Goal: Task Accomplishment & Management: Manage account settings

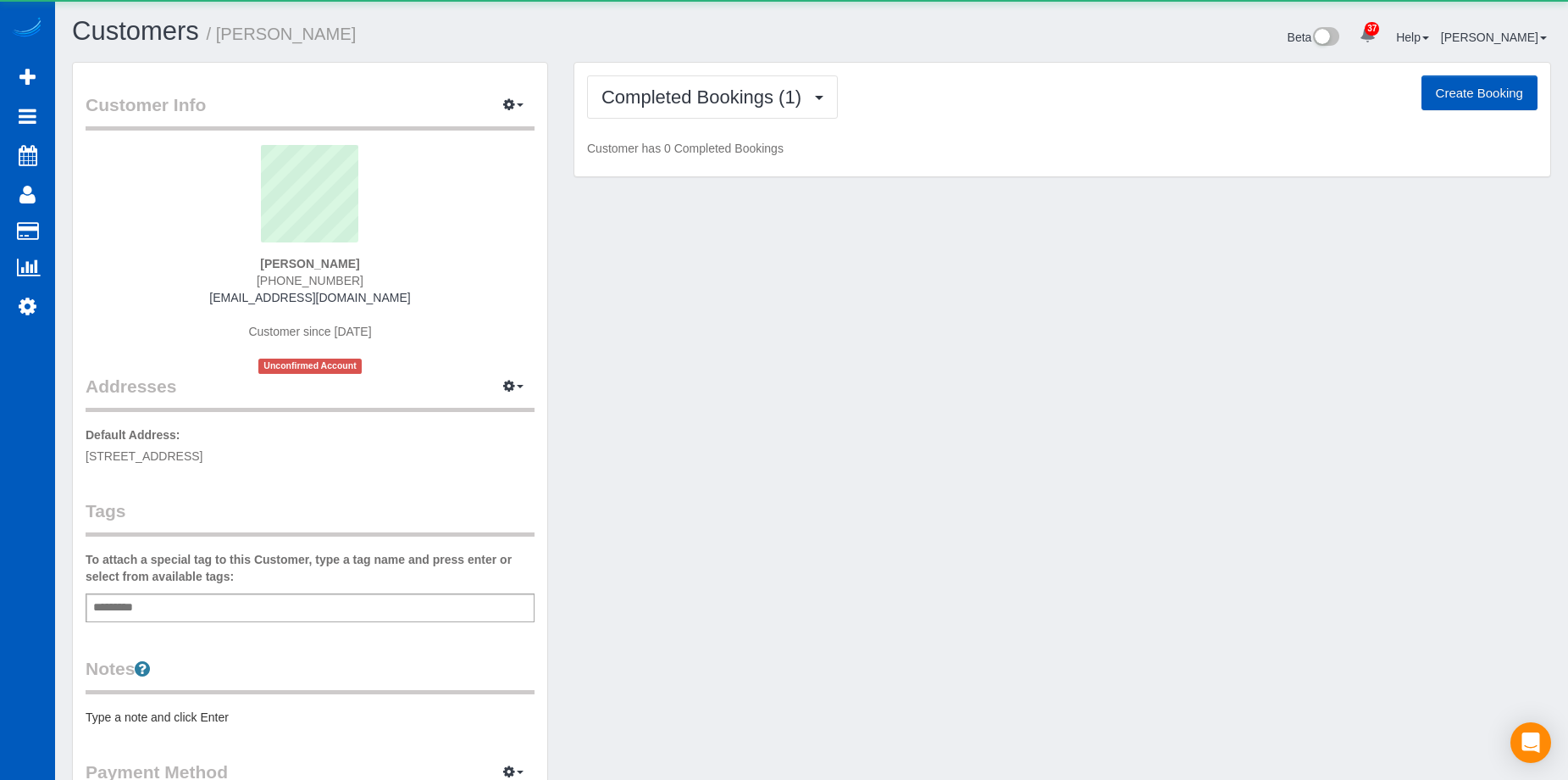
scroll to position [957, 1568]
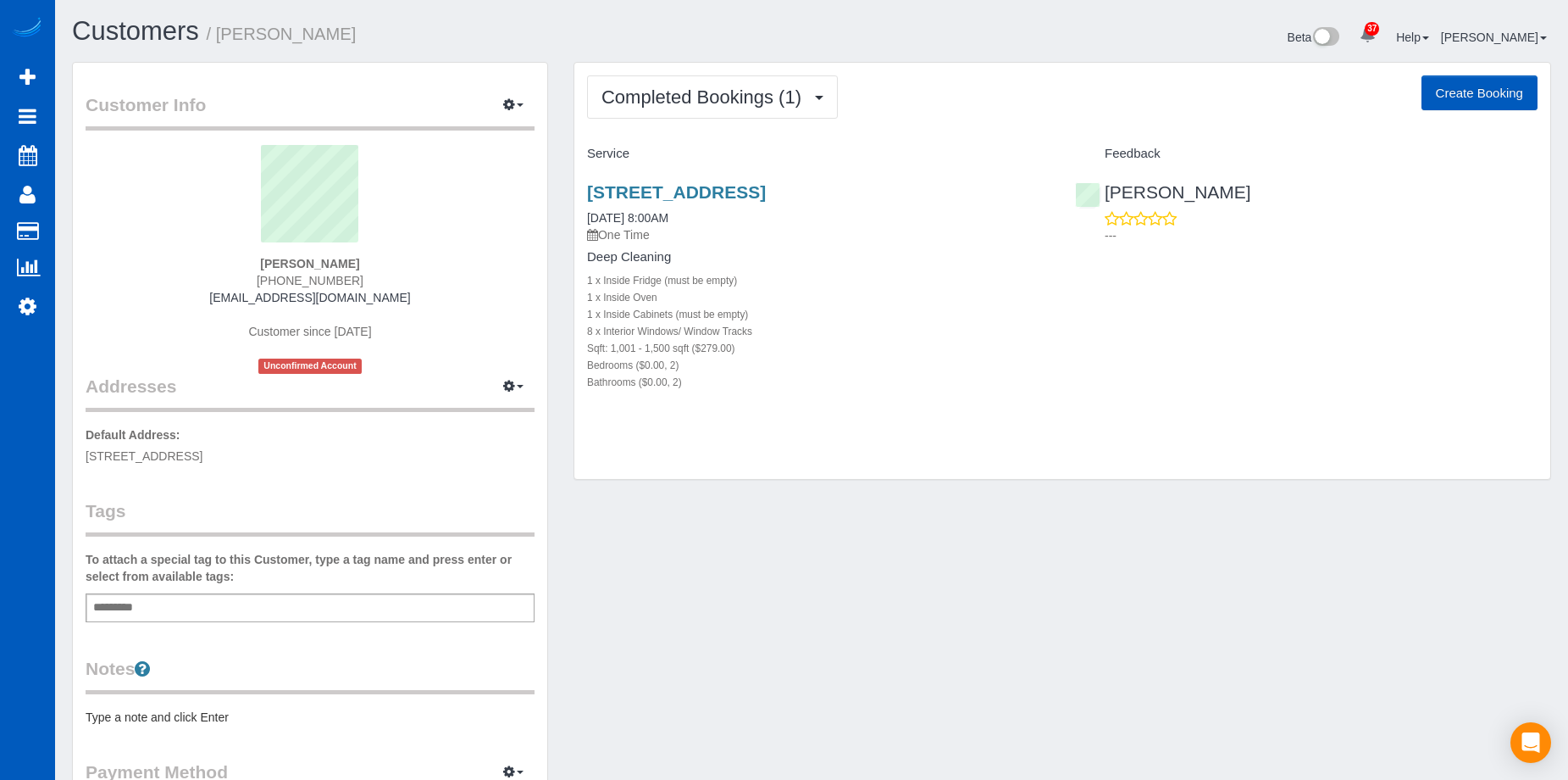
drag, startPoint x: 584, startPoint y: 188, endPoint x: 970, endPoint y: 190, distance: 386.0
click at [970, 190] on div "2106 E Terrace St, Seattle, WA 98122 09/06/2025 8:00AM One Time Deep Cleaning 1…" at bounding box center [819, 296] width 488 height 256
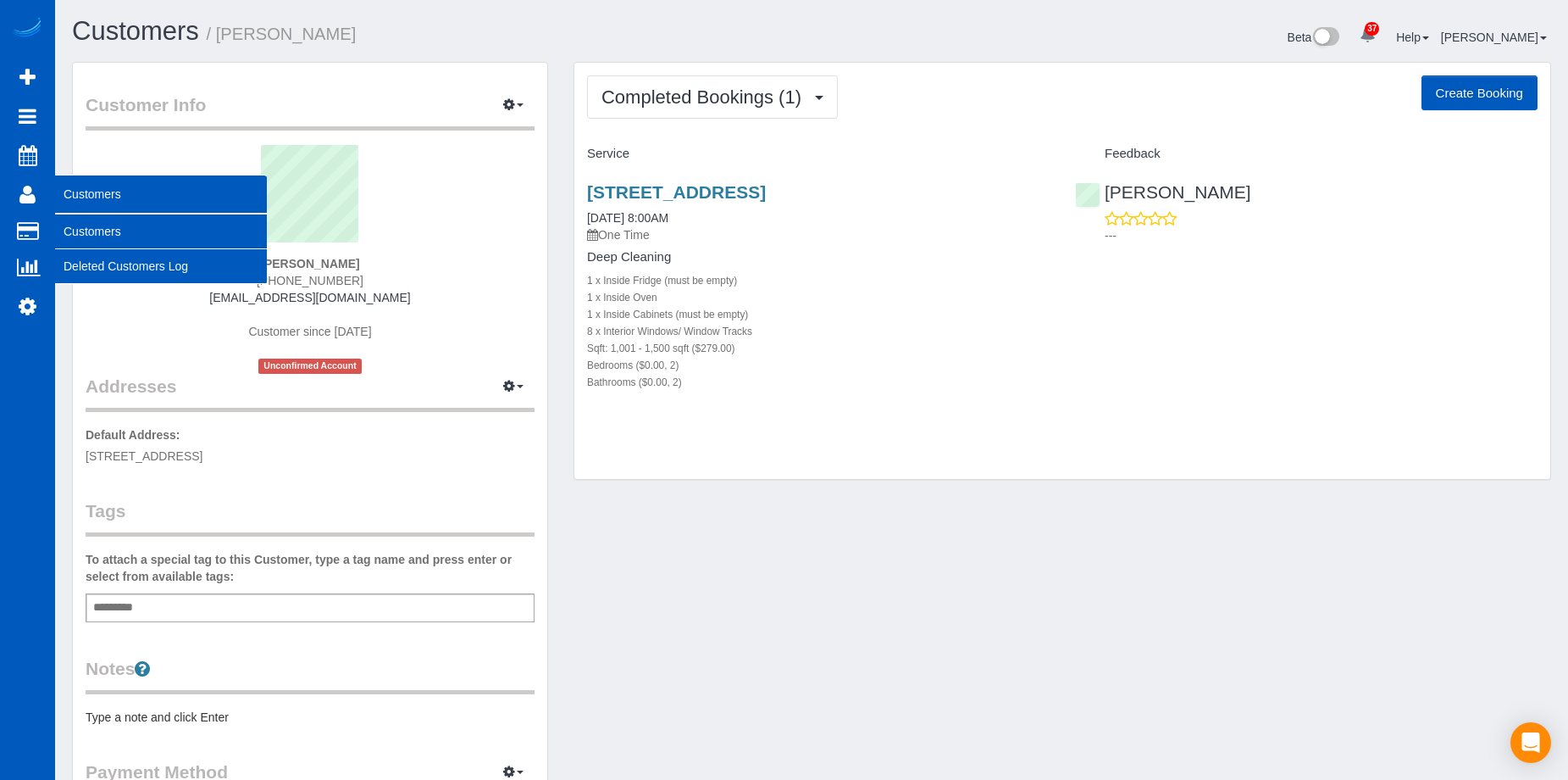
copy link "[STREET_ADDRESS]"
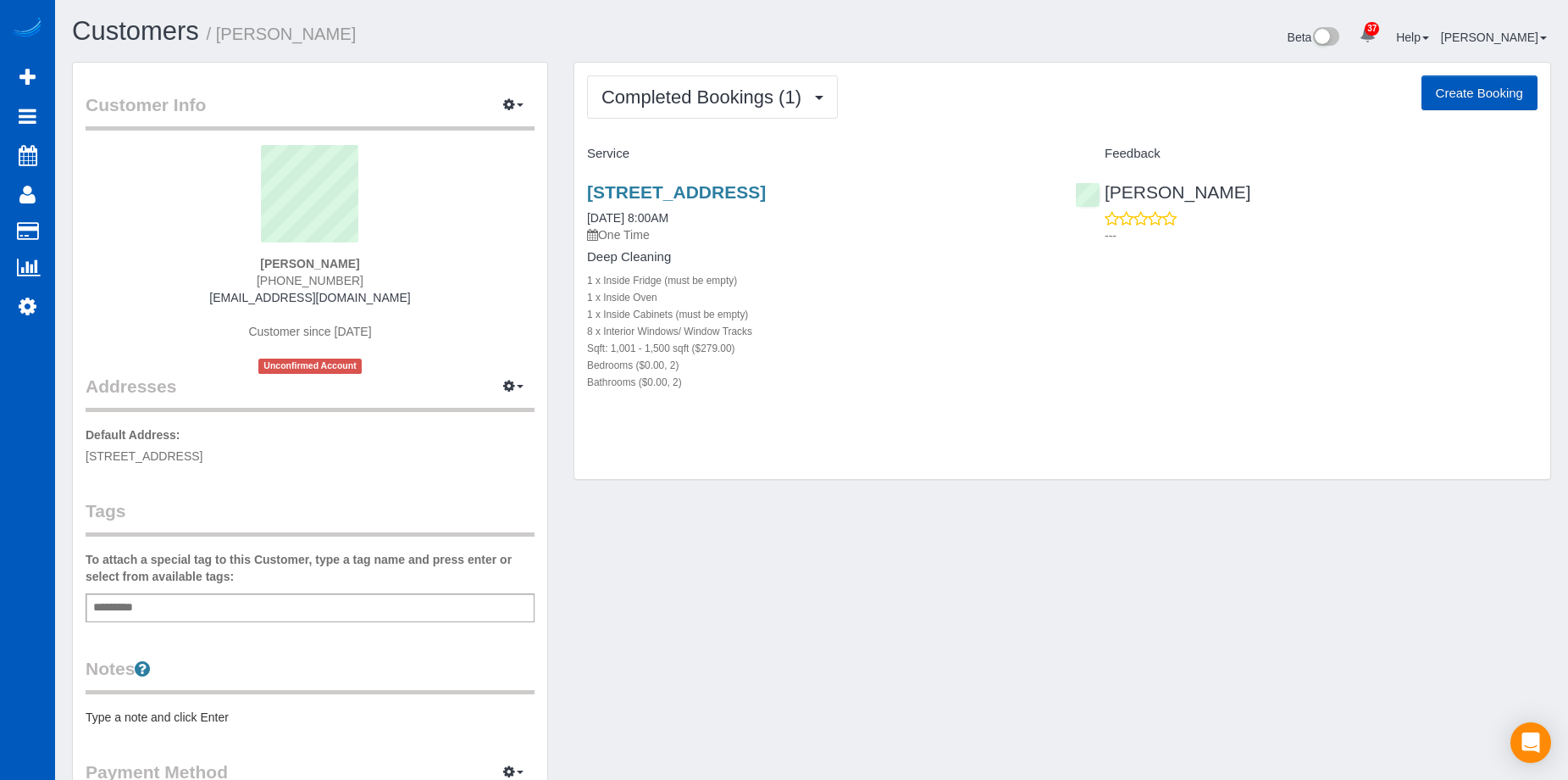
click at [940, 121] on div "Completed Bookings (1) Completed Bookings (1) Upcoming Bookings (0) Cancelled B…" at bounding box center [1062, 271] width 976 height 417
click at [1502, 80] on button "Create Booking" at bounding box center [1479, 93] width 116 height 35
select select "WA"
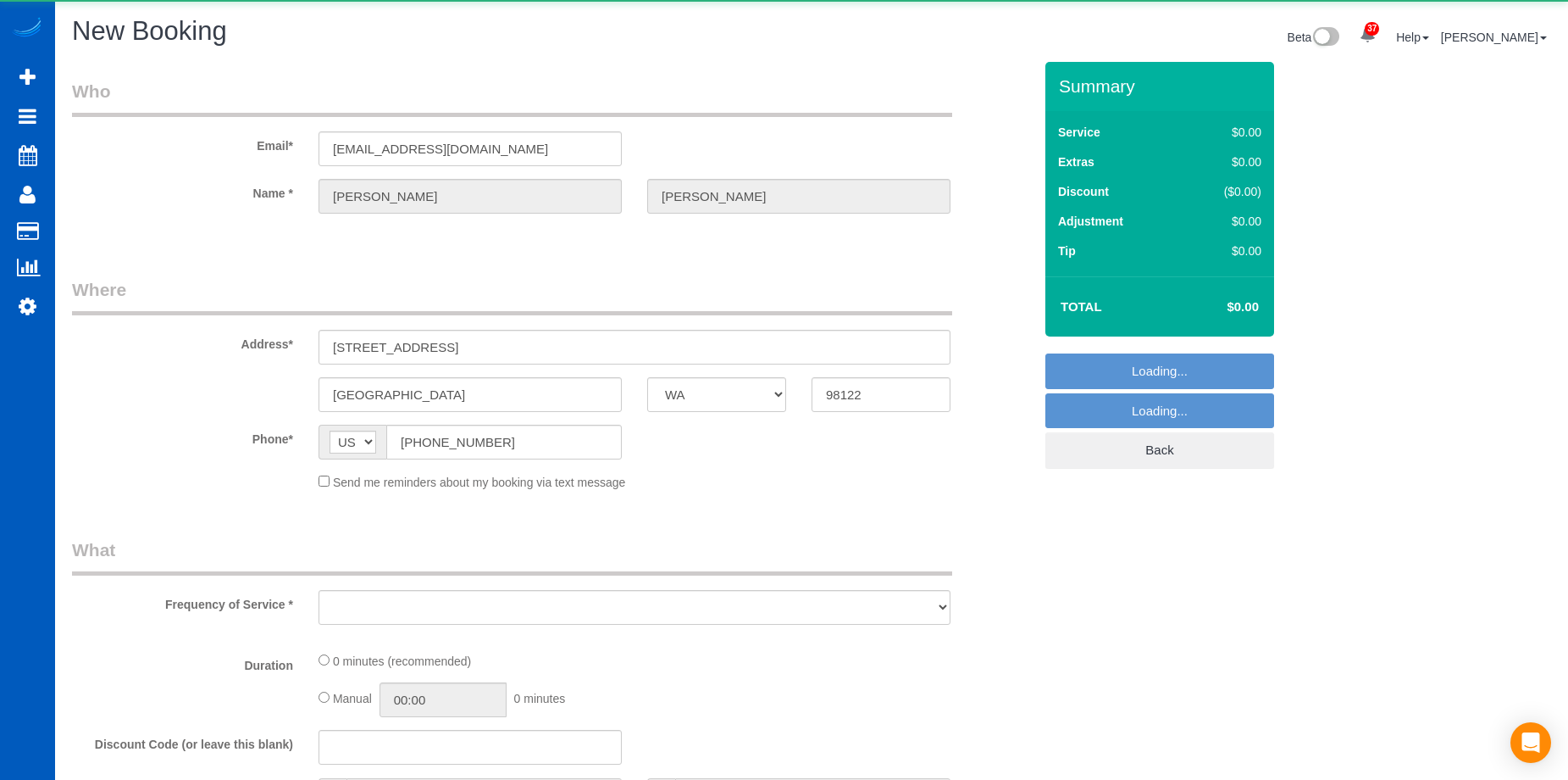
scroll to position [82270, 83146]
select select "object:37055"
select select "string:fspay-8ce87350-9bb3-4b7d-85c6-e40cff0db315"
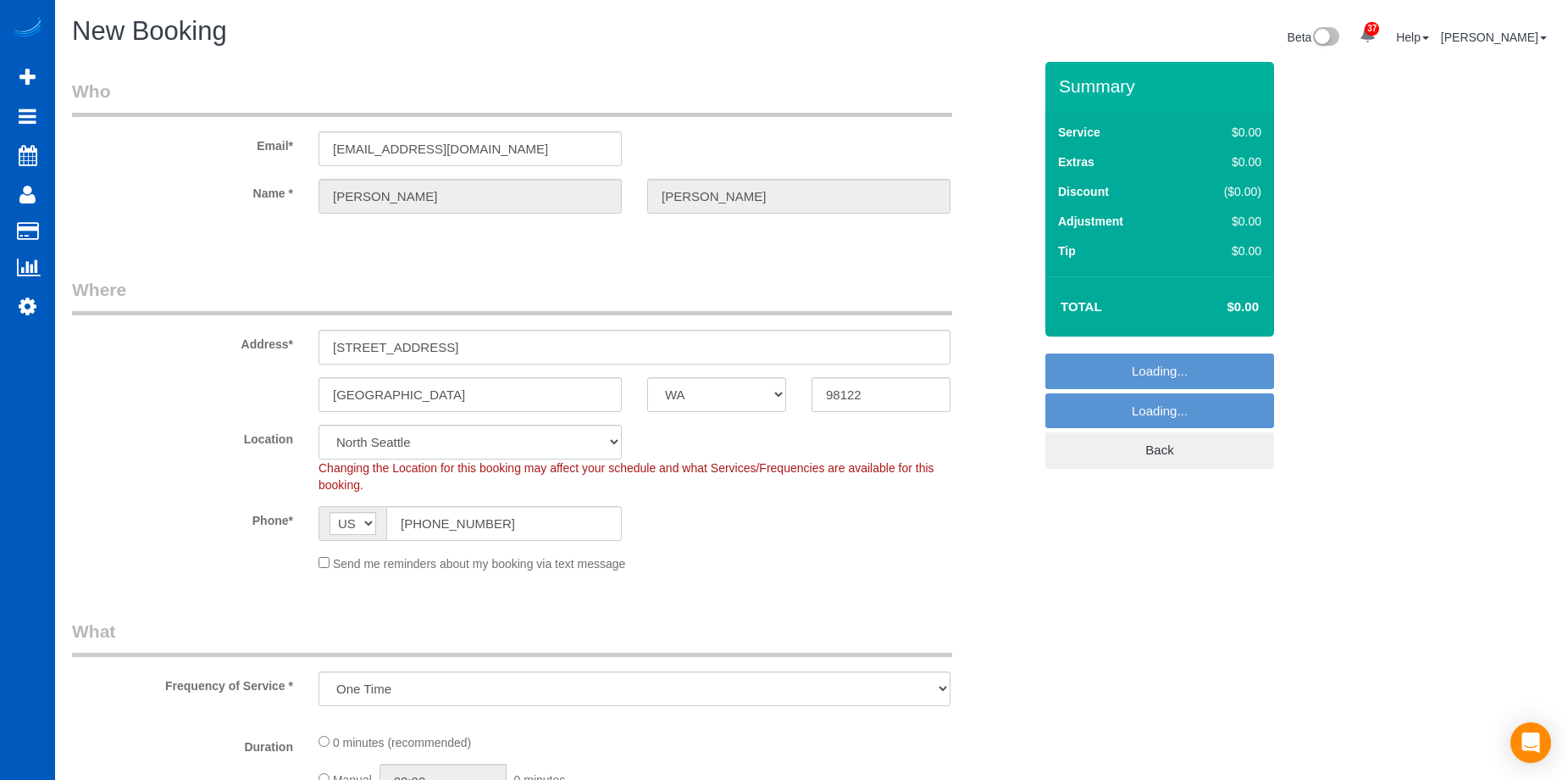
scroll to position [2285, 1568]
select select "199"
select select "object:37419"
select select "5"
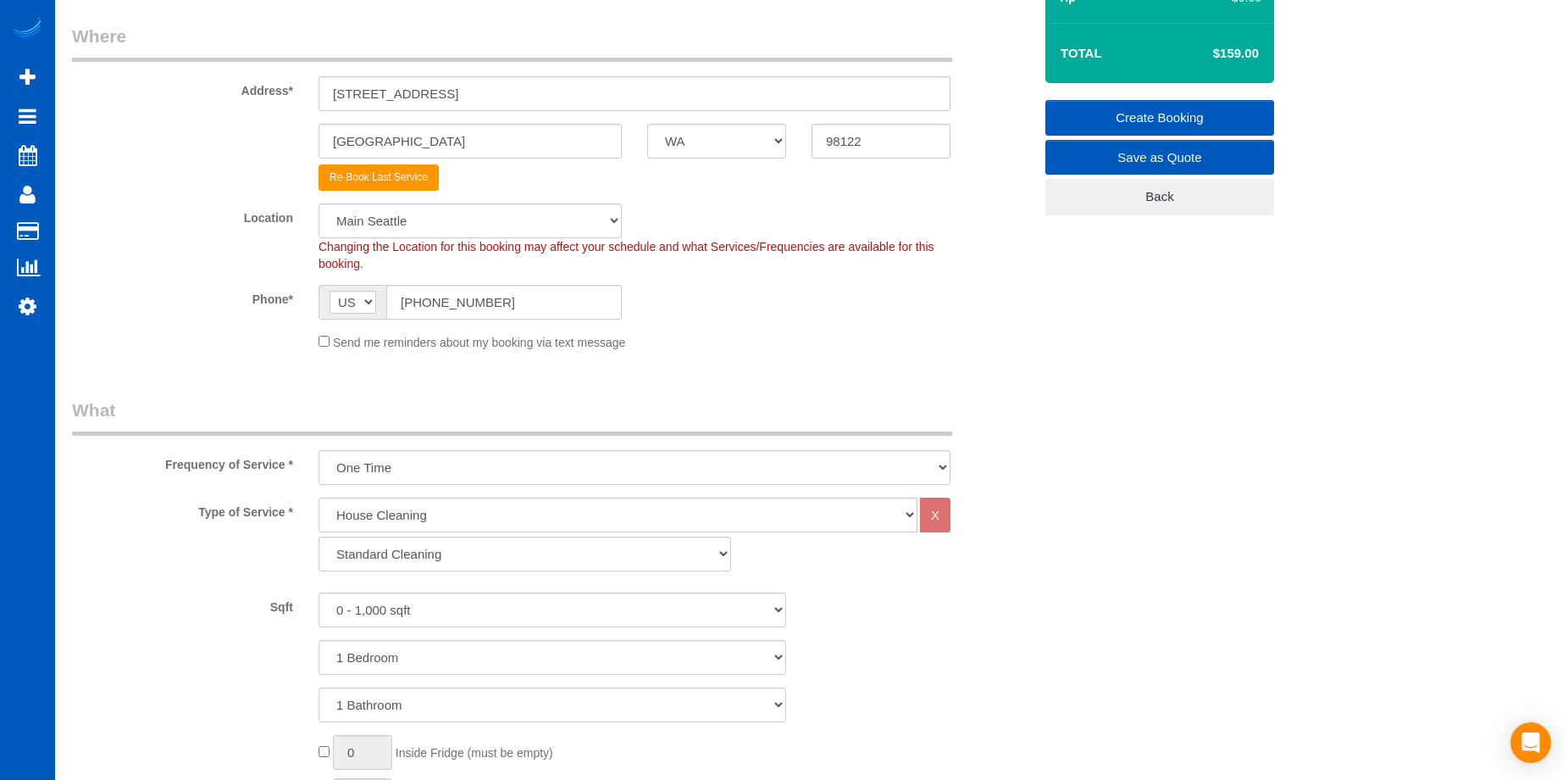
scroll to position [254, 0]
click at [452, 472] on select "One Time Weekly - 15.00% Every 2 Weeks - 10.00% Every 4 Weeks - 5.00% Every 2 M…" at bounding box center [634, 466] width 632 height 34
select select "object:37517"
click at [318, 449] on select "One Time Weekly - 15.00% Every 2 Weeks - 10.00% Every 4 Weeks - 5.00% Every 2 M…" at bounding box center [634, 466] width 632 height 34
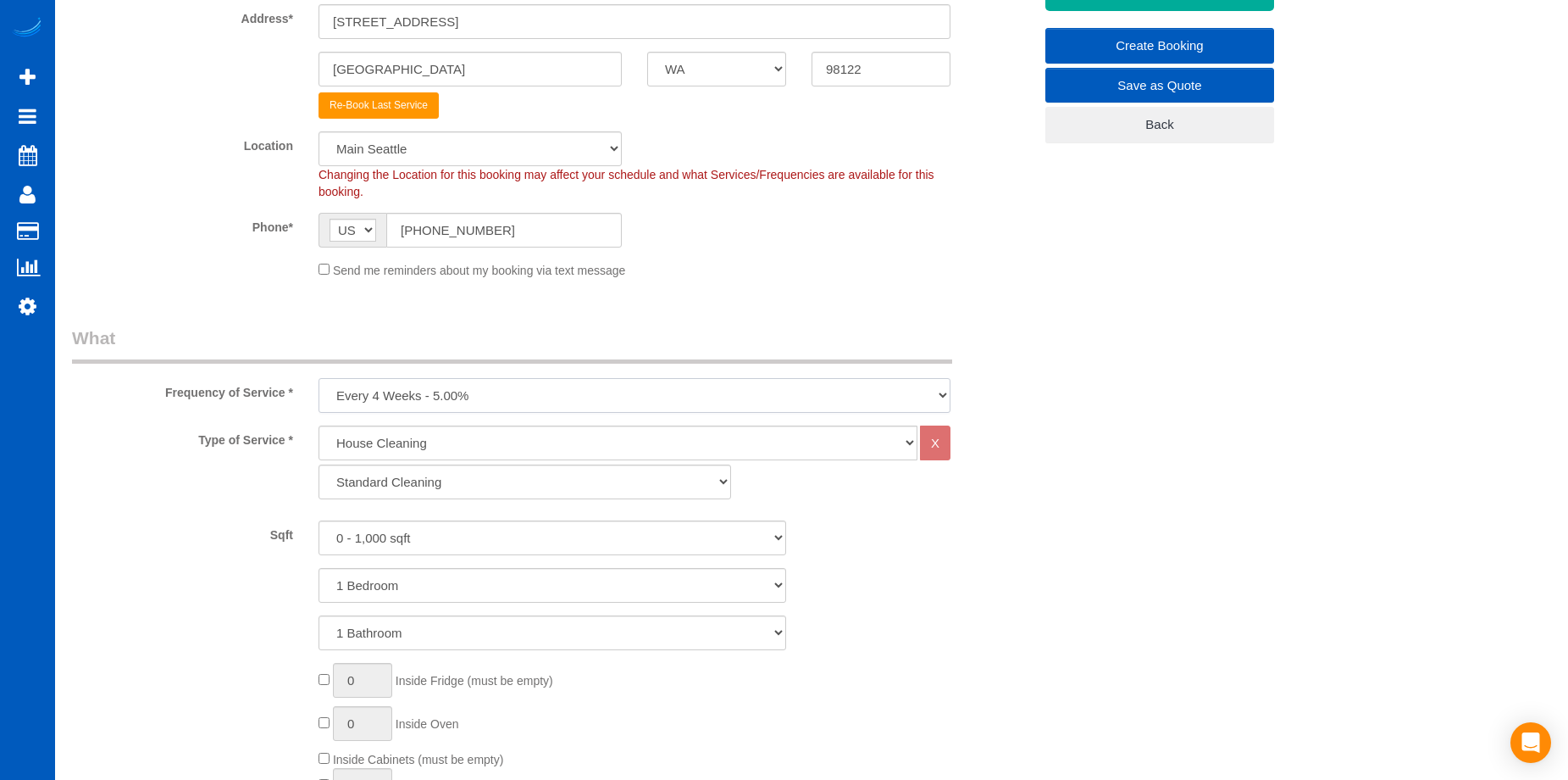
scroll to position [423, 0]
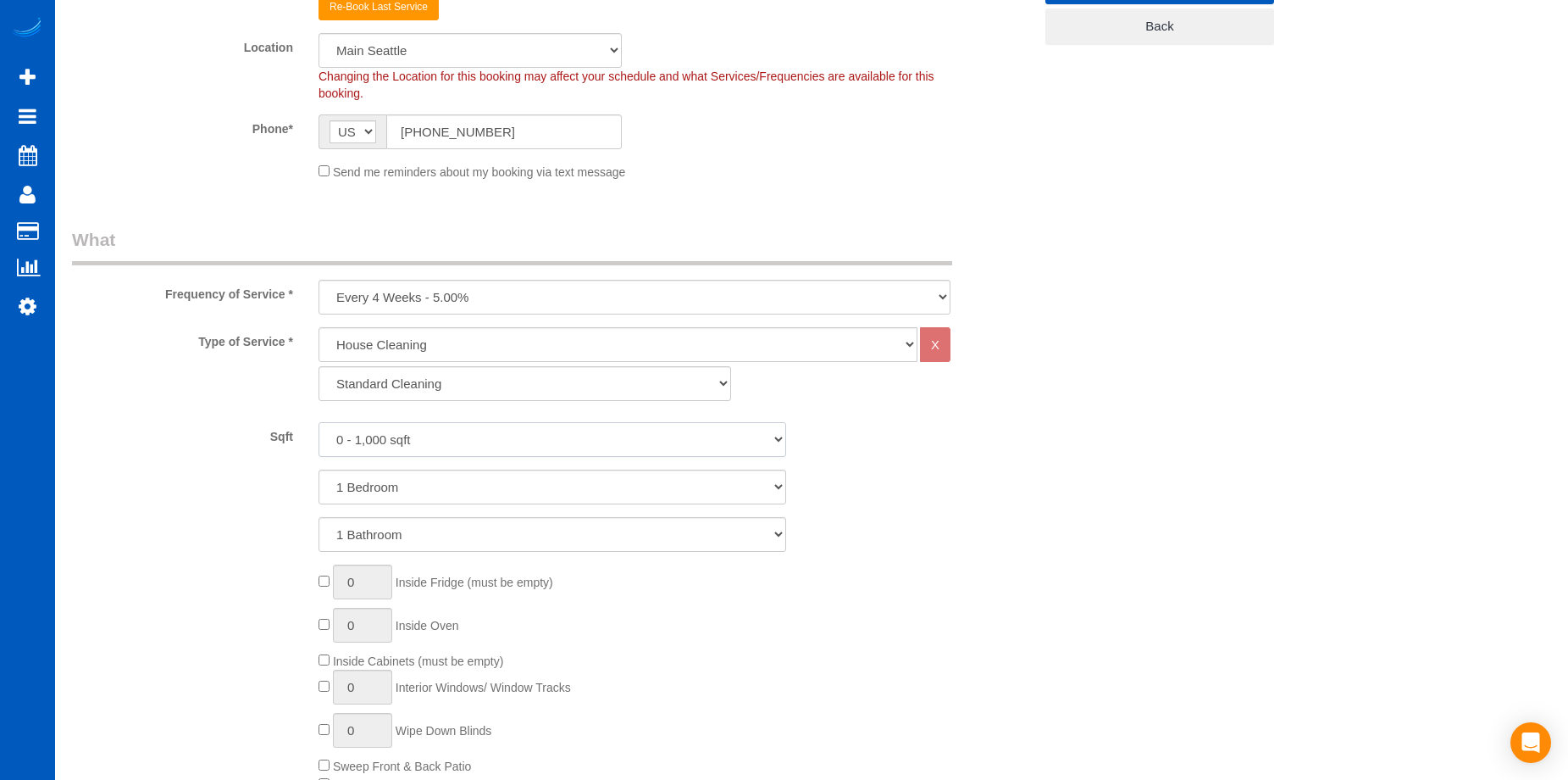
click at [495, 426] on select "0 - 1,000 sqft 1,001 - 1,500 sqft 1,501 - 2,000 sqft 2,001 - 2,500 sqft 2,501 -…" at bounding box center [552, 438] width 468 height 34
click at [497, 442] on select "0 - 1,000 sqft 1,001 - 1,500 sqft 1,501 - 2,000 sqft 2,001 - 2,500 sqft 2,501 -…" at bounding box center [552, 438] width 468 height 34
select select "1001"
click at [318, 422] on select "0 - 1,000 sqft 1,001 - 1,500 sqft 1,501 - 2,000 sqft 2,001 - 2,500 sqft 2,501 -…" at bounding box center [552, 438] width 468 height 34
click at [482, 474] on select "1 Bedroom 2 Bedrooms 3 Bedrooms 4 Bedrooms 5 Bedrooms 6 Bedrooms 7 Bedrooms" at bounding box center [552, 487] width 468 height 34
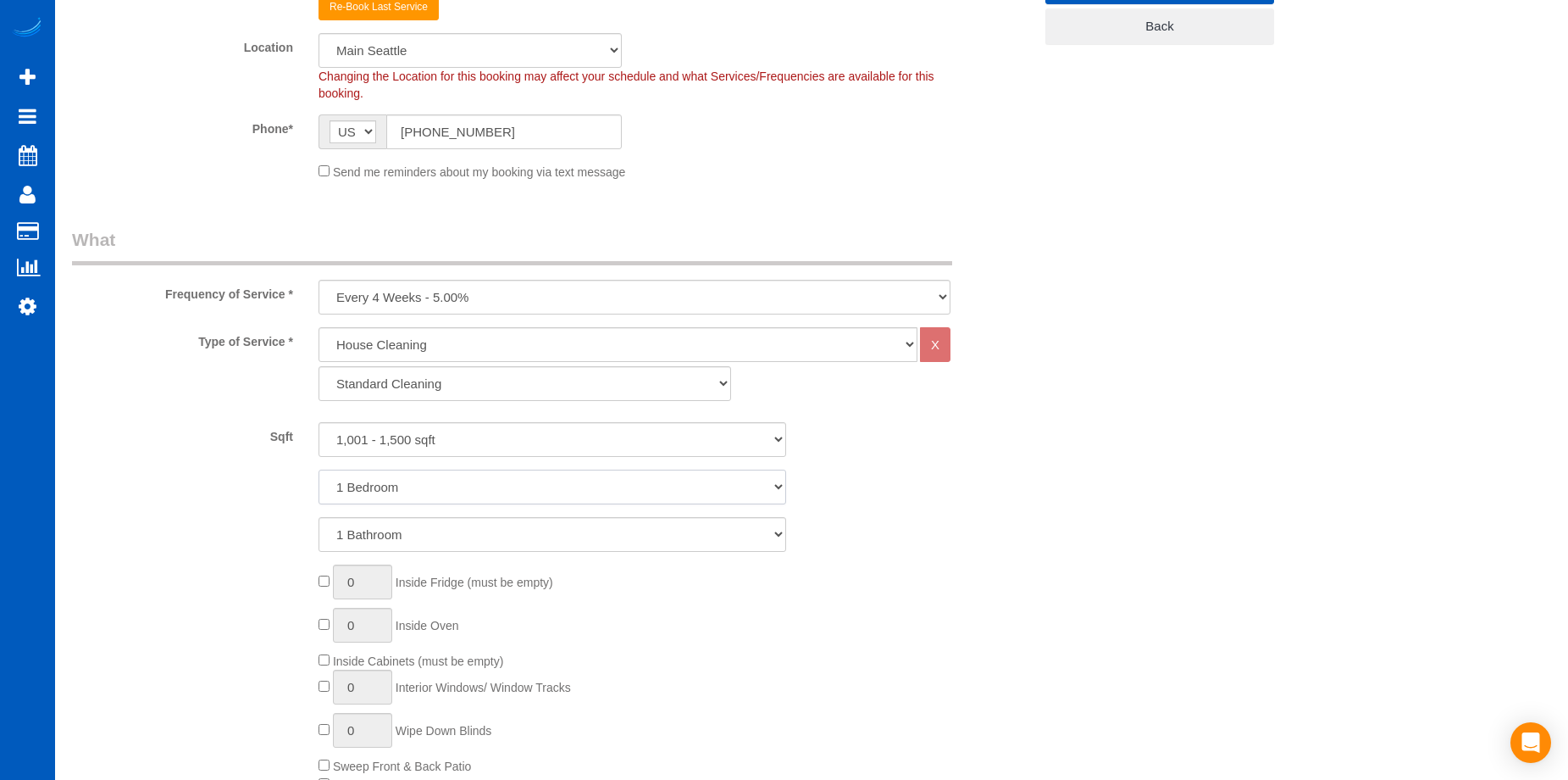
select select "2"
click at [318, 470] on select "1 Bedroom 2 Bedrooms 3 Bedrooms 4 Bedrooms 5 Bedrooms 6 Bedrooms 7 Bedrooms" at bounding box center [552, 487] width 468 height 34
click at [476, 530] on select "1 Bathroom 2 Bathrooms 3 Bathrooms 4 Bathrooms 5 Bathrooms 6 Bathrooms 7 Bathro…" at bounding box center [552, 534] width 468 height 34
select select "2"
click at [318, 517] on select "1 Bathroom 2 Bathrooms 3 Bathrooms 4 Bathrooms 5 Bathrooms 6 Bathrooms 7 Bathro…" at bounding box center [552, 534] width 468 height 34
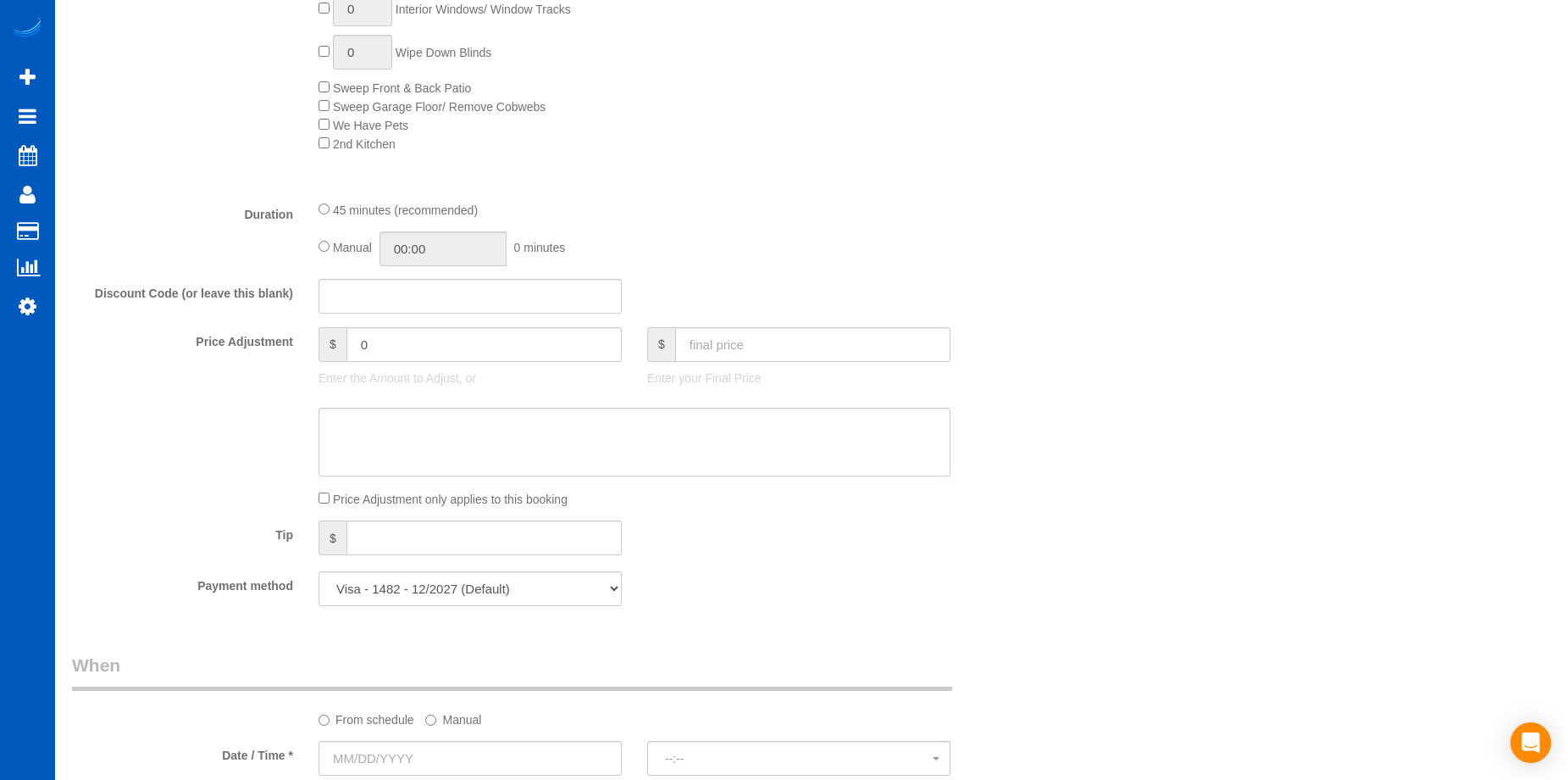
scroll to position [1440, 0]
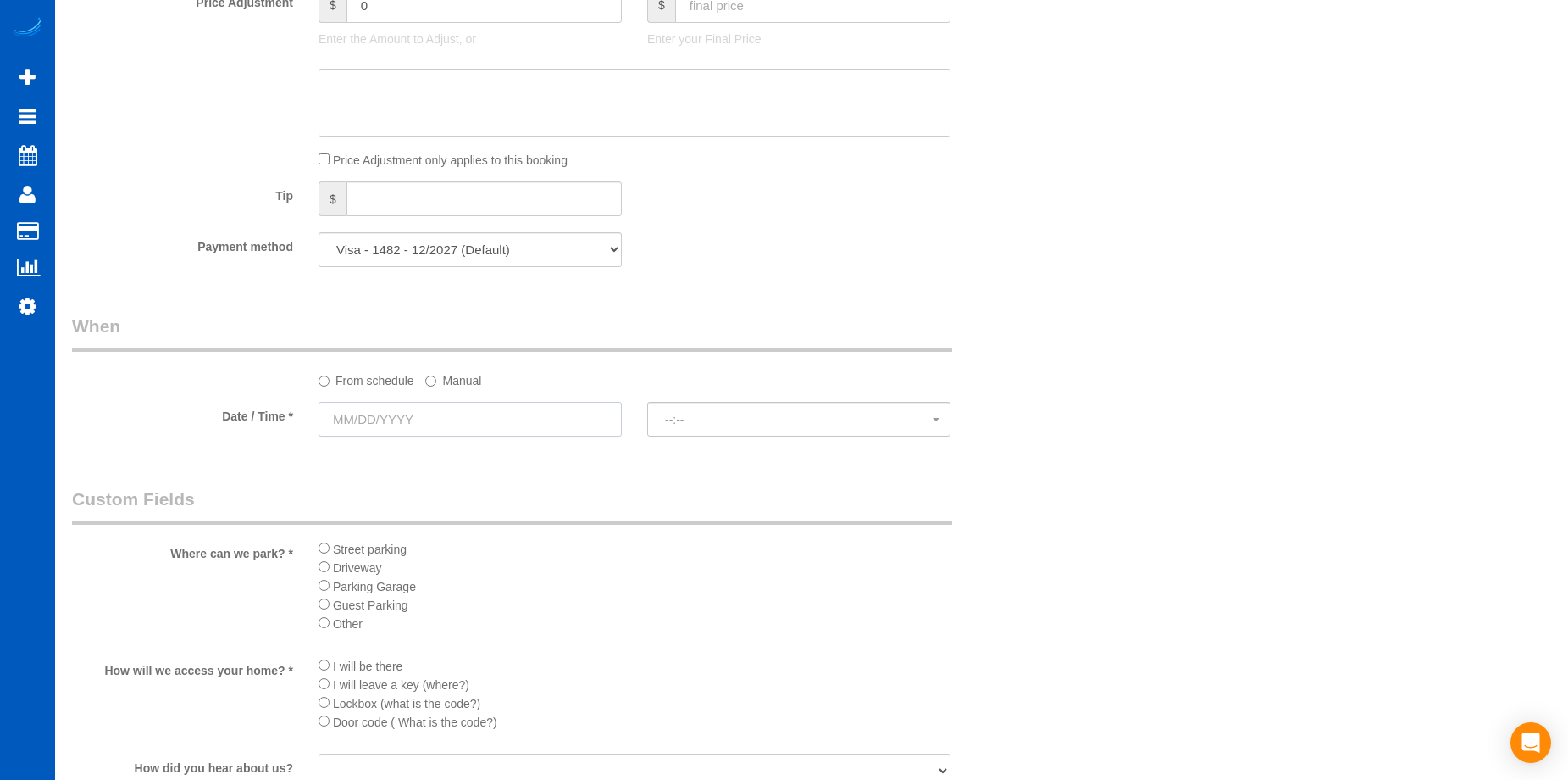
click at [490, 428] on input "text" at bounding box center [470, 419] width 304 height 34
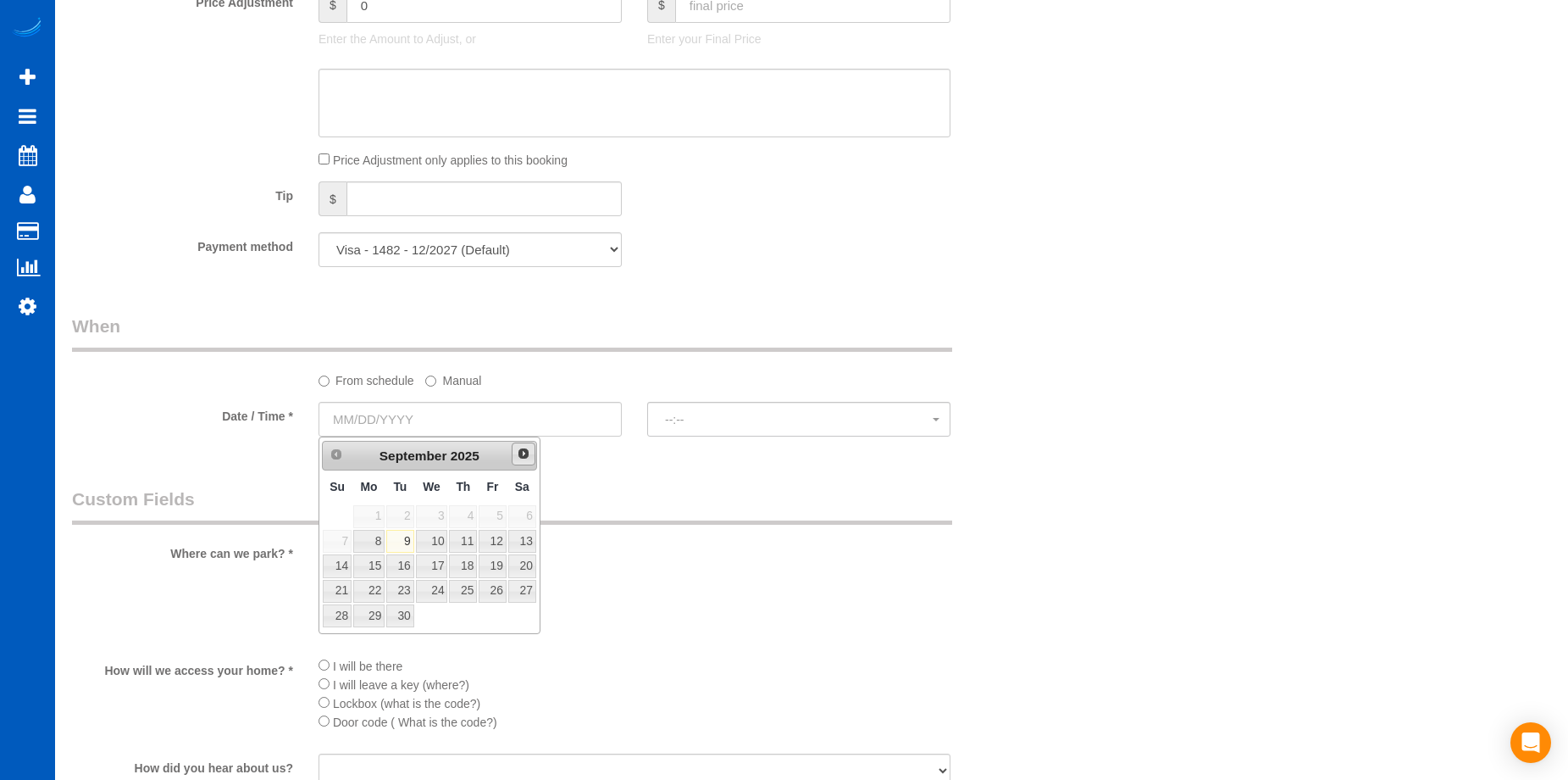
click at [528, 457] on span "Next" at bounding box center [524, 453] width 14 height 14
click at [372, 544] on link "6" at bounding box center [369, 540] width 32 height 23
type input "10/06/2025"
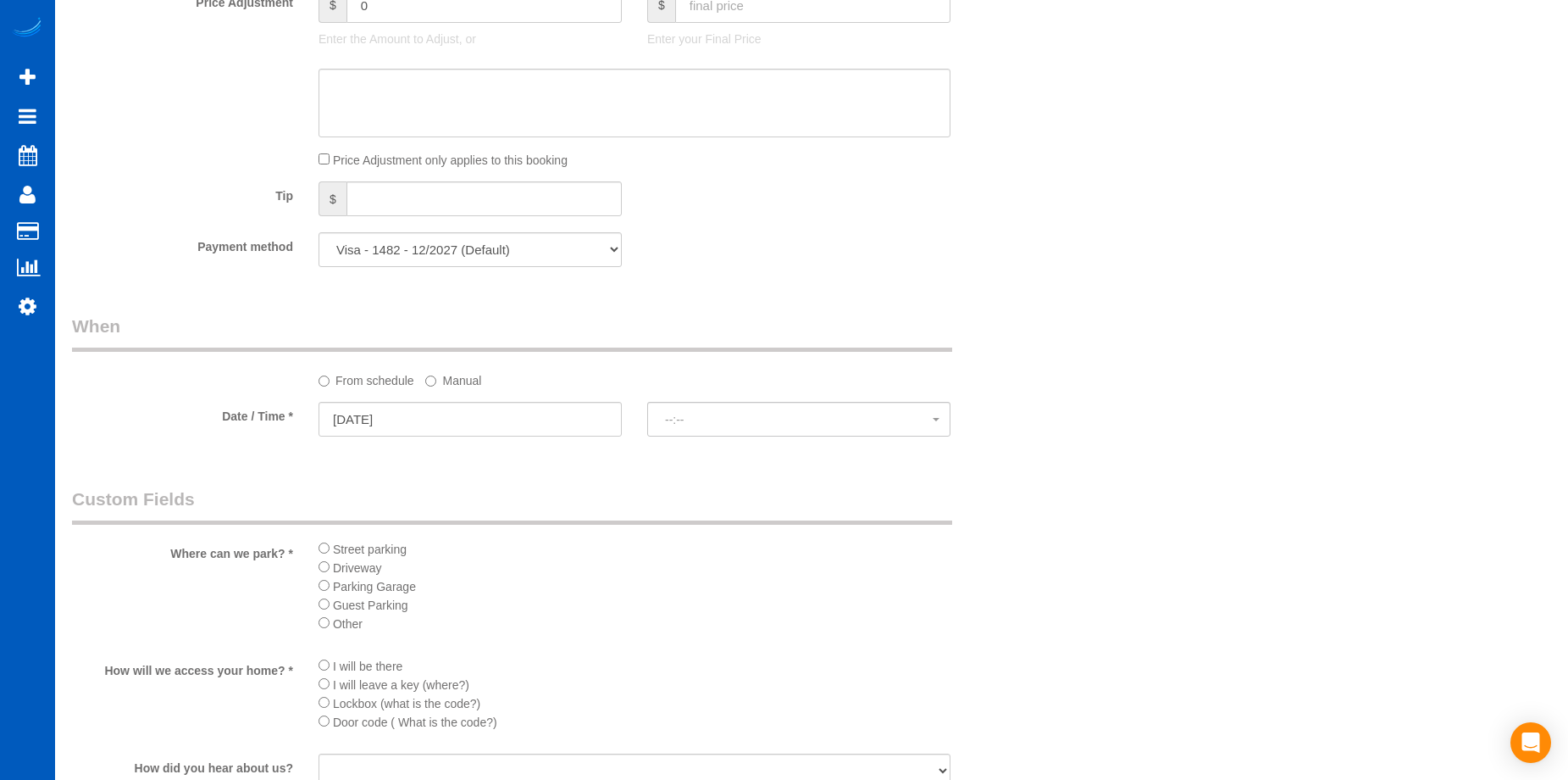
select select "spot62"
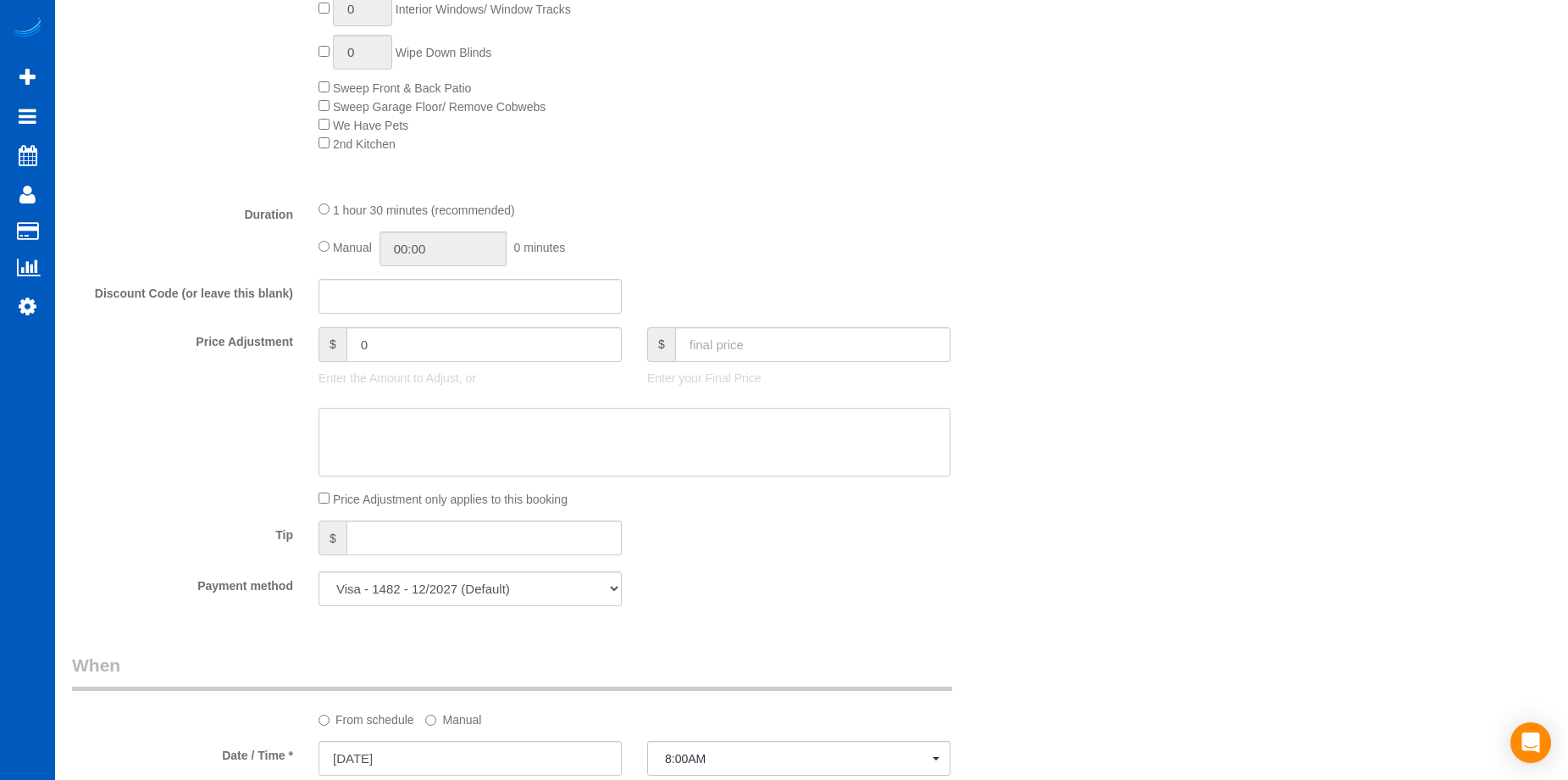
click at [624, 436] on textarea at bounding box center [634, 442] width 632 height 70
paste textarea "First recurring booking, then 169 USD monthly"
type textarea "First recurring booking, then 169 USD monthly"
click at [770, 338] on input "text" at bounding box center [812, 344] width 276 height 34
type input "150"
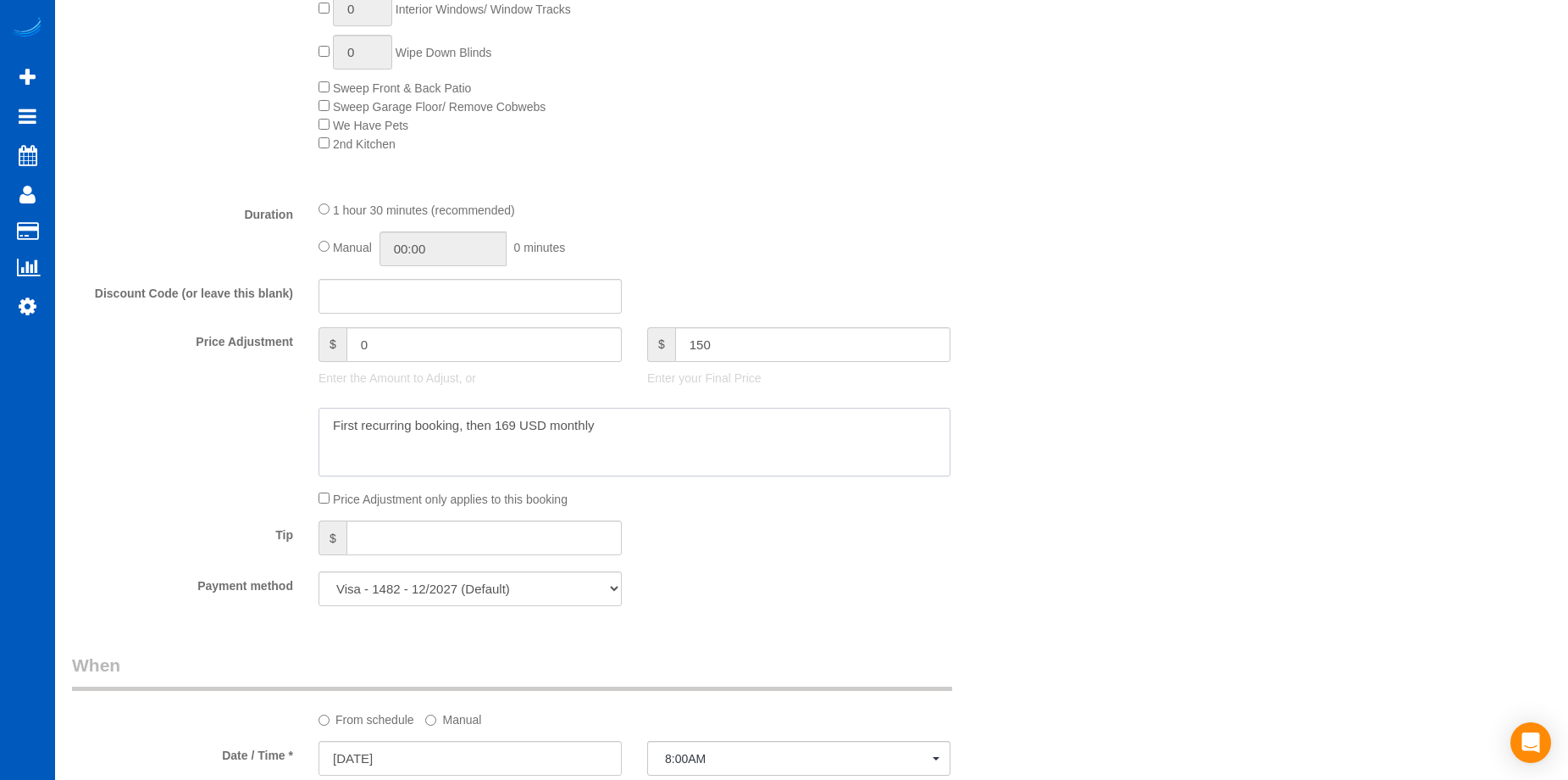
click at [750, 425] on textarea at bounding box center [634, 442] width 632 height 70
type input "-20.05"
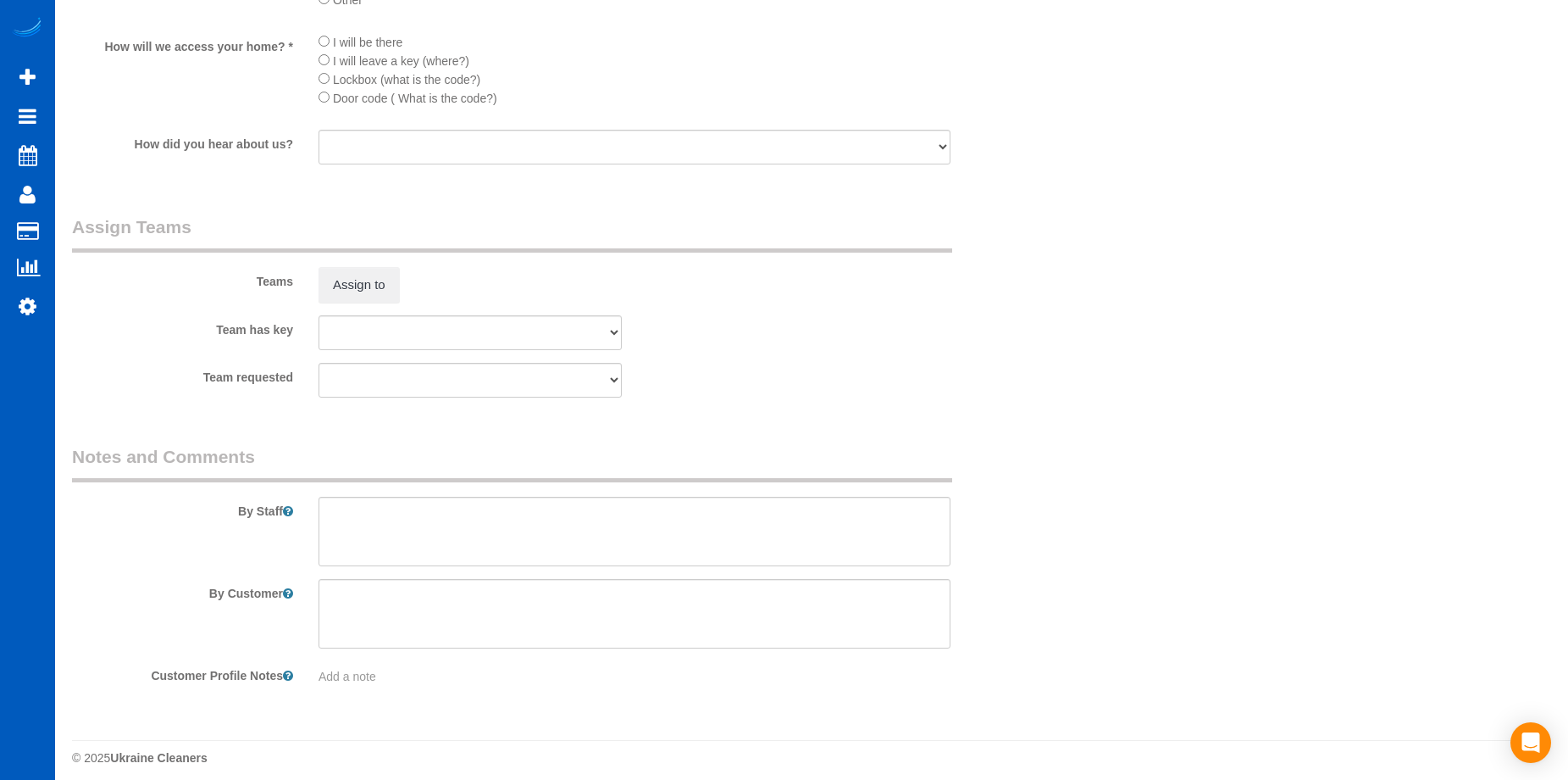
scroll to position [2075, 0]
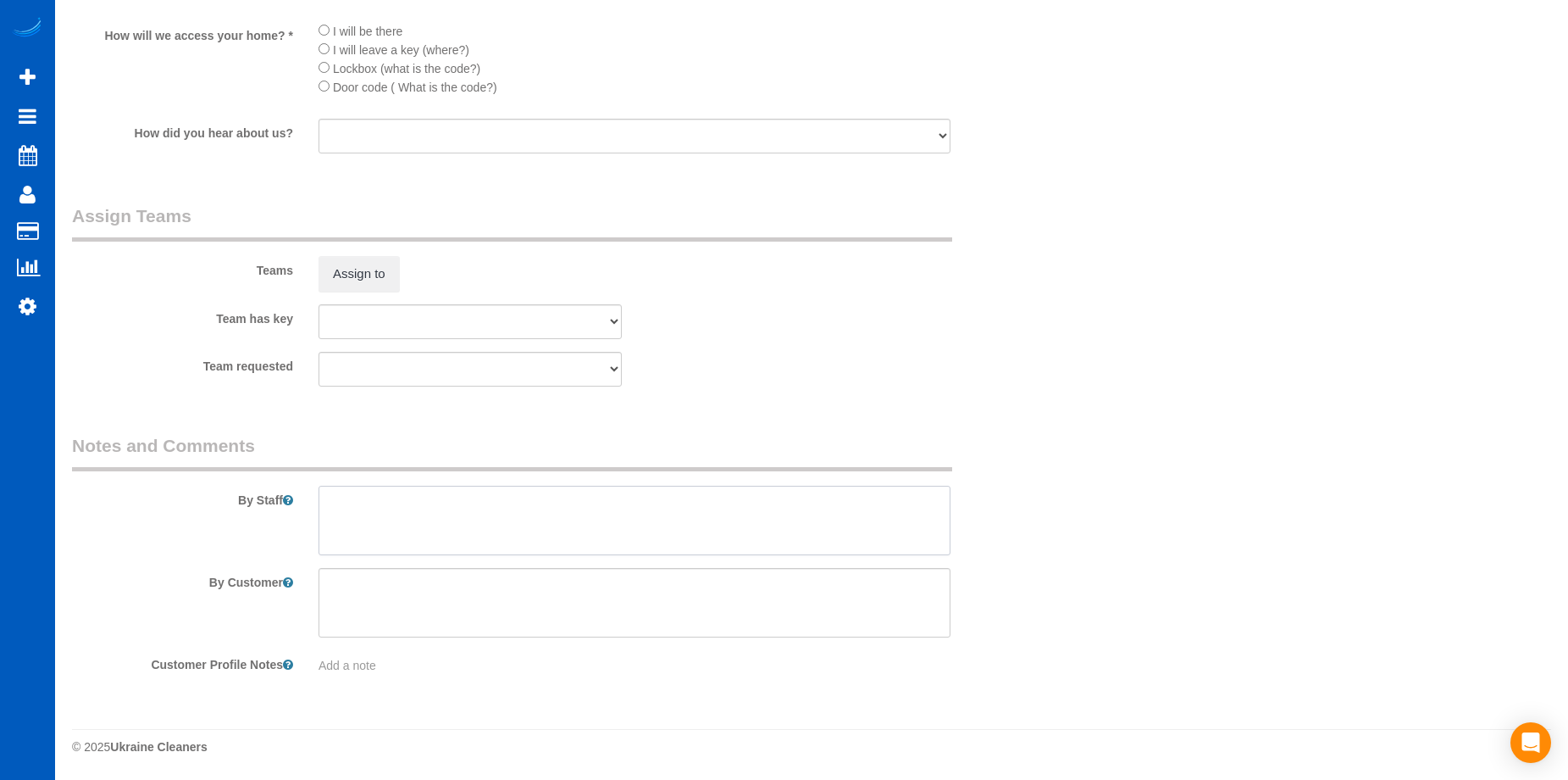
click at [521, 500] on textarea at bounding box center [634, 520] width 632 height 70
paste textarea "May leave a lockbox code, will stay in touch to collect if needed."
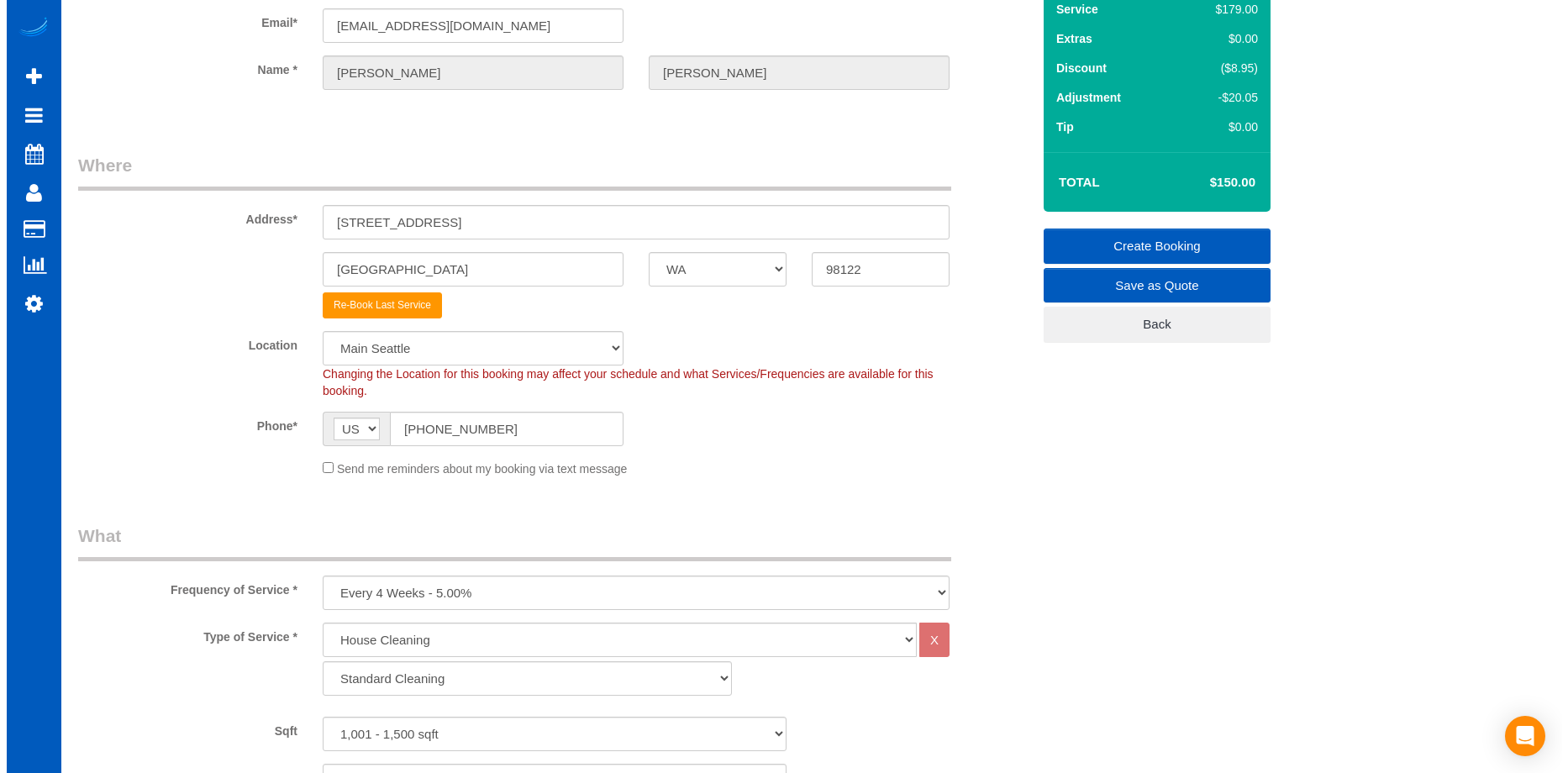
scroll to position [0, 0]
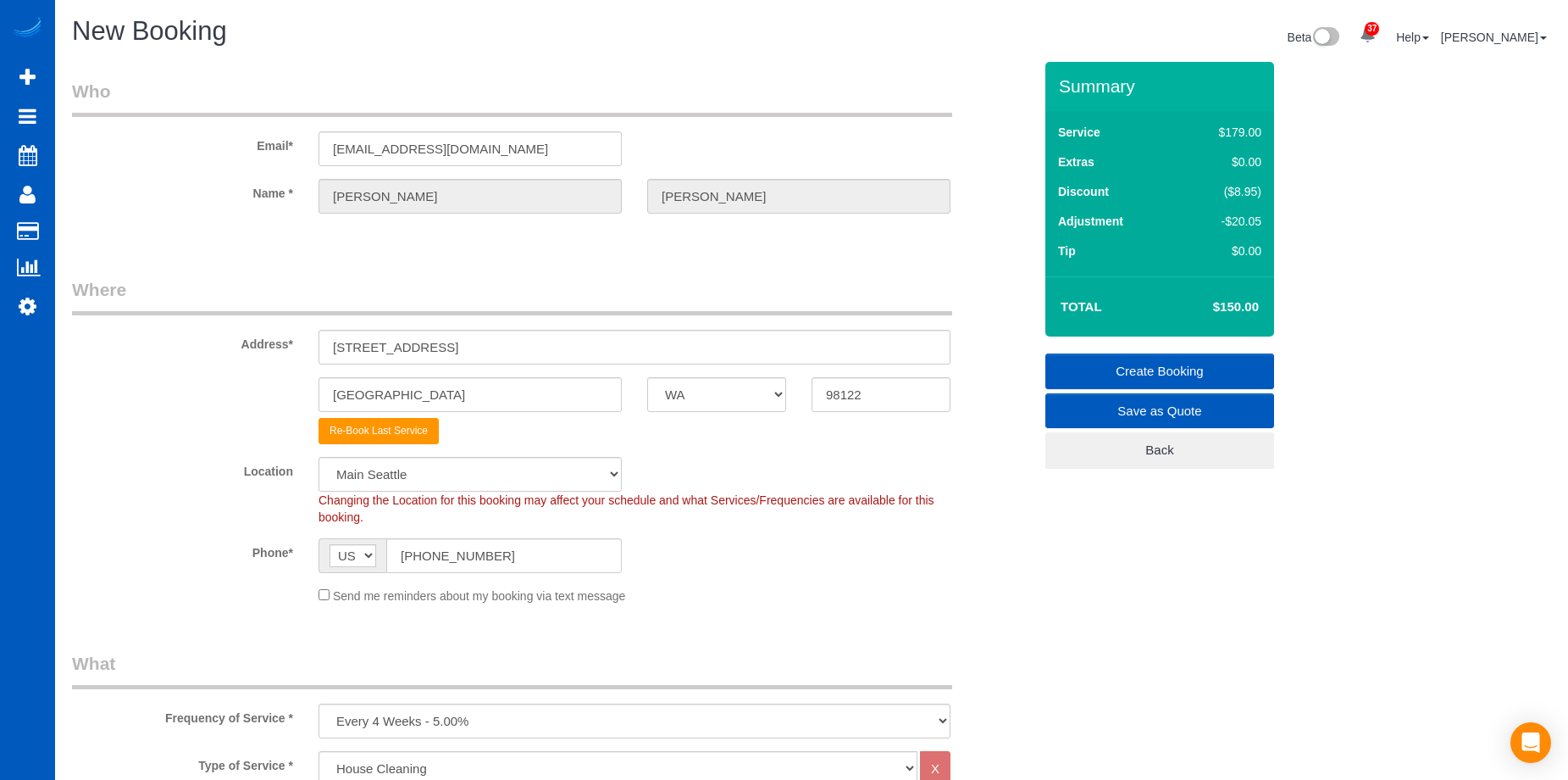
type textarea "May leave a lockbox code, will stay in touch to collect if needed."
click at [1204, 363] on link "Create Booking" at bounding box center [1160, 371] width 228 height 35
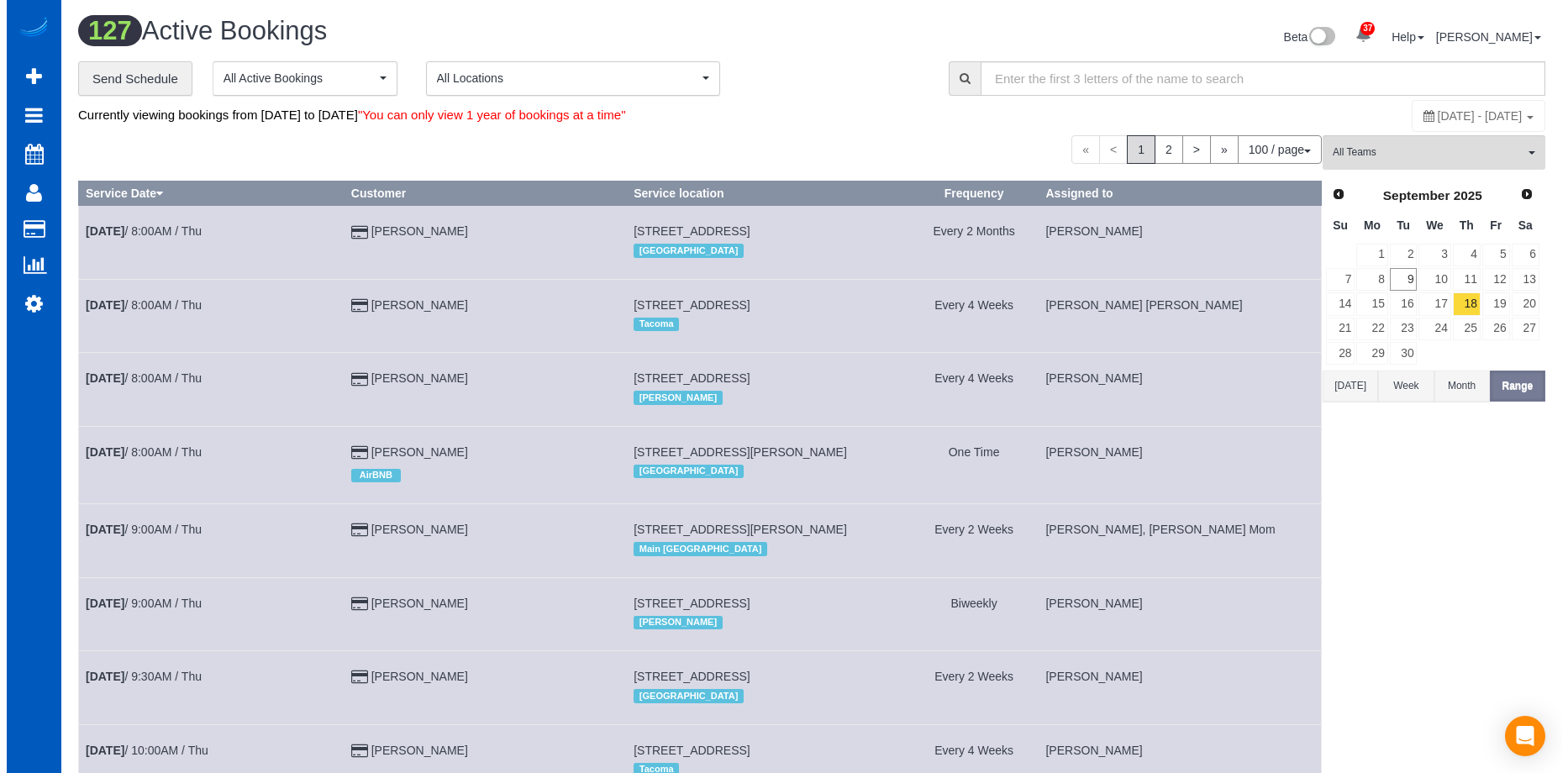
scroll to position [7837, 1555]
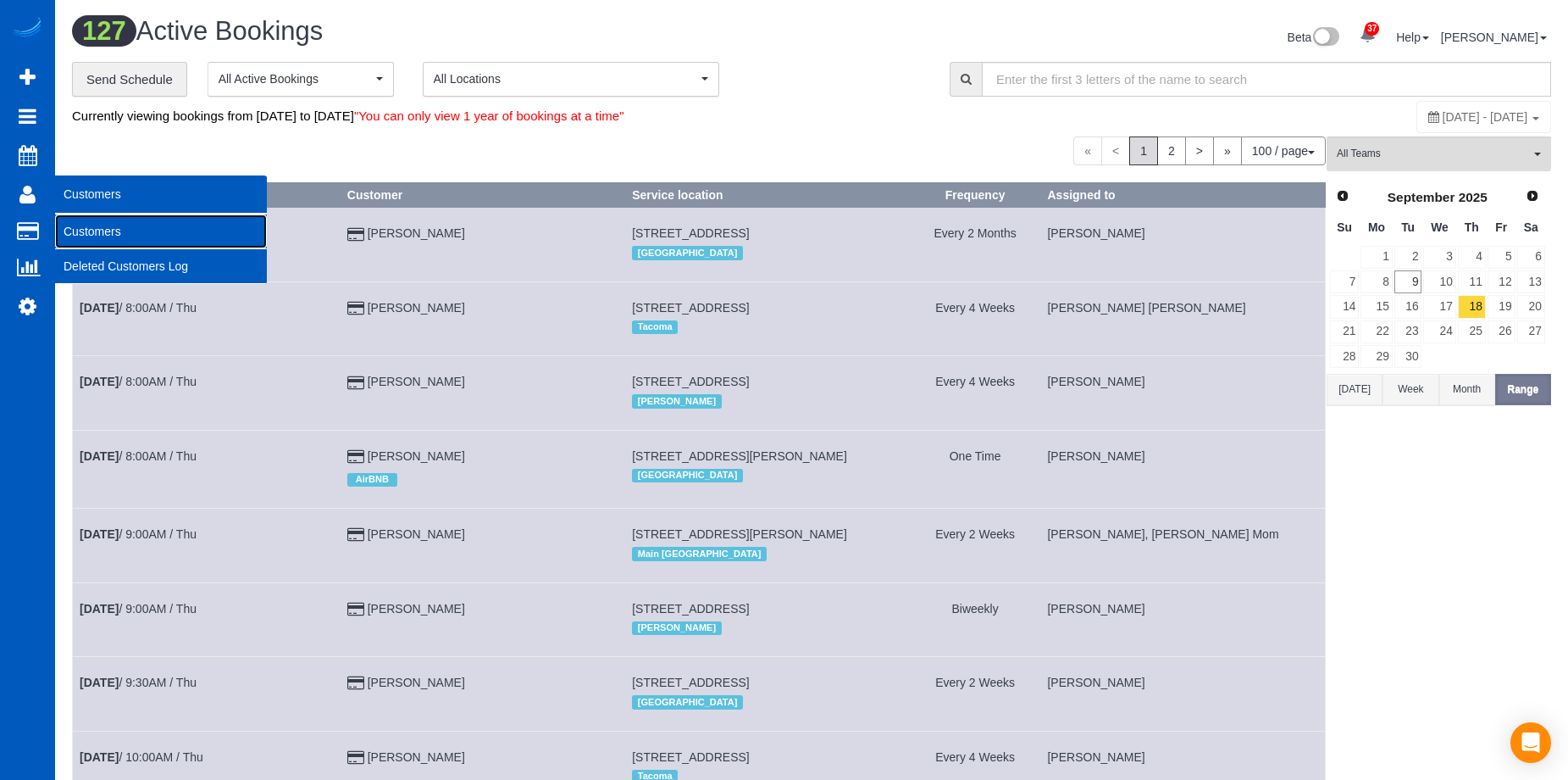
click at [84, 227] on link "Customers" at bounding box center [161, 231] width 212 height 34
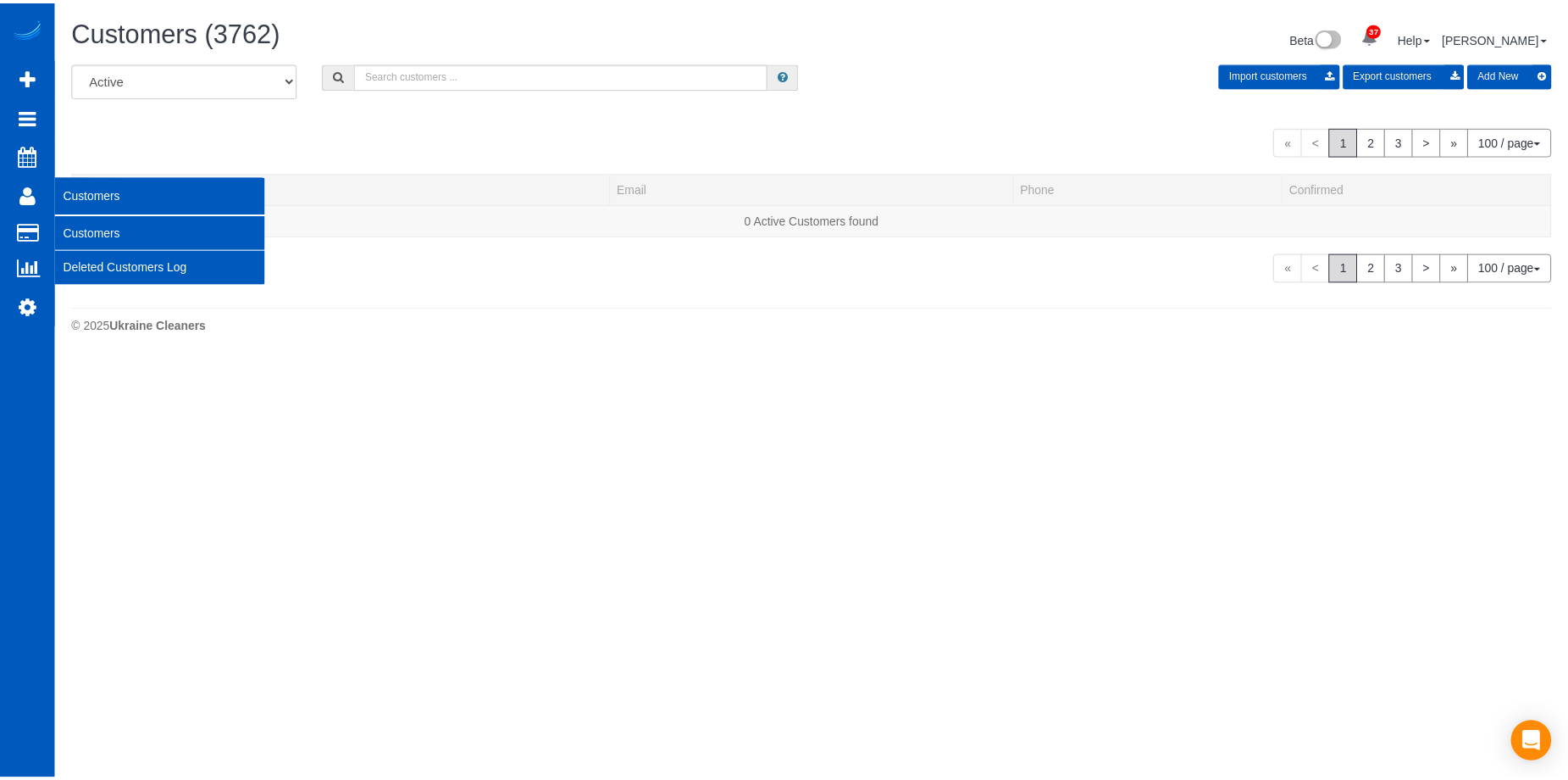
scroll to position [357, 1581]
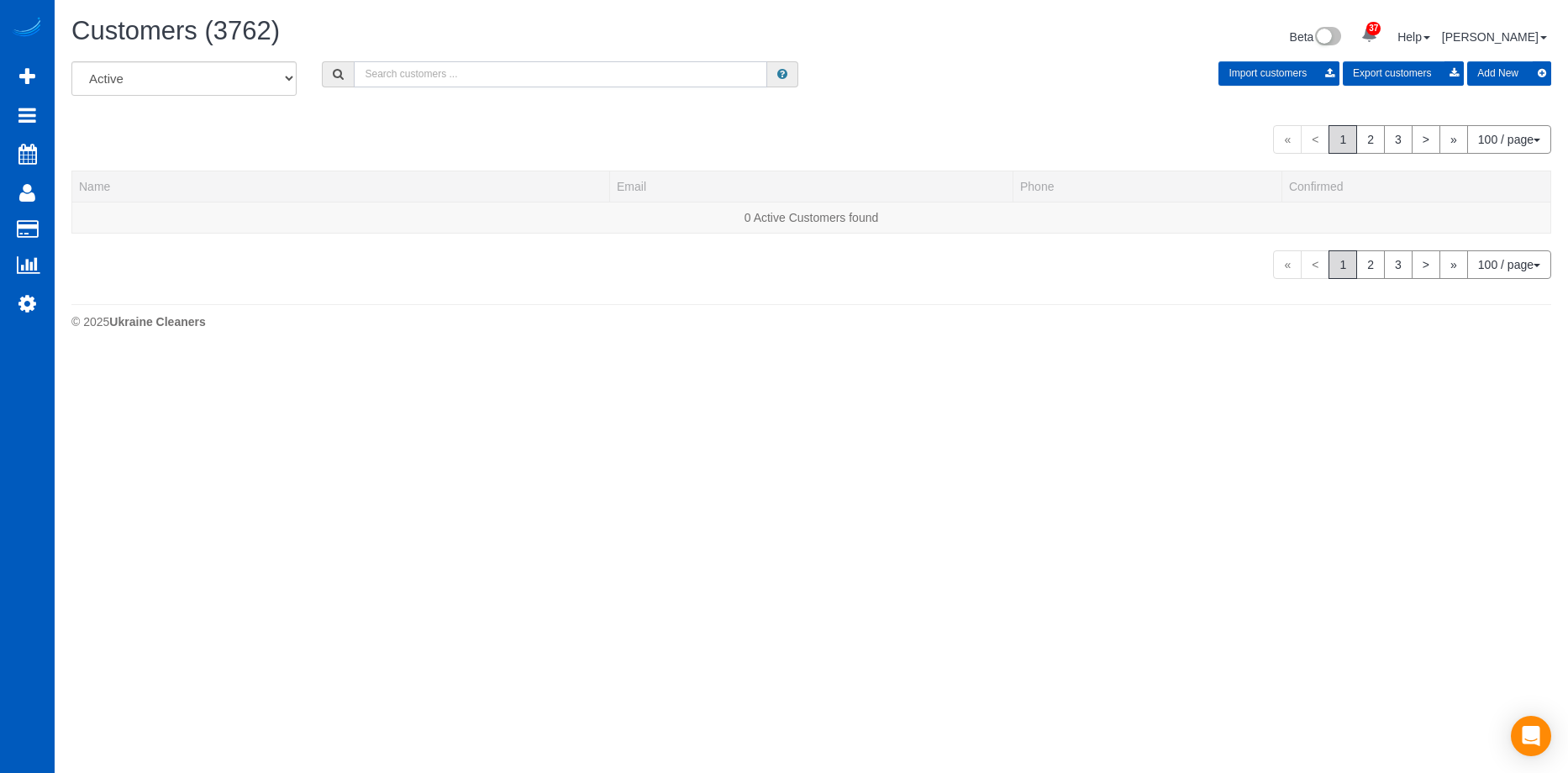
click at [464, 84] on input "text" at bounding box center [560, 75] width 413 height 26
paste input "[PERSON_NAME]"
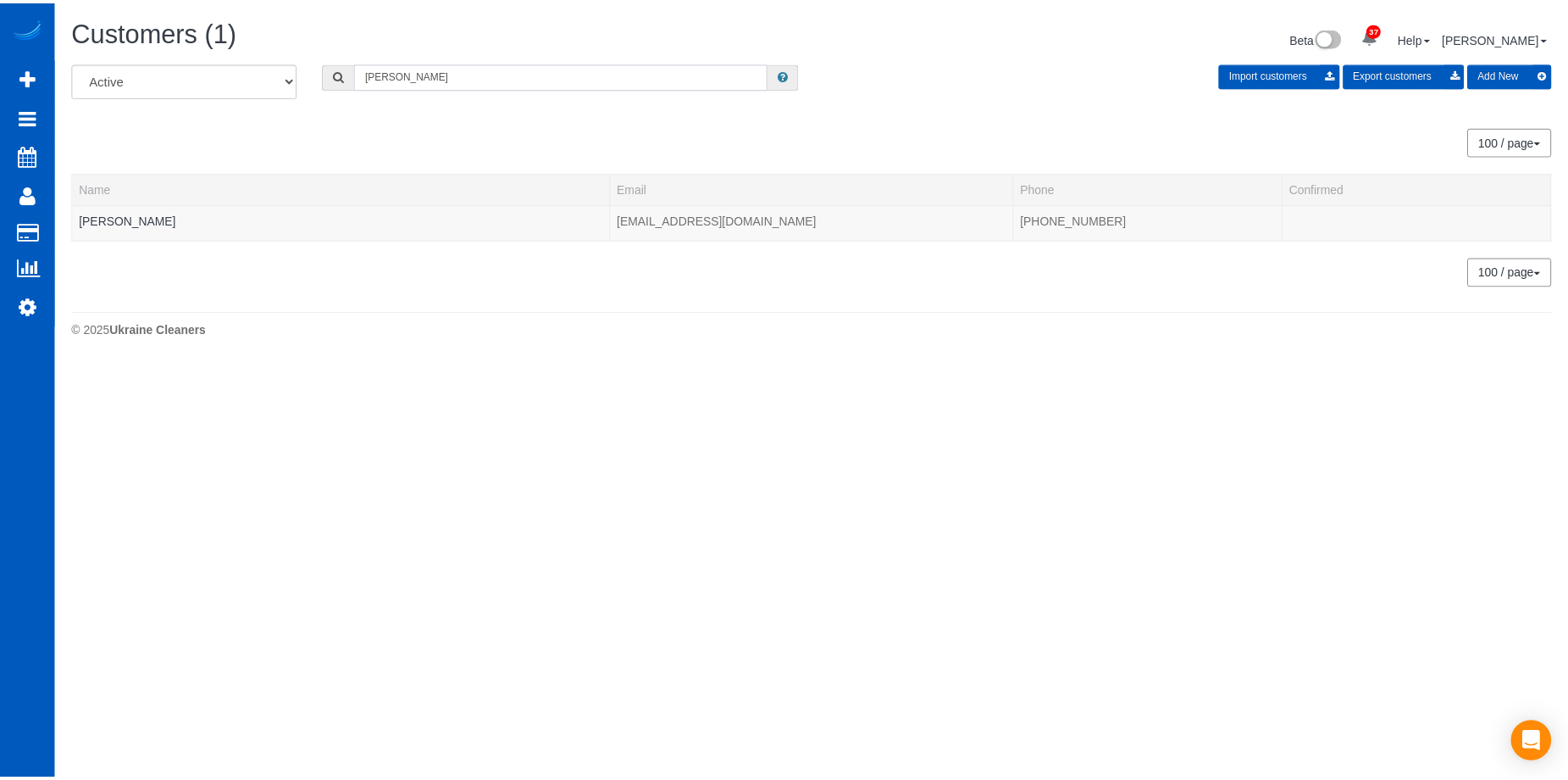
scroll to position [84371, 83133]
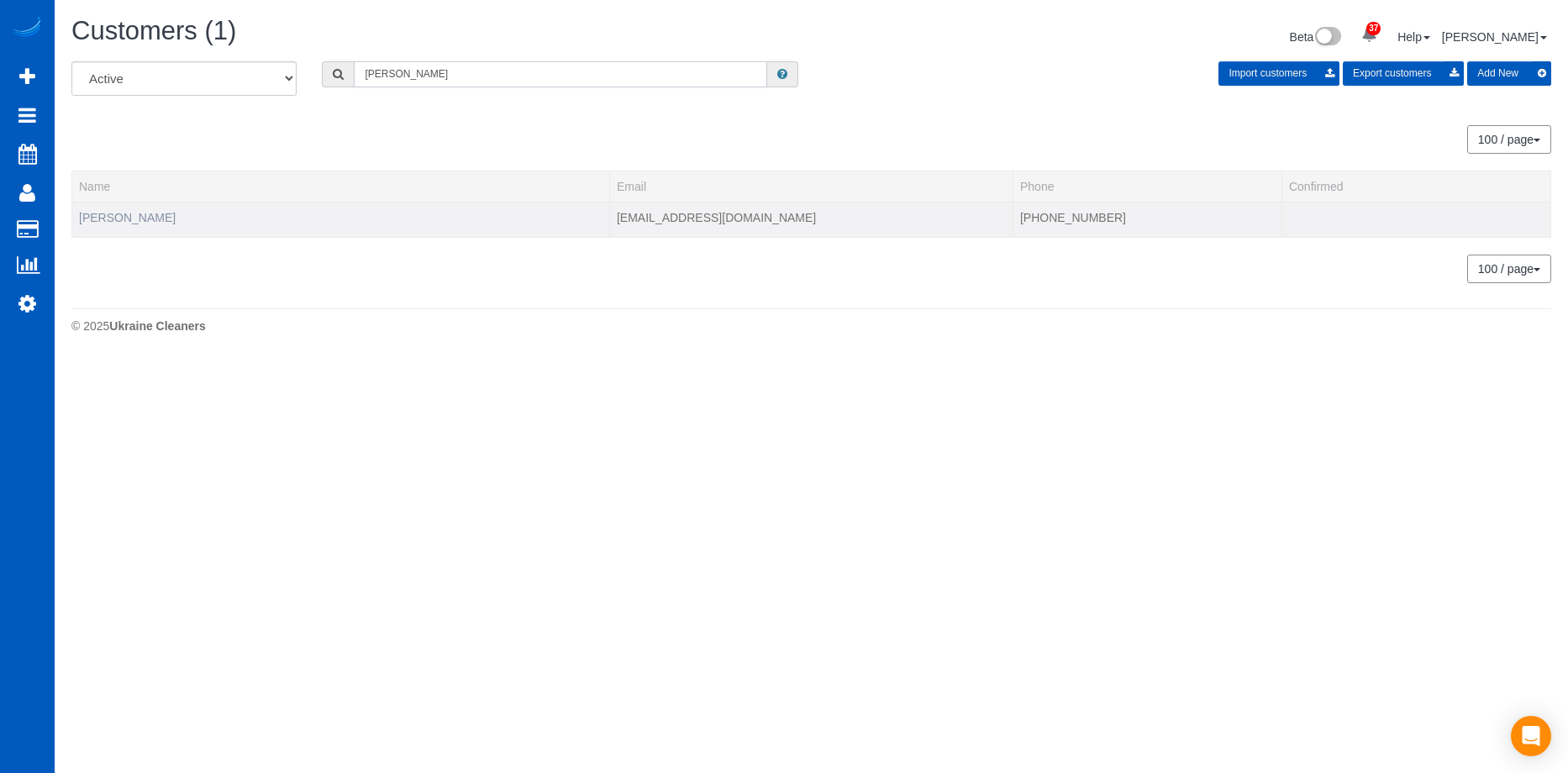
type input "[PERSON_NAME]"
click at [123, 216] on link "[PERSON_NAME]" at bounding box center [127, 217] width 97 height 14
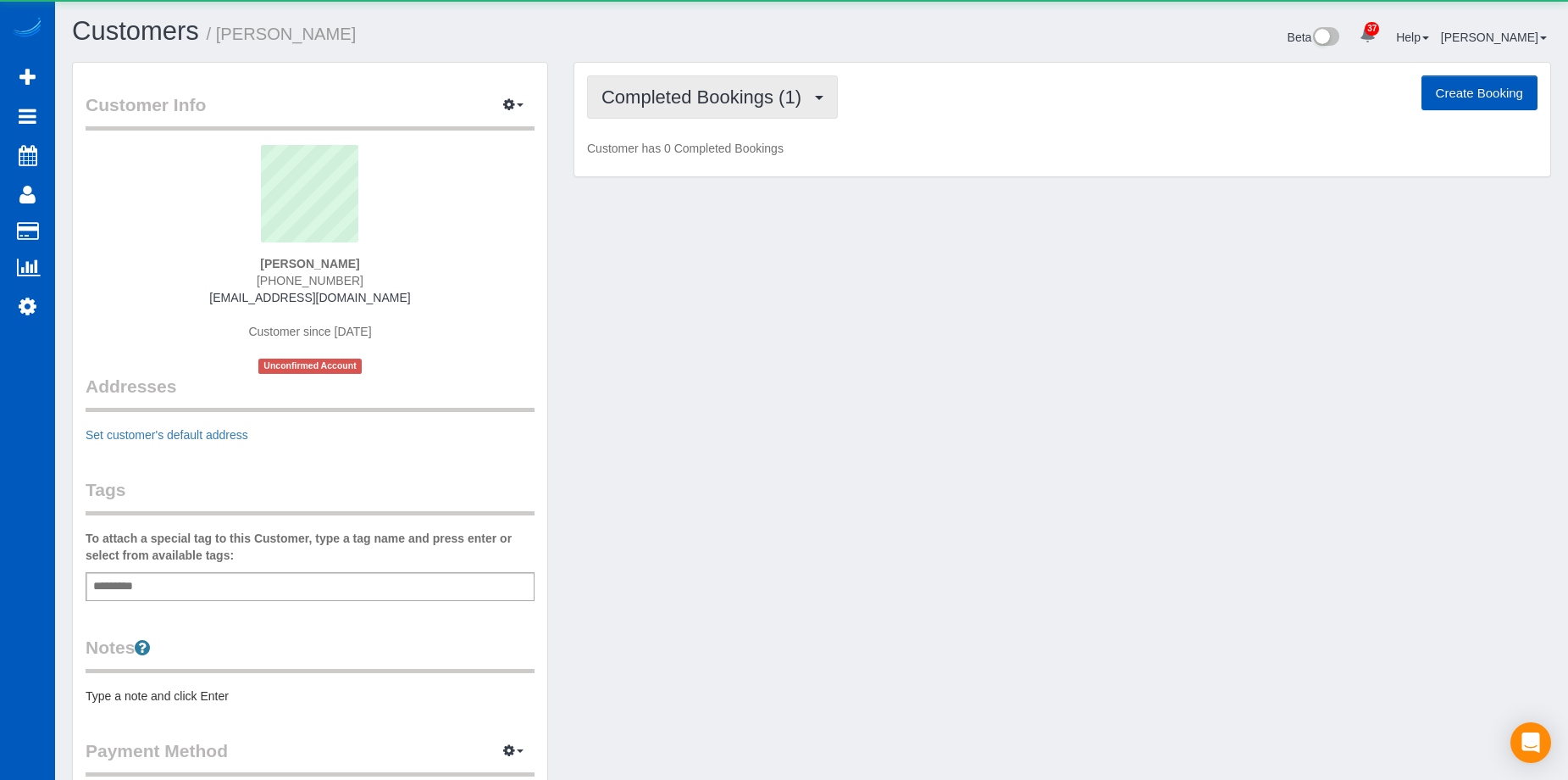
scroll to position [957, 1568]
click at [782, 83] on button "Completed Bookings (1)" at bounding box center [712, 97] width 251 height 44
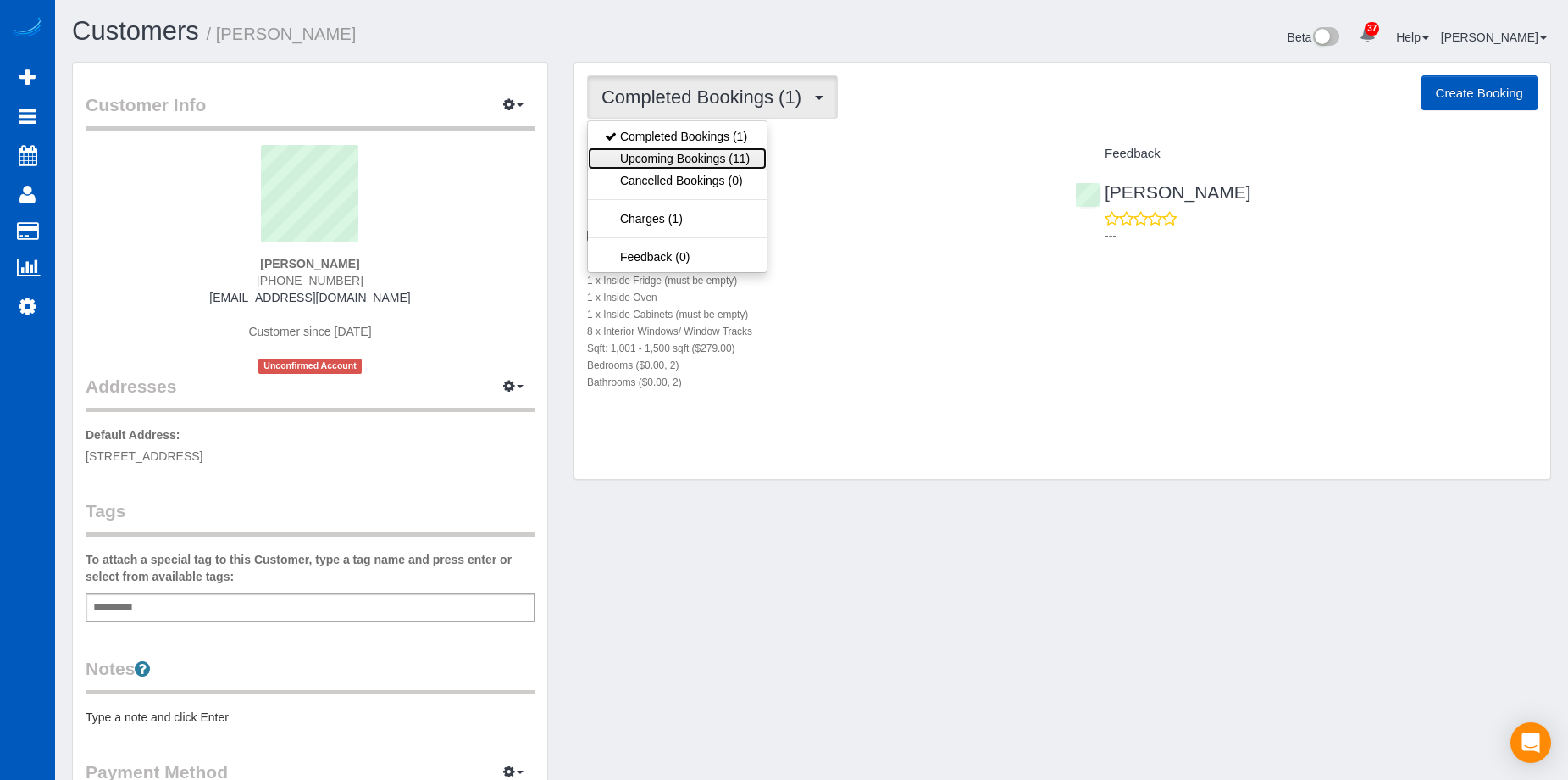
click at [693, 154] on link "Upcoming Bookings (11)" at bounding box center [677, 159] width 179 height 22
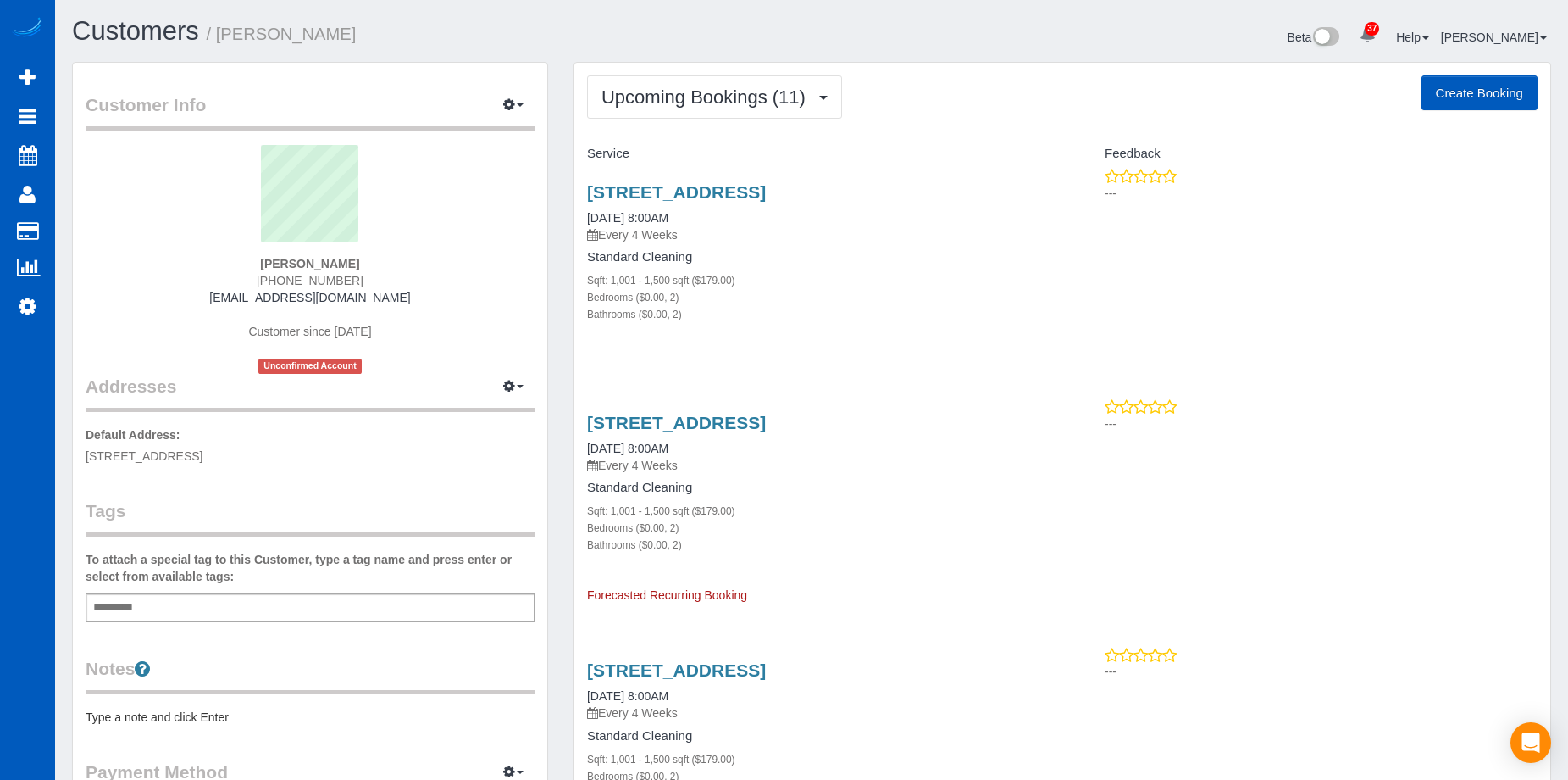
scroll to position [2964, 1568]
click at [736, 414] on link "[STREET_ADDRESS]" at bounding box center [676, 422] width 179 height 20
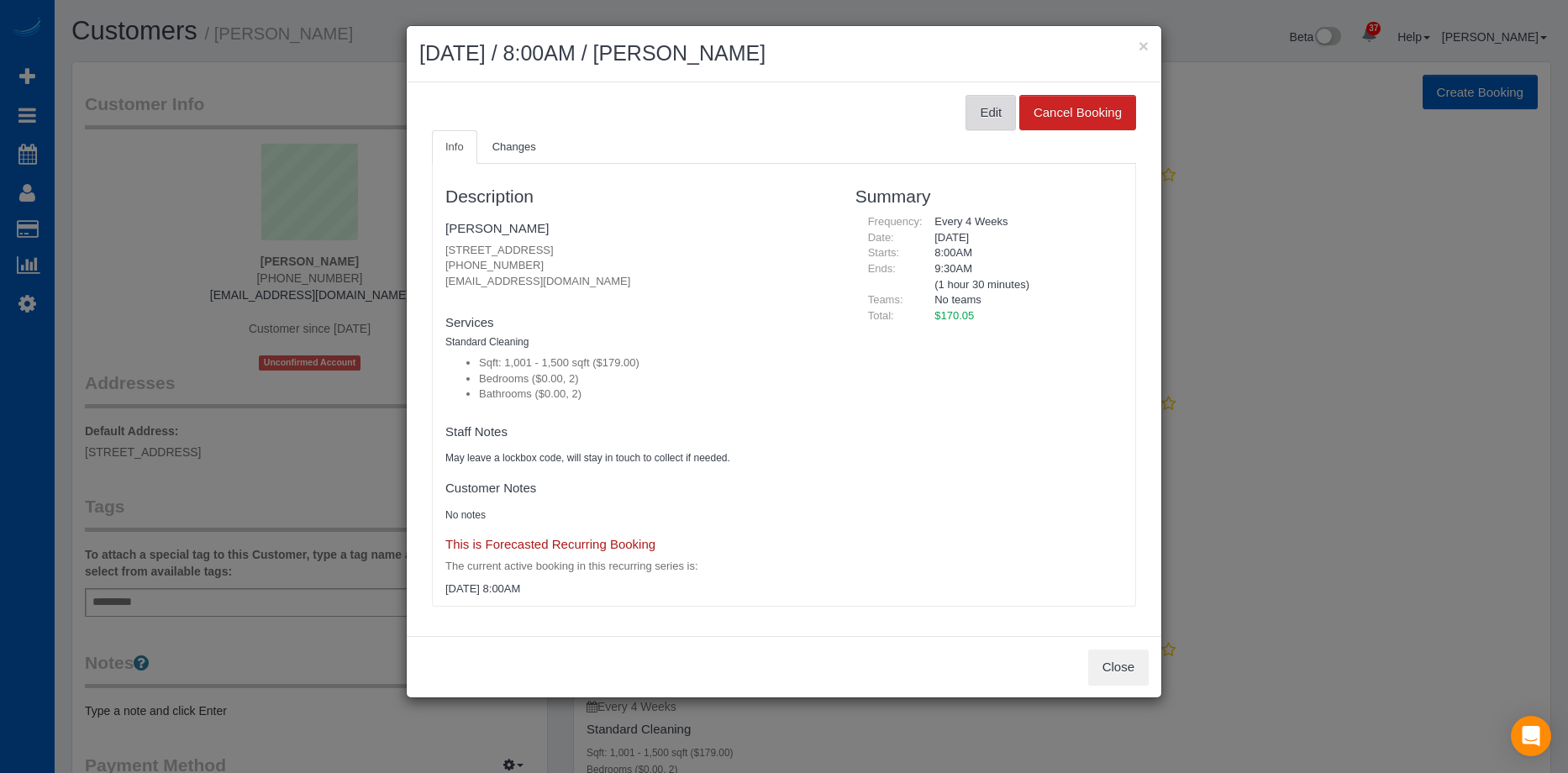
click at [990, 110] on button "Edit" at bounding box center [990, 112] width 51 height 35
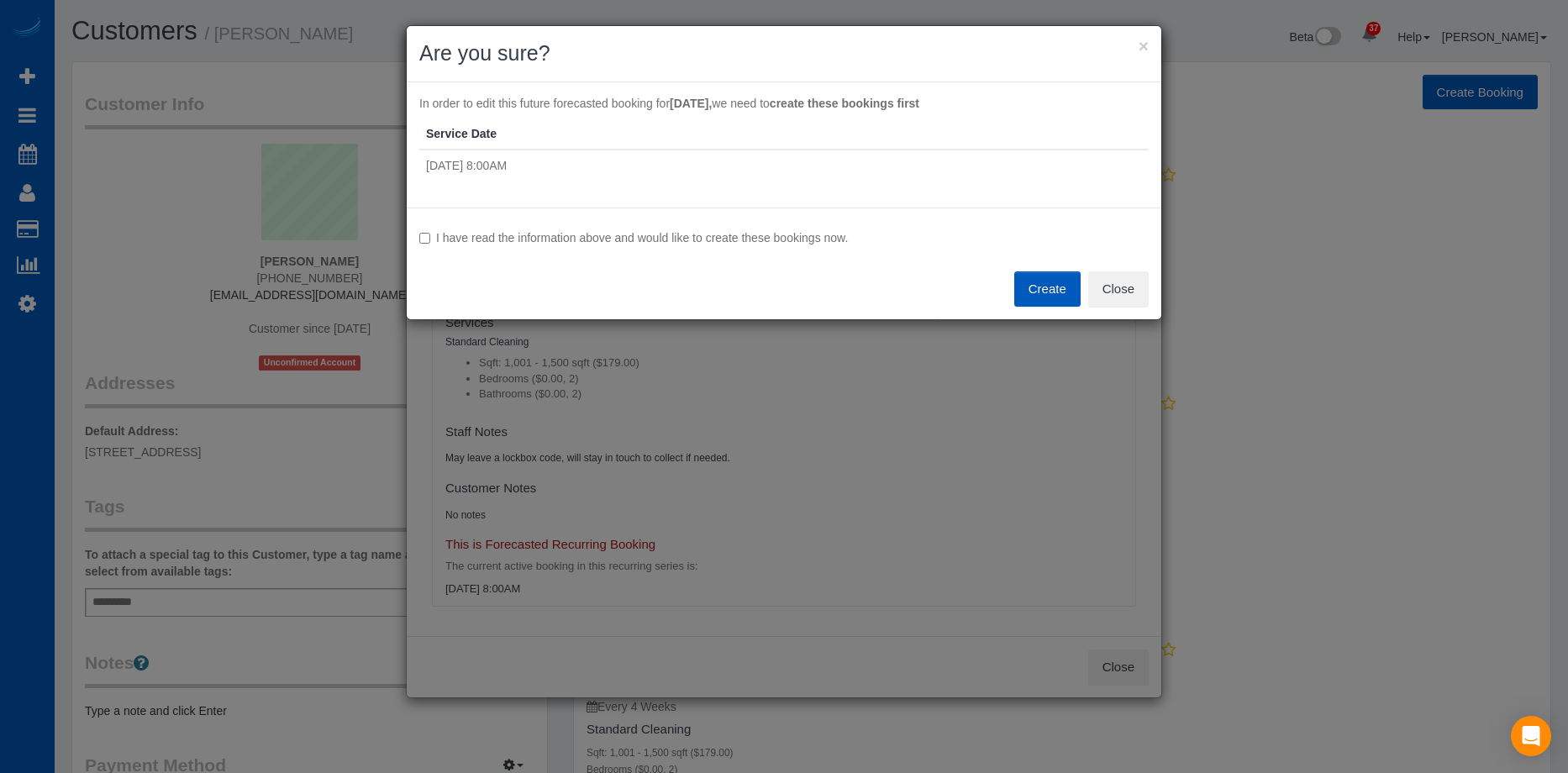
click at [691, 226] on div "I have read the information above and would like to create these bookings now. …" at bounding box center [784, 262] width 754 height 111
click at [702, 235] on label "I have read the information above and would like to create these bookings now." at bounding box center [784, 237] width 729 height 17
click at [1028, 271] on button "Create" at bounding box center [1047, 289] width 66 height 35
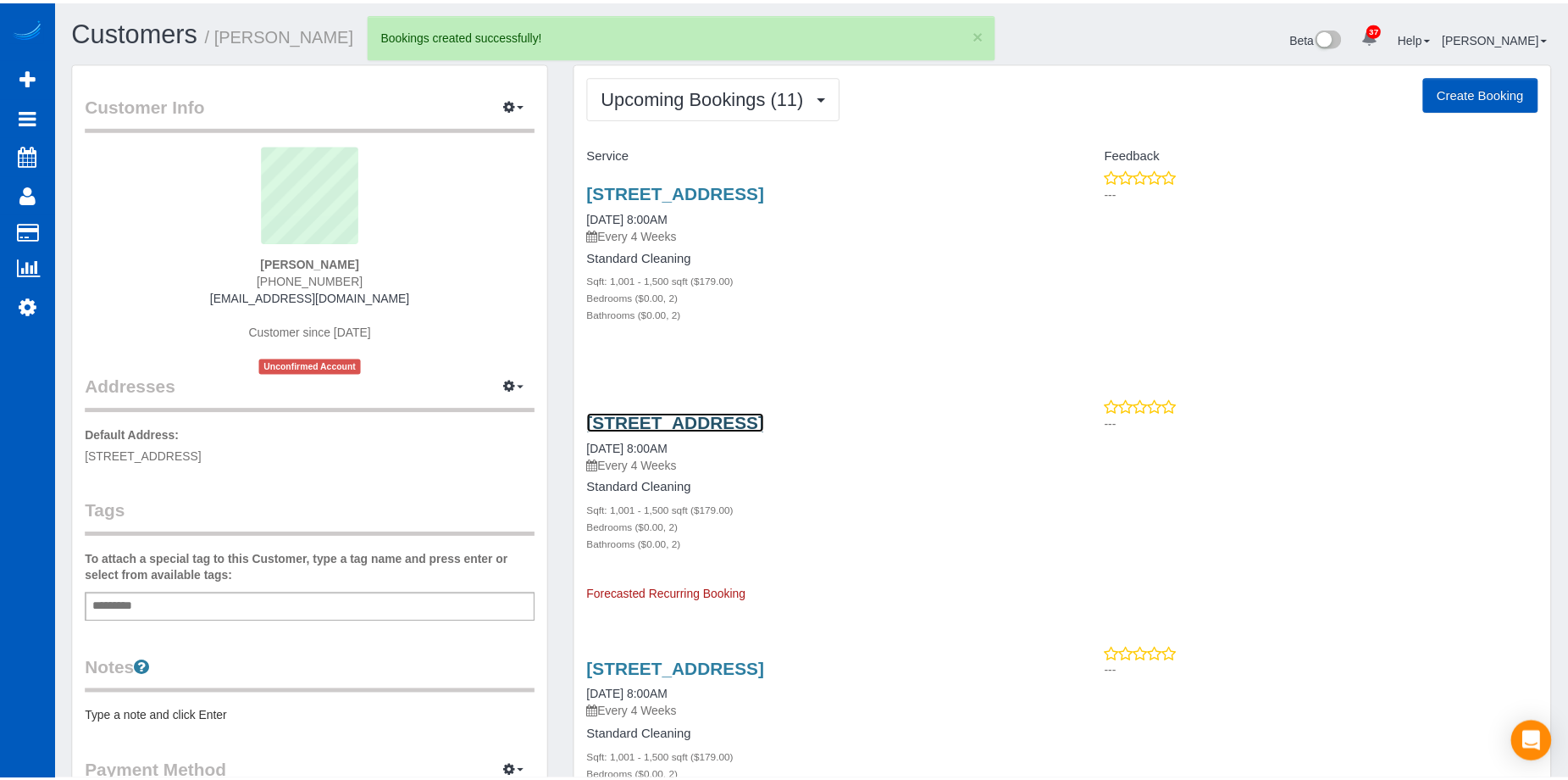
scroll to position [2964, 1568]
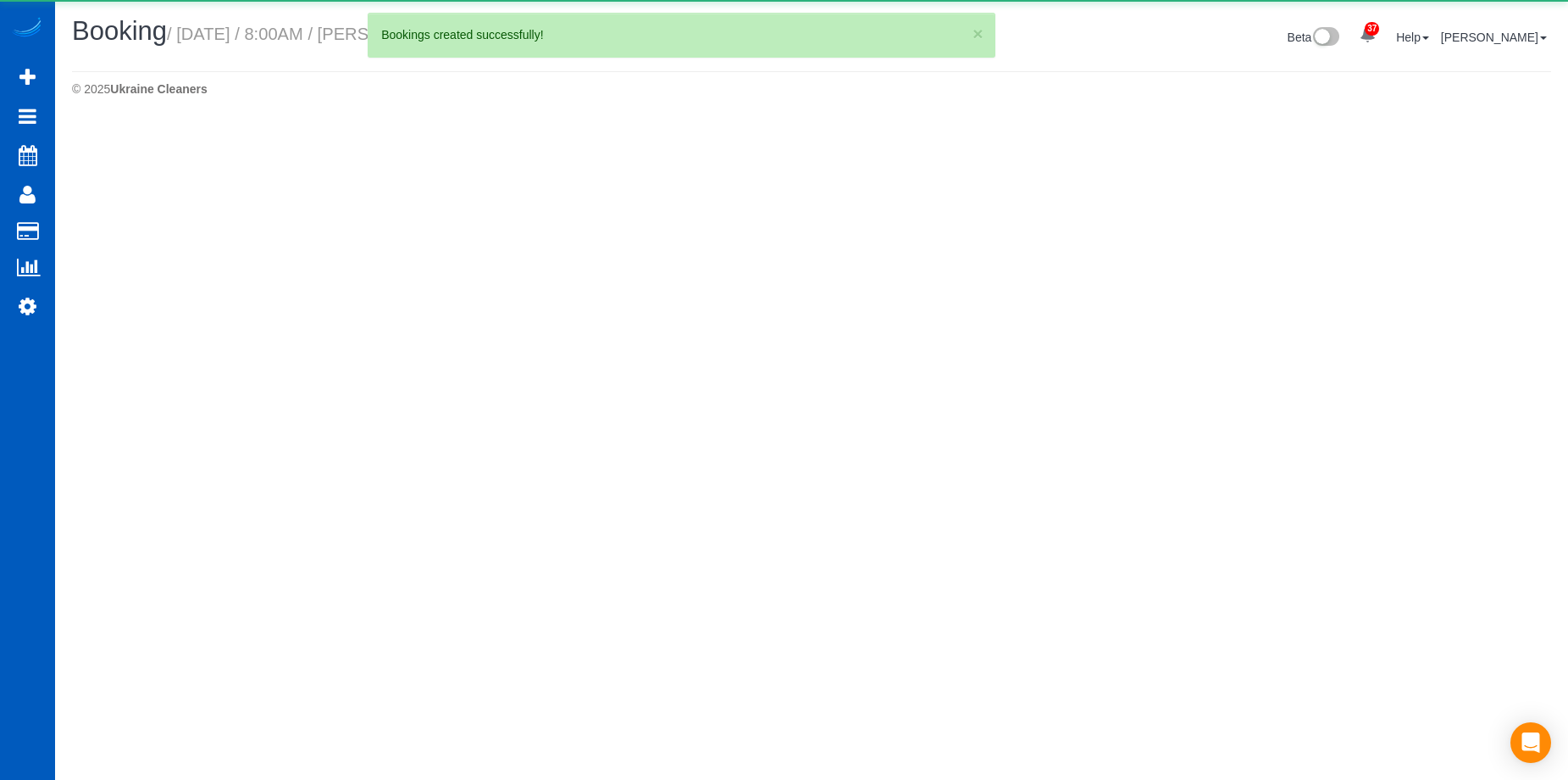
scroll to position [121, 1581]
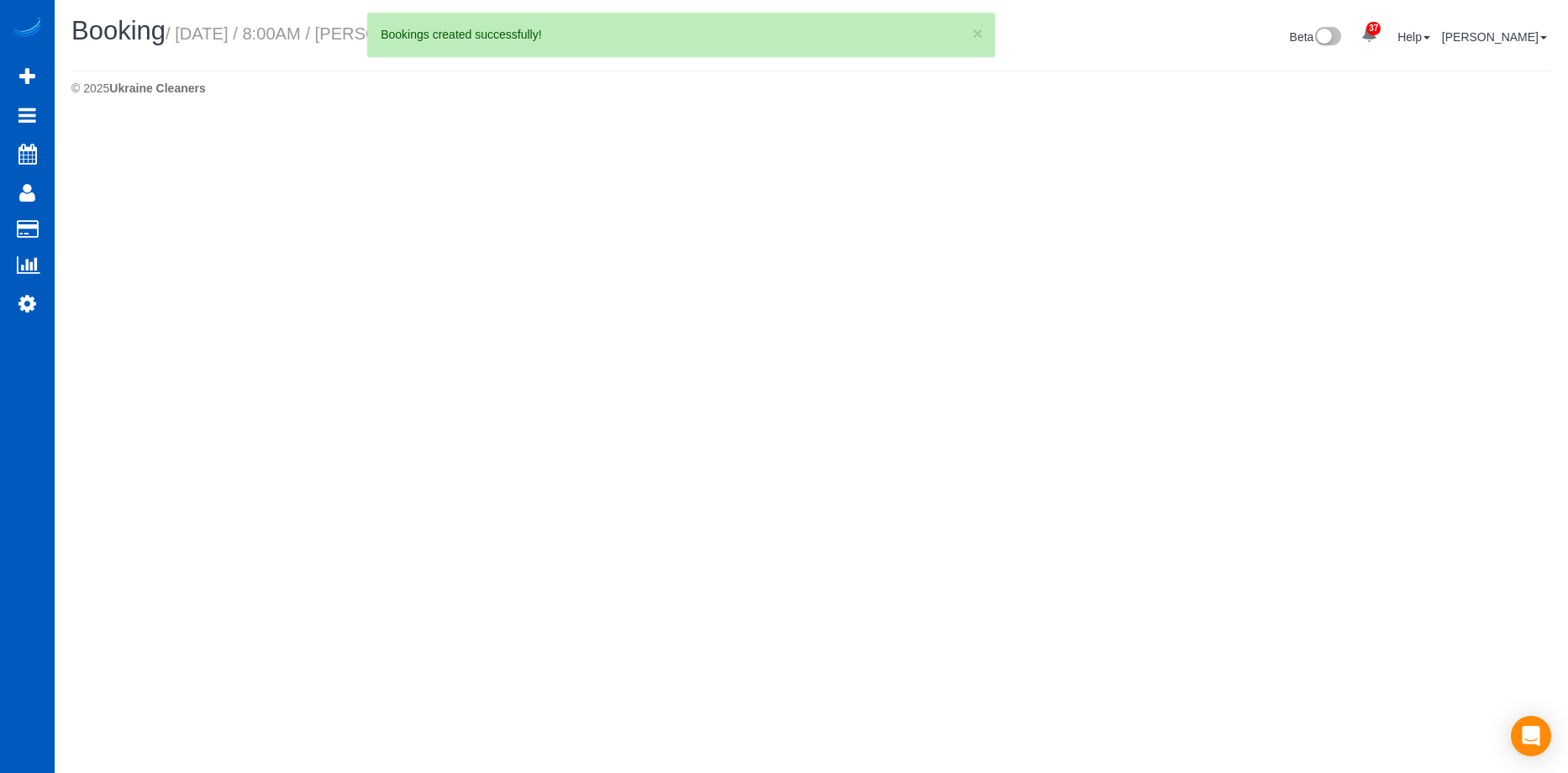
select select "WA"
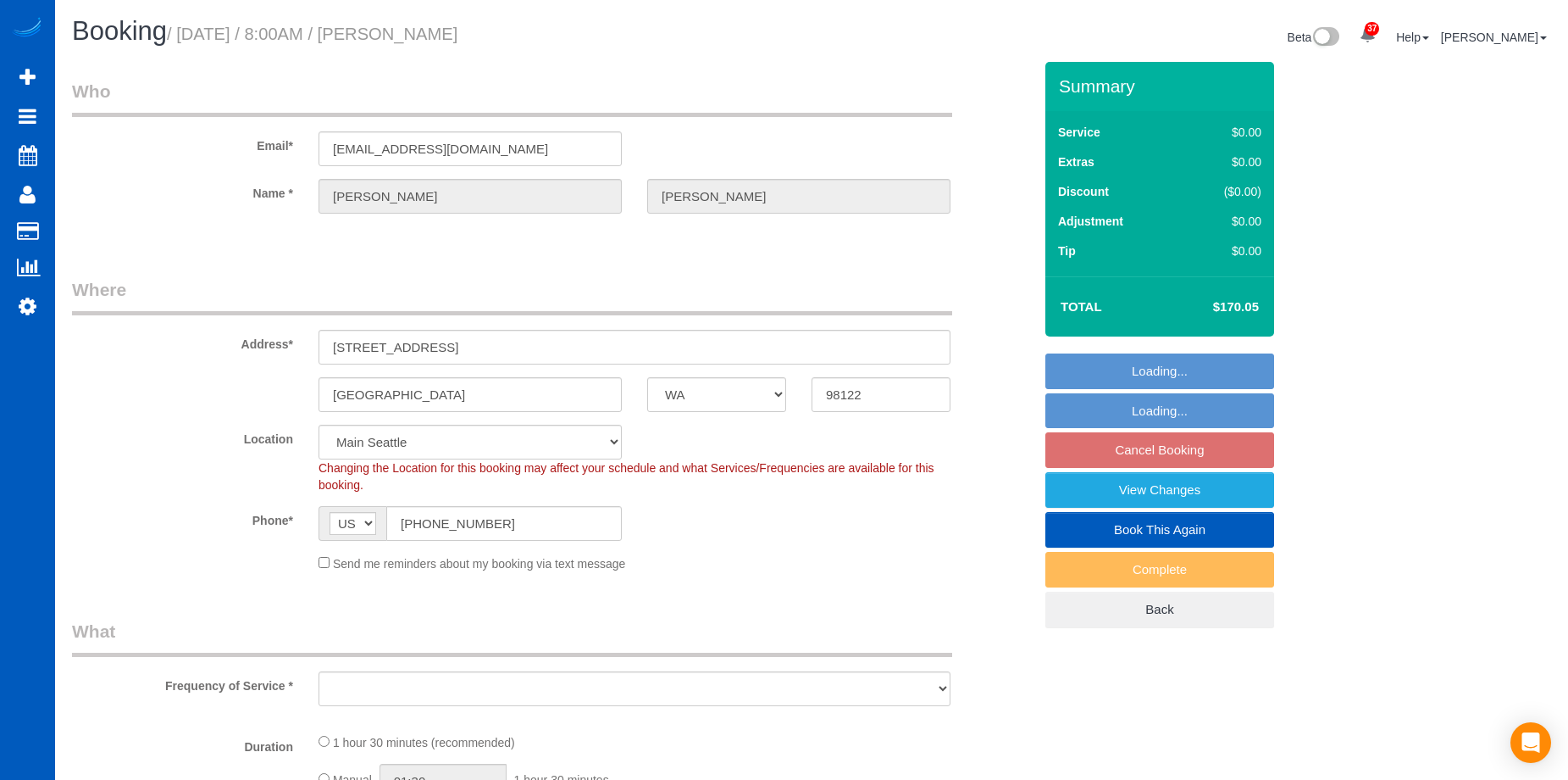
scroll to position [0, 0]
select select "object:40870"
select select "string:fspay-8ce87350-9bb3-4b7d-85c6-e40cff0db315"
select select "199"
select select "1001"
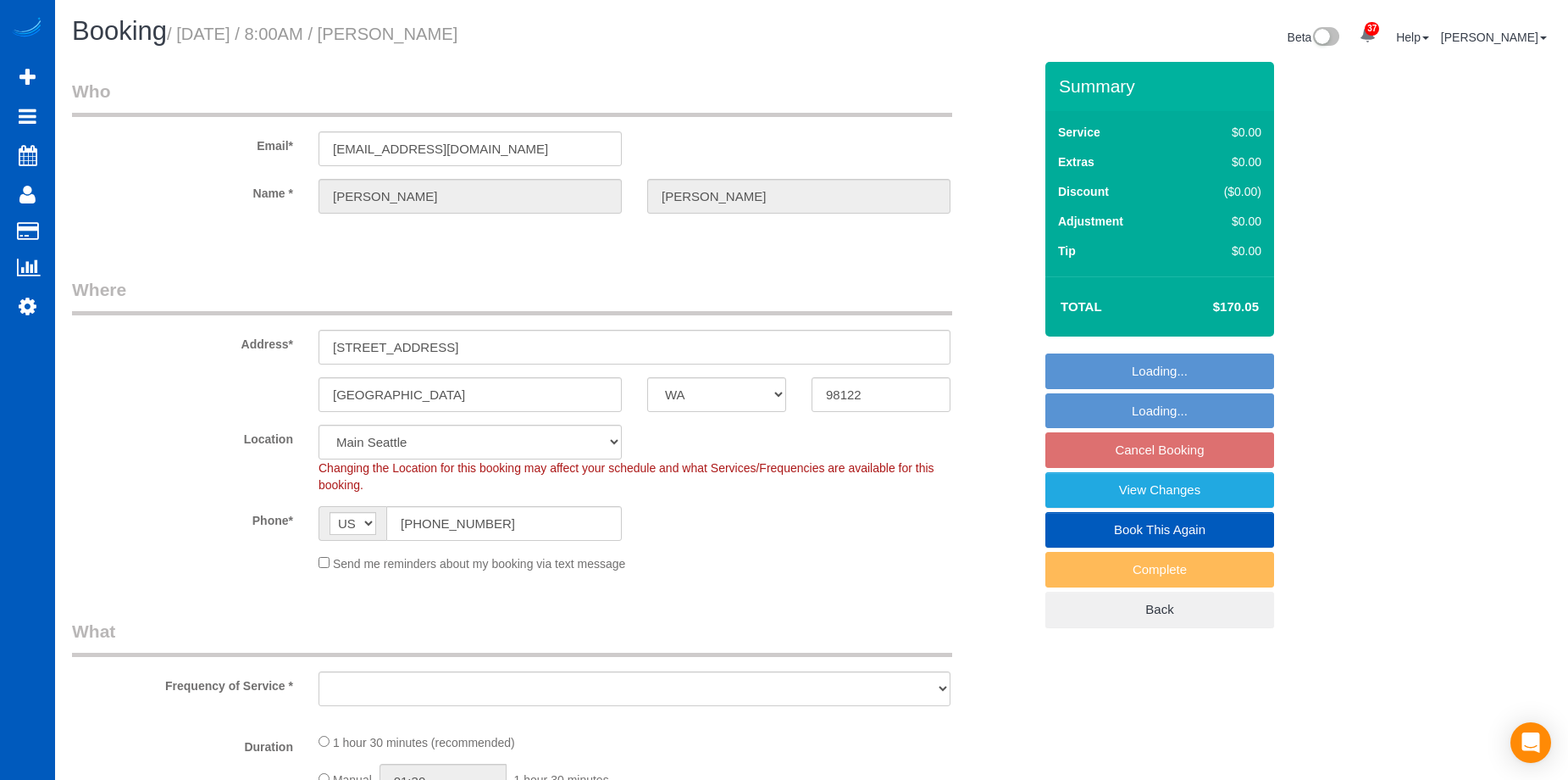
select select "2"
select select "object:41110"
select select "spot80"
select select "1001"
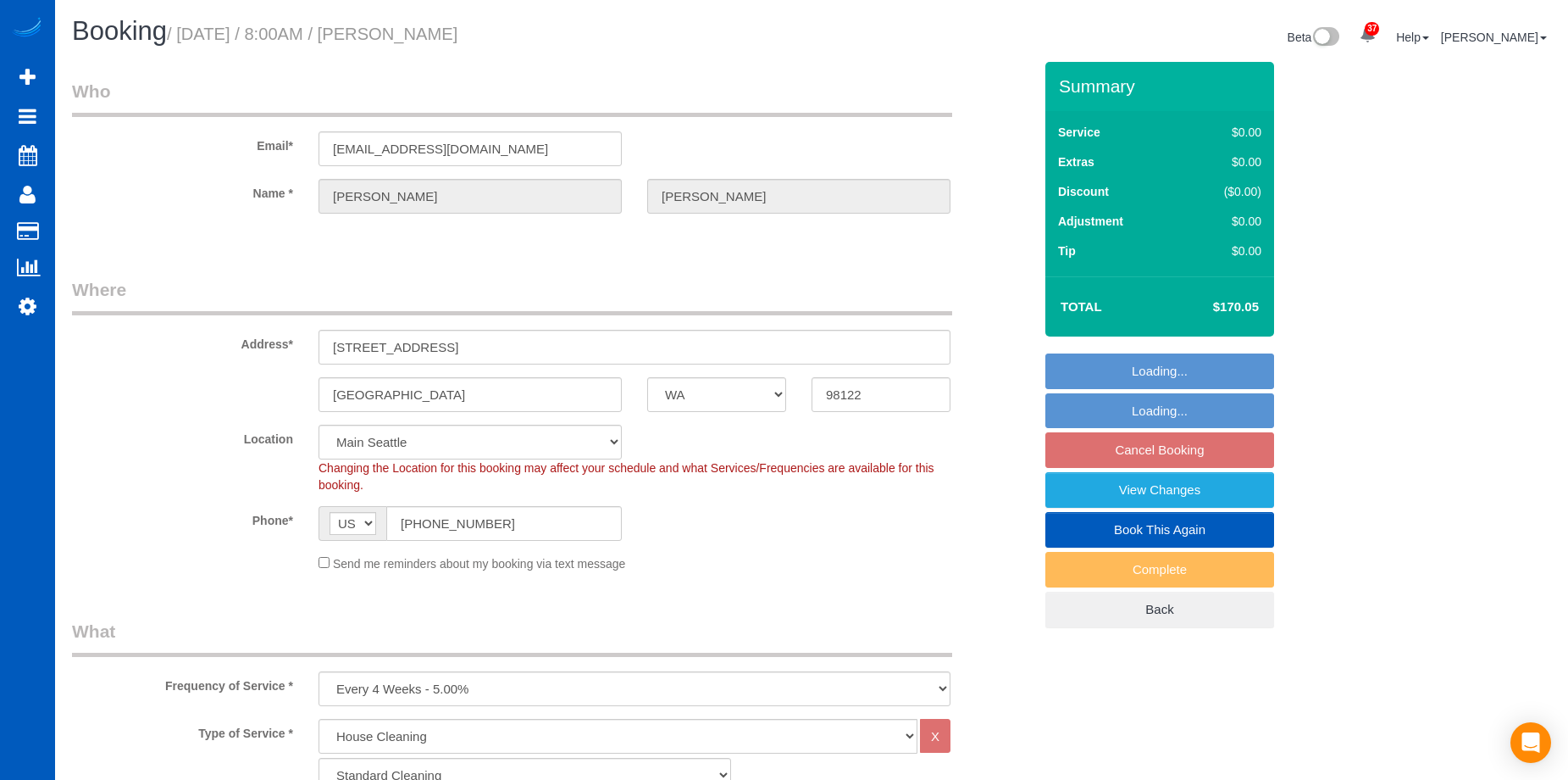
select select "2"
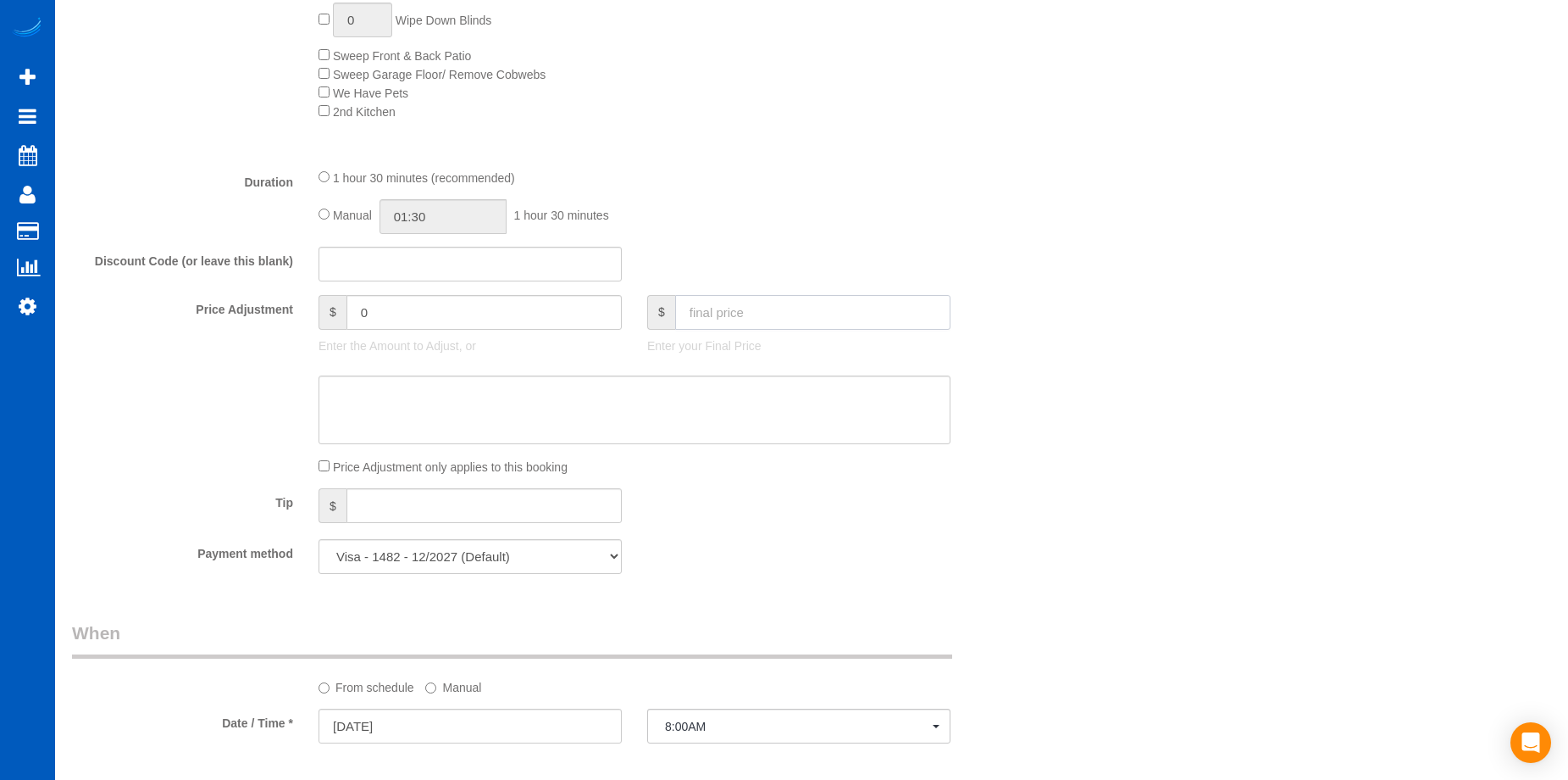
click at [763, 306] on input "text" at bounding box center [812, 312] width 276 height 34
type input "169"
click at [715, 411] on textarea at bounding box center [634, 410] width 632 height 70
type input "-1.05"
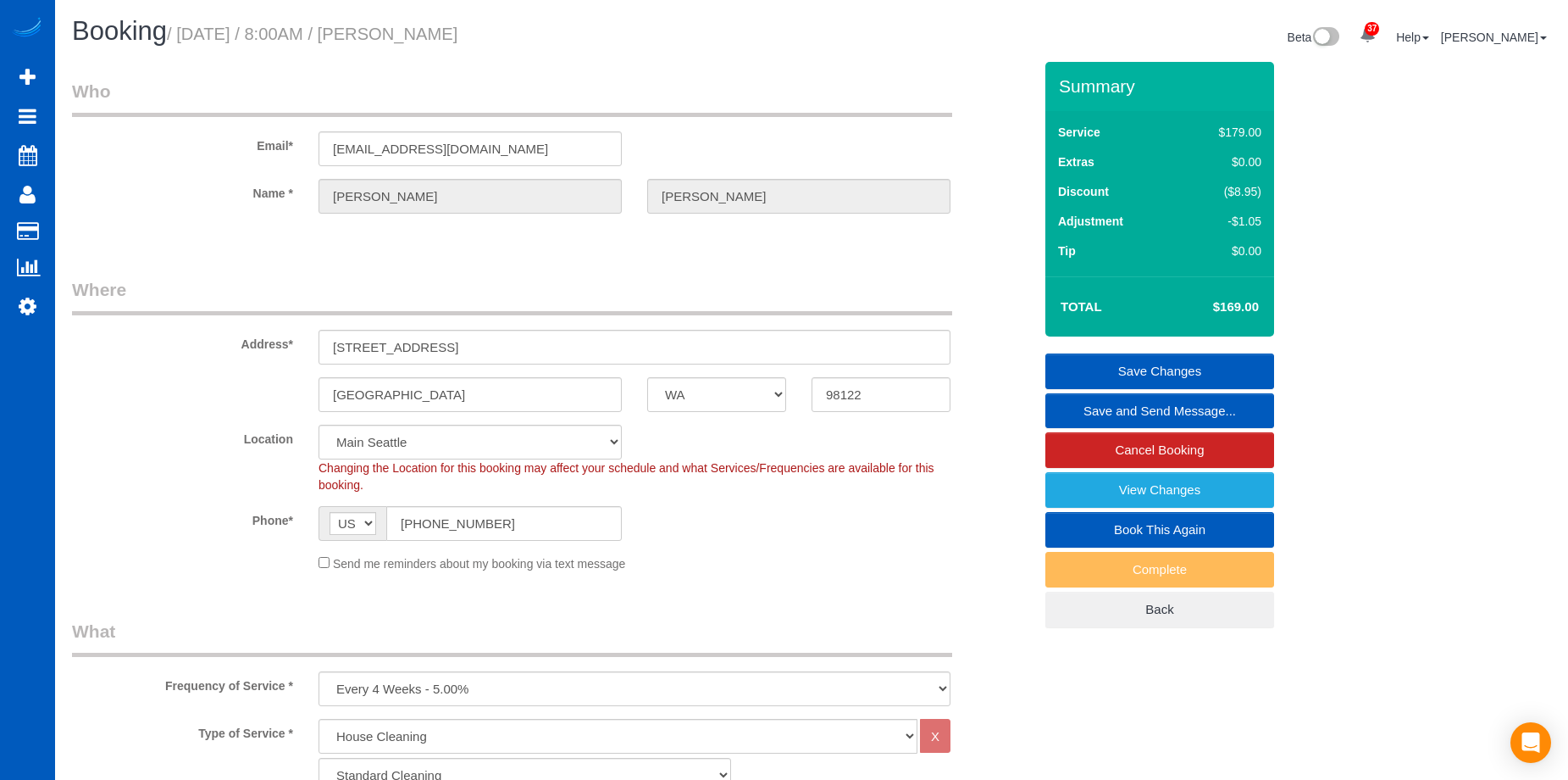
click at [1123, 372] on link "Save Changes" at bounding box center [1160, 371] width 228 height 35
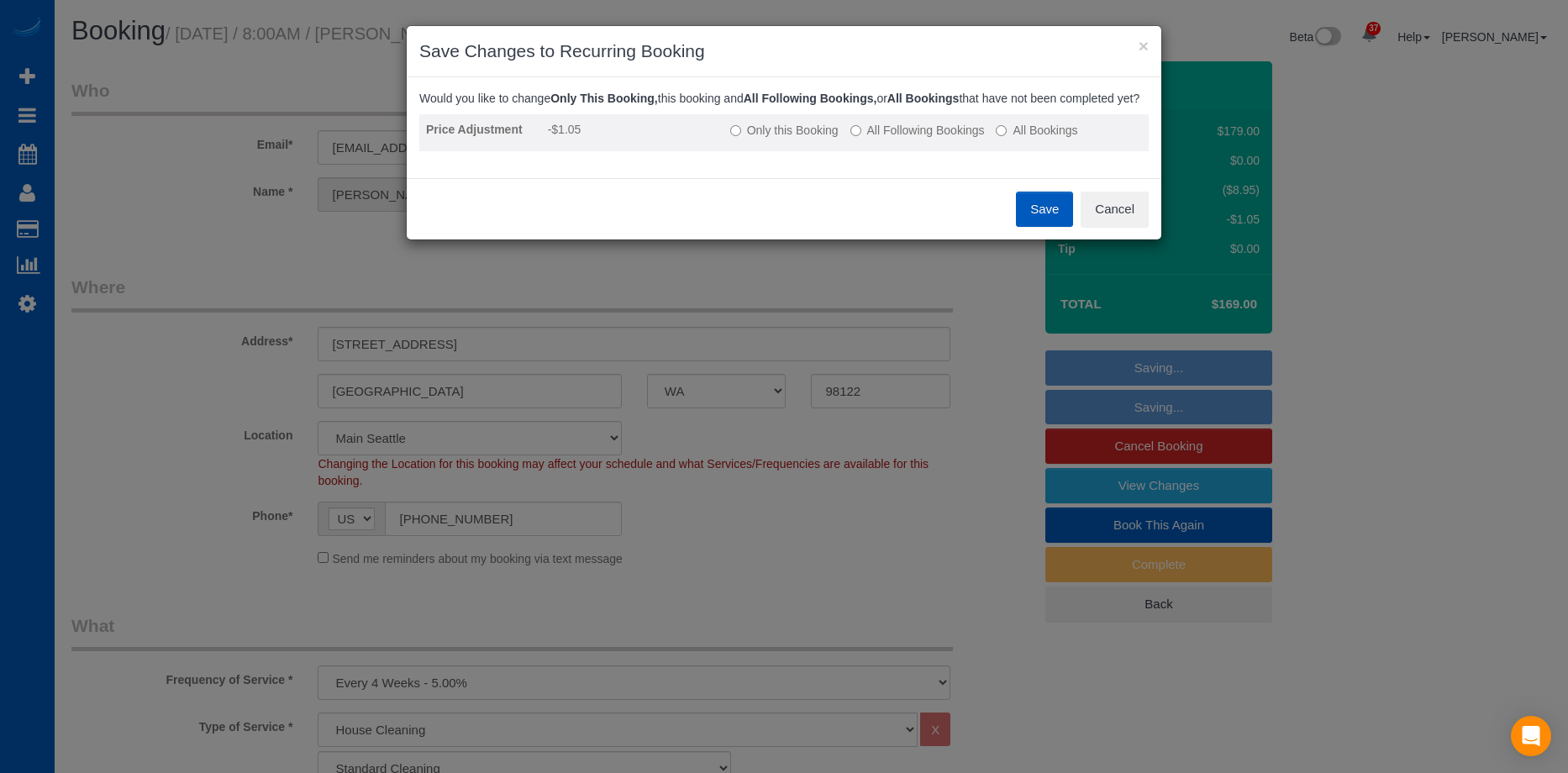
click at [878, 139] on label "All Following Bookings" at bounding box center [917, 130] width 134 height 17
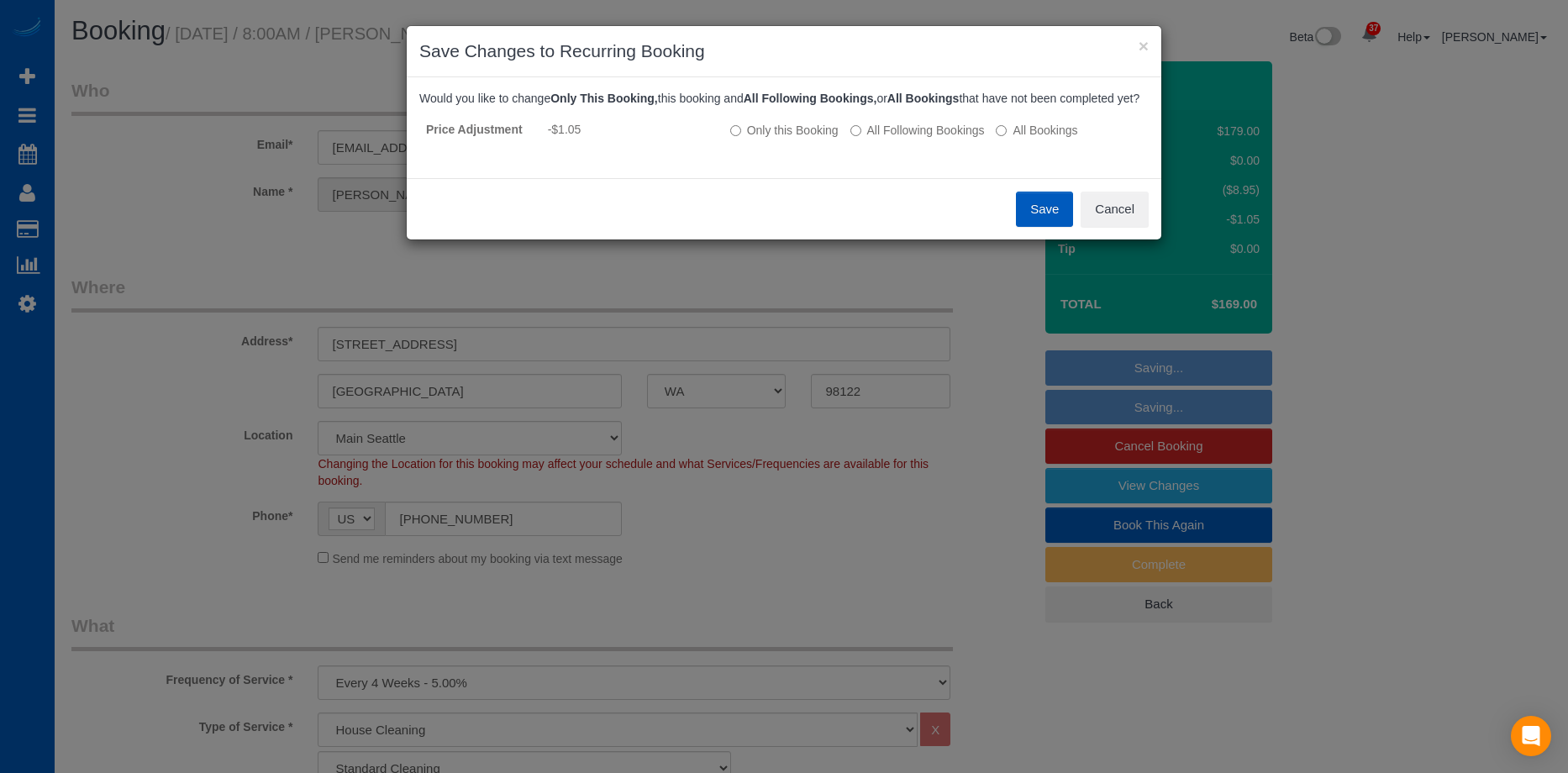
click at [1040, 225] on button "Save" at bounding box center [1044, 209] width 57 height 35
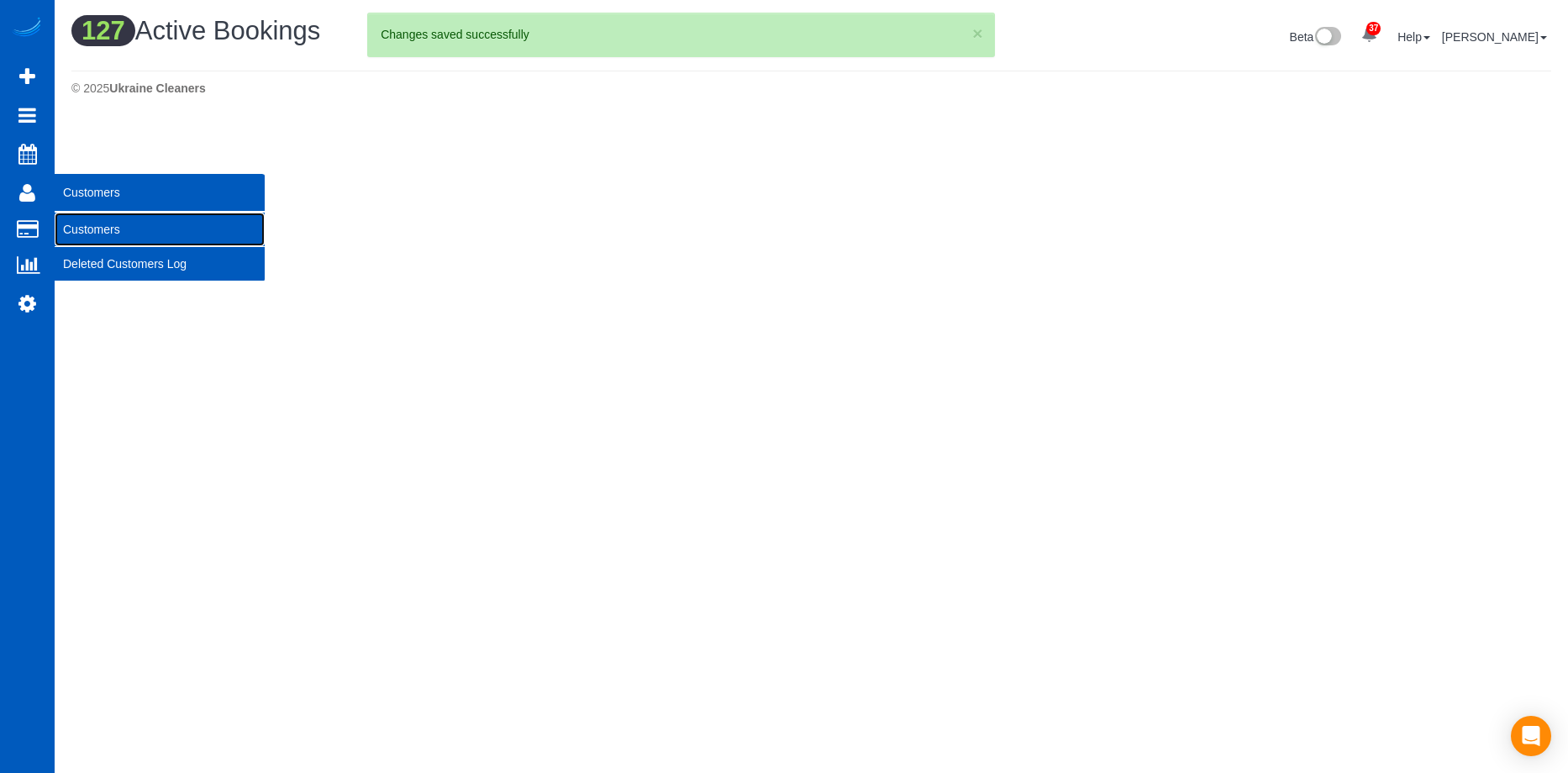
click at [85, 227] on link "Customers" at bounding box center [159, 229] width 210 height 34
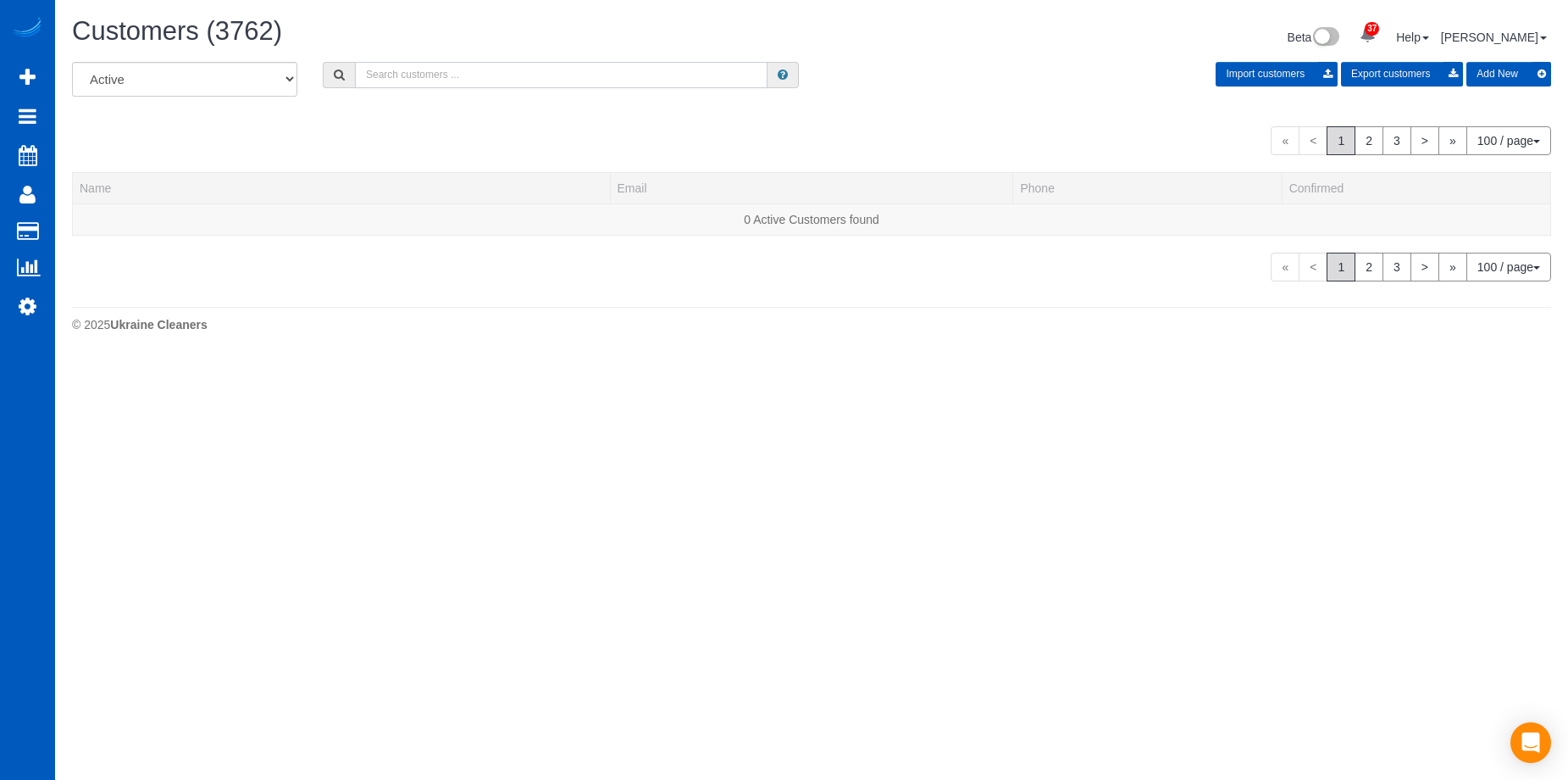
click at [483, 83] on input "text" at bounding box center [561, 75] width 412 height 26
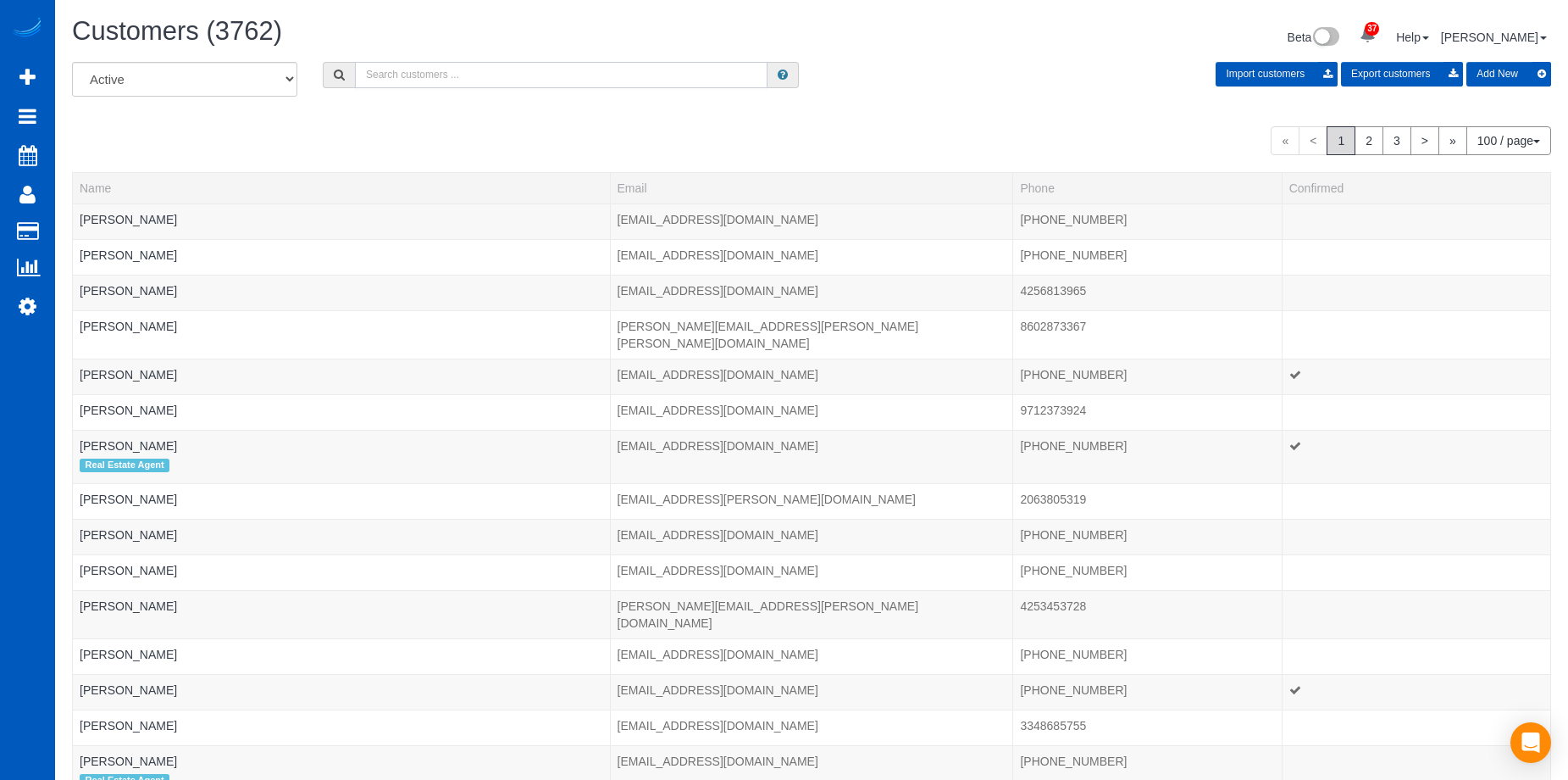
paste input "[PERSON_NAME]"
type input "[PERSON_NAME]"
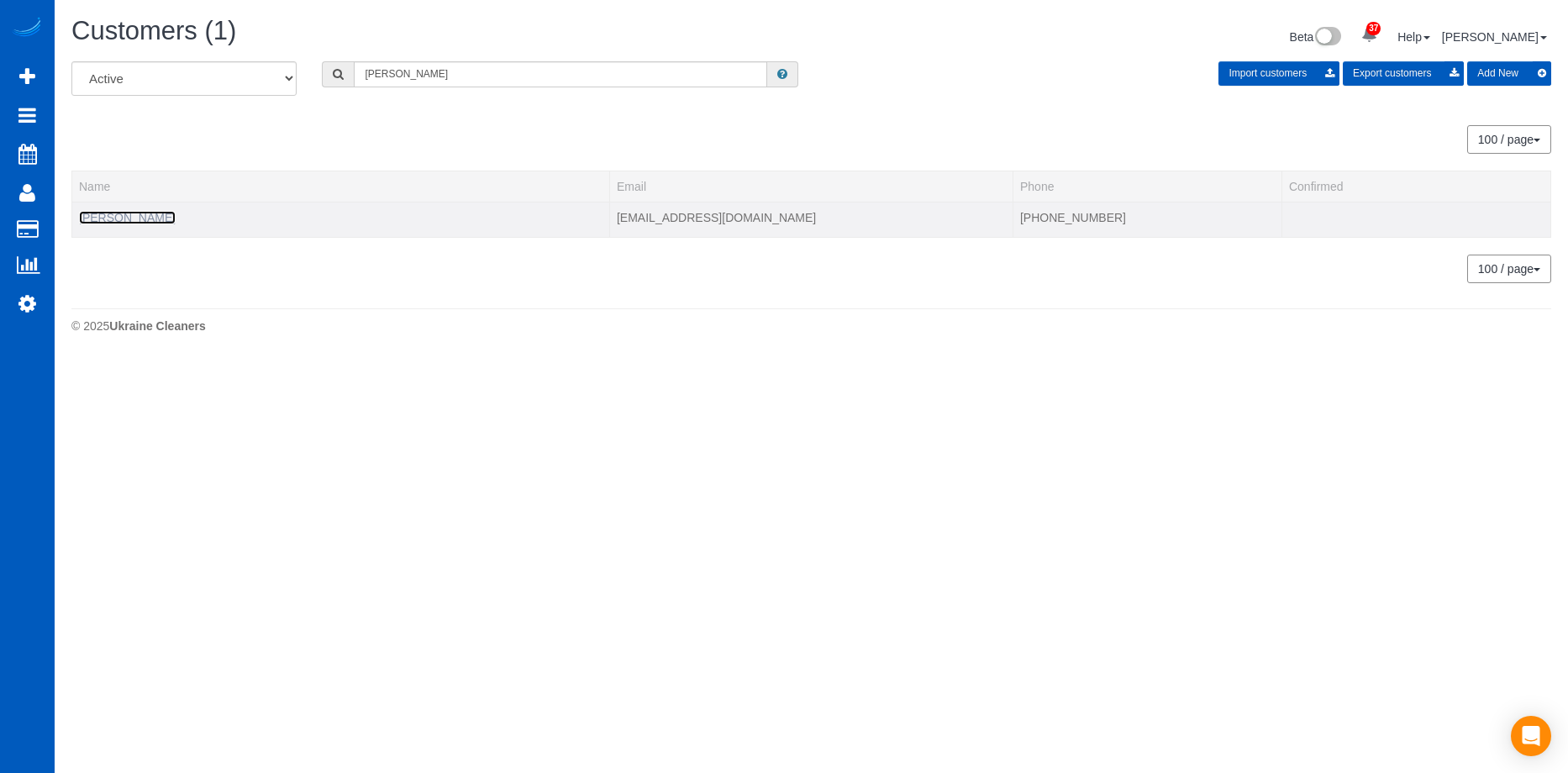
click at [141, 216] on link "[PERSON_NAME]" at bounding box center [127, 217] width 97 height 14
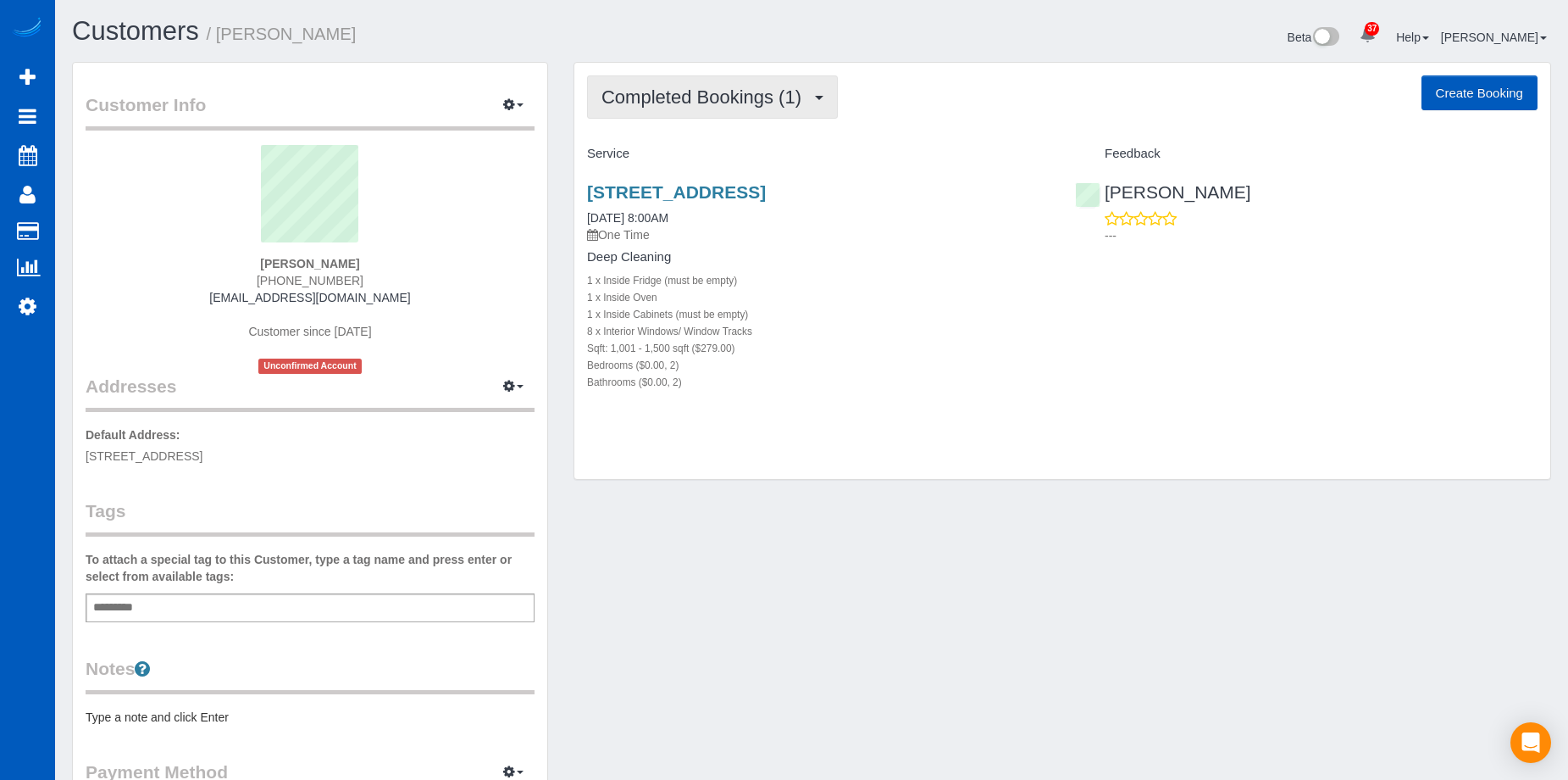
click at [789, 98] on span "Completed Bookings (1)" at bounding box center [706, 97] width 208 height 21
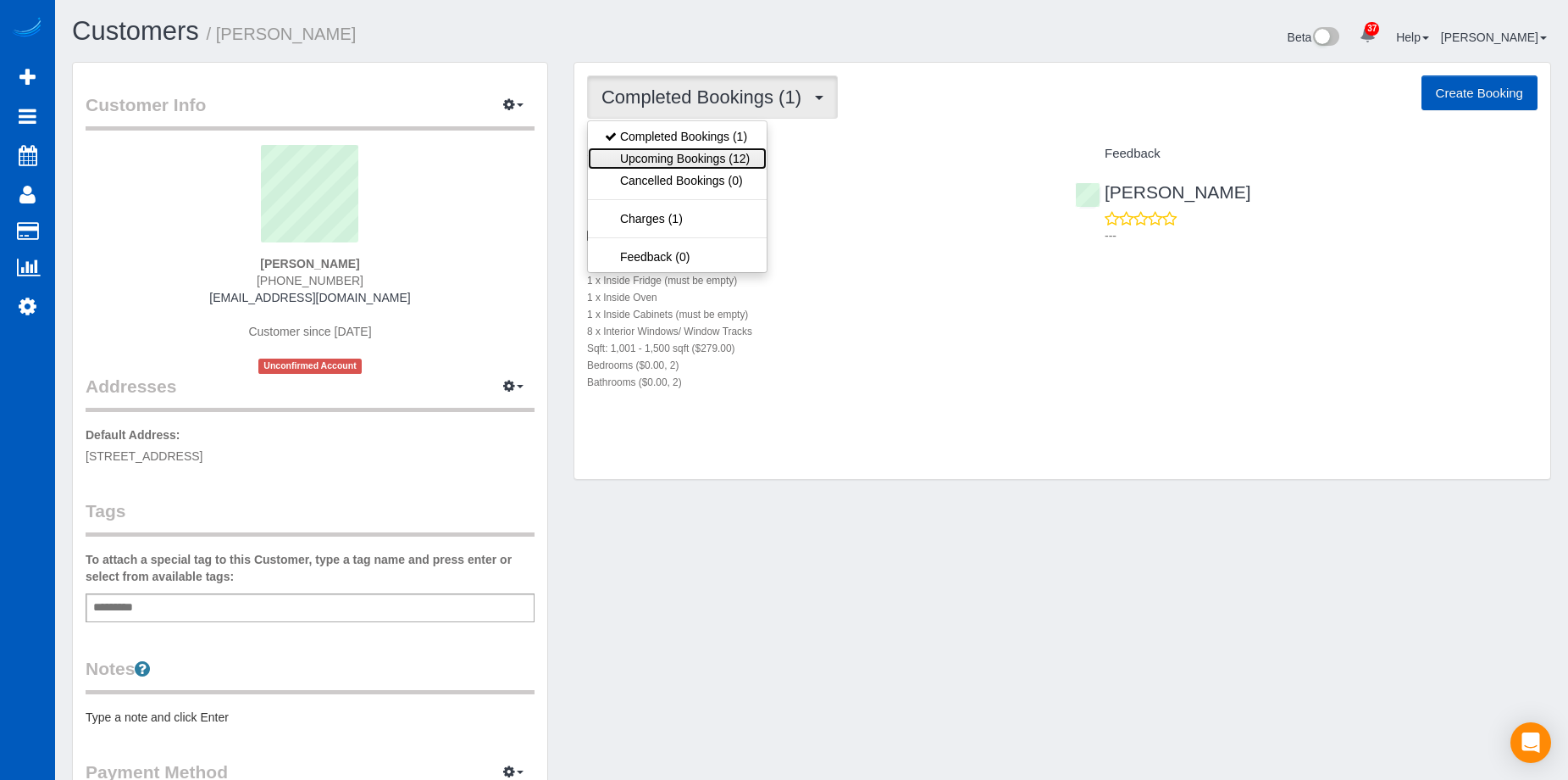
click at [708, 163] on link "Upcoming Bookings (12)" at bounding box center [677, 159] width 179 height 22
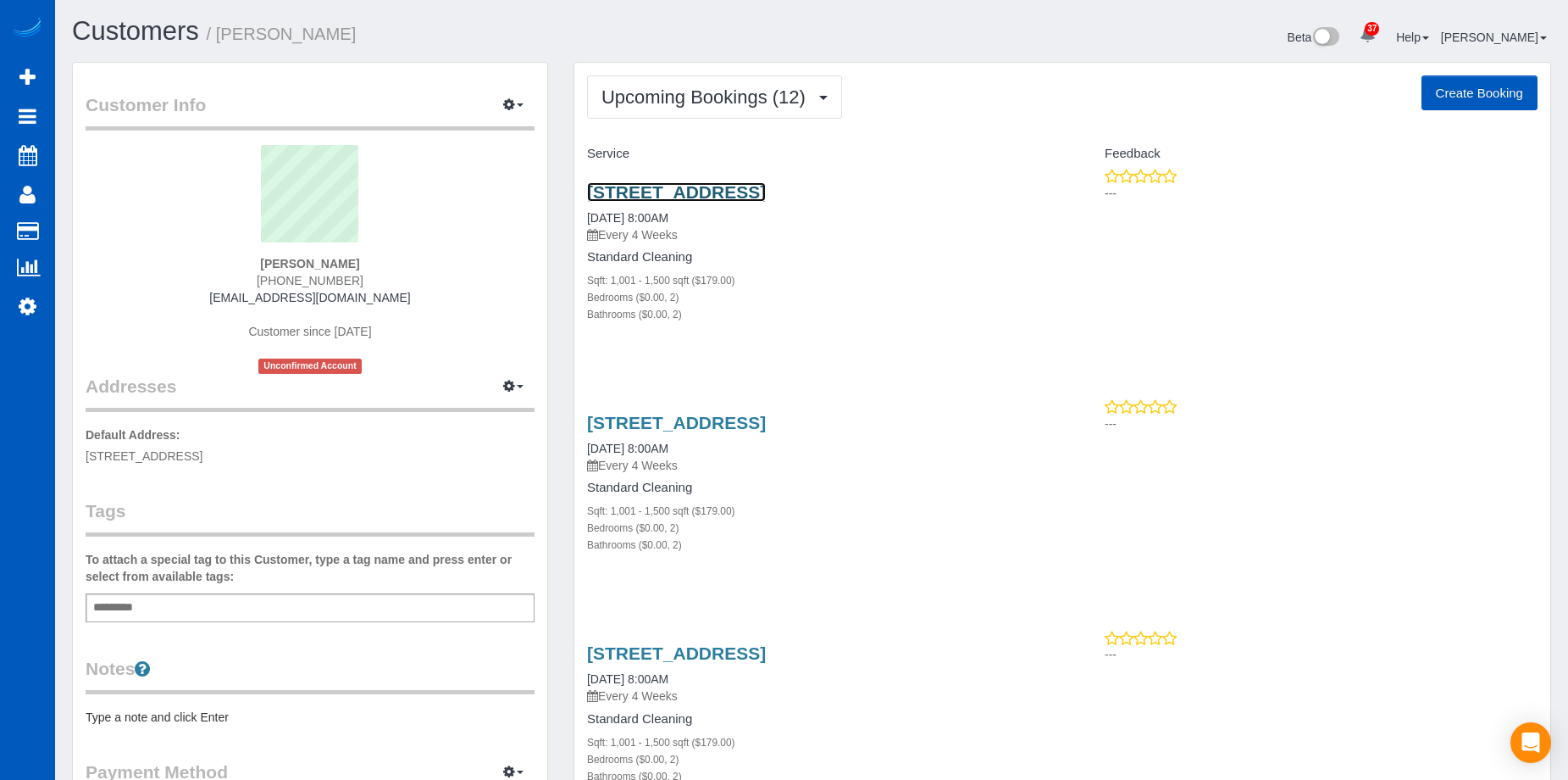
click at [710, 188] on link "[STREET_ADDRESS]" at bounding box center [676, 191] width 179 height 20
click at [789, 104] on span "Upcoming Bookings (12)" at bounding box center [707, 97] width 213 height 21
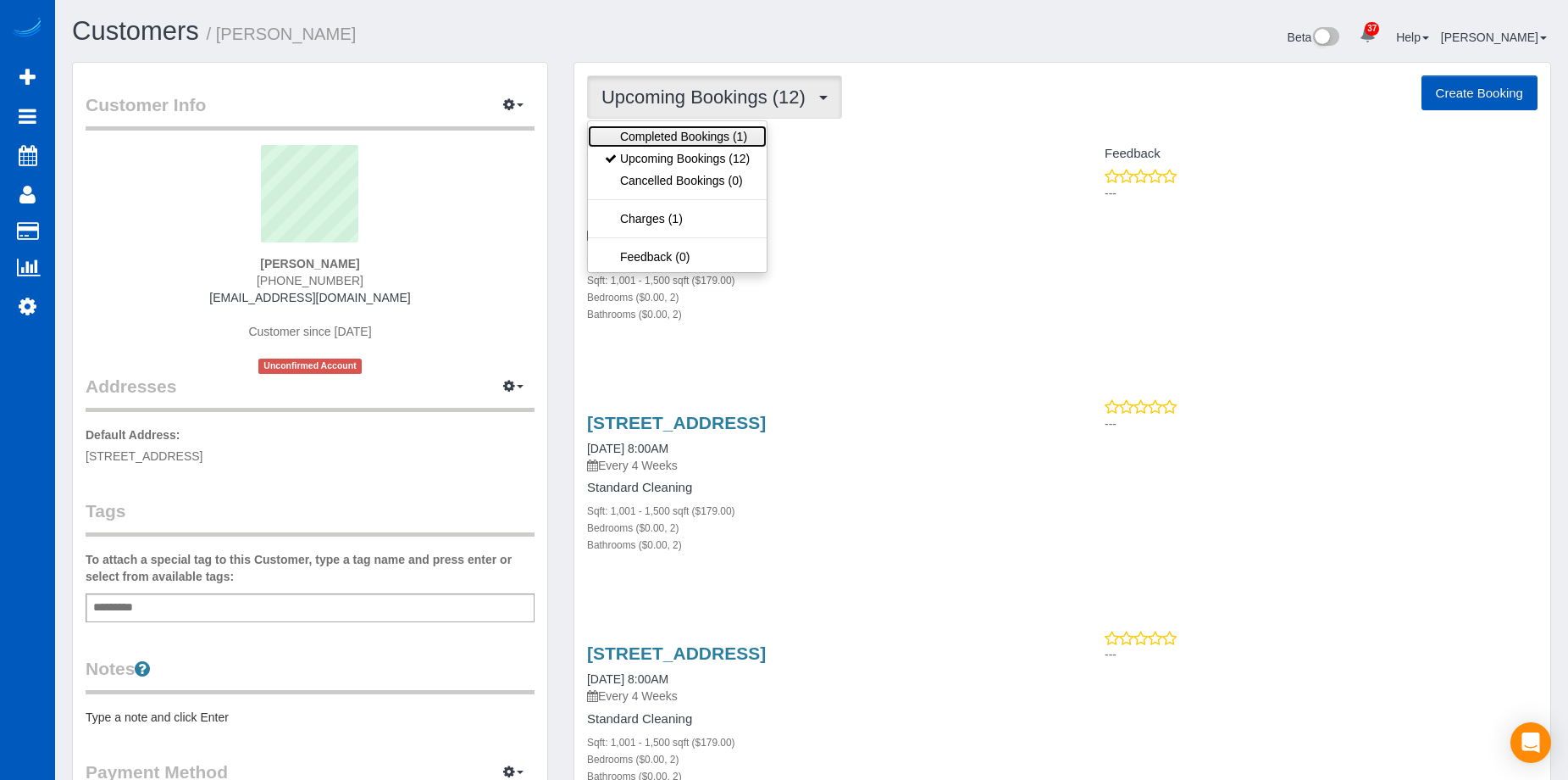
click at [743, 125] on link "Completed Bookings (1)" at bounding box center [677, 136] width 179 height 22
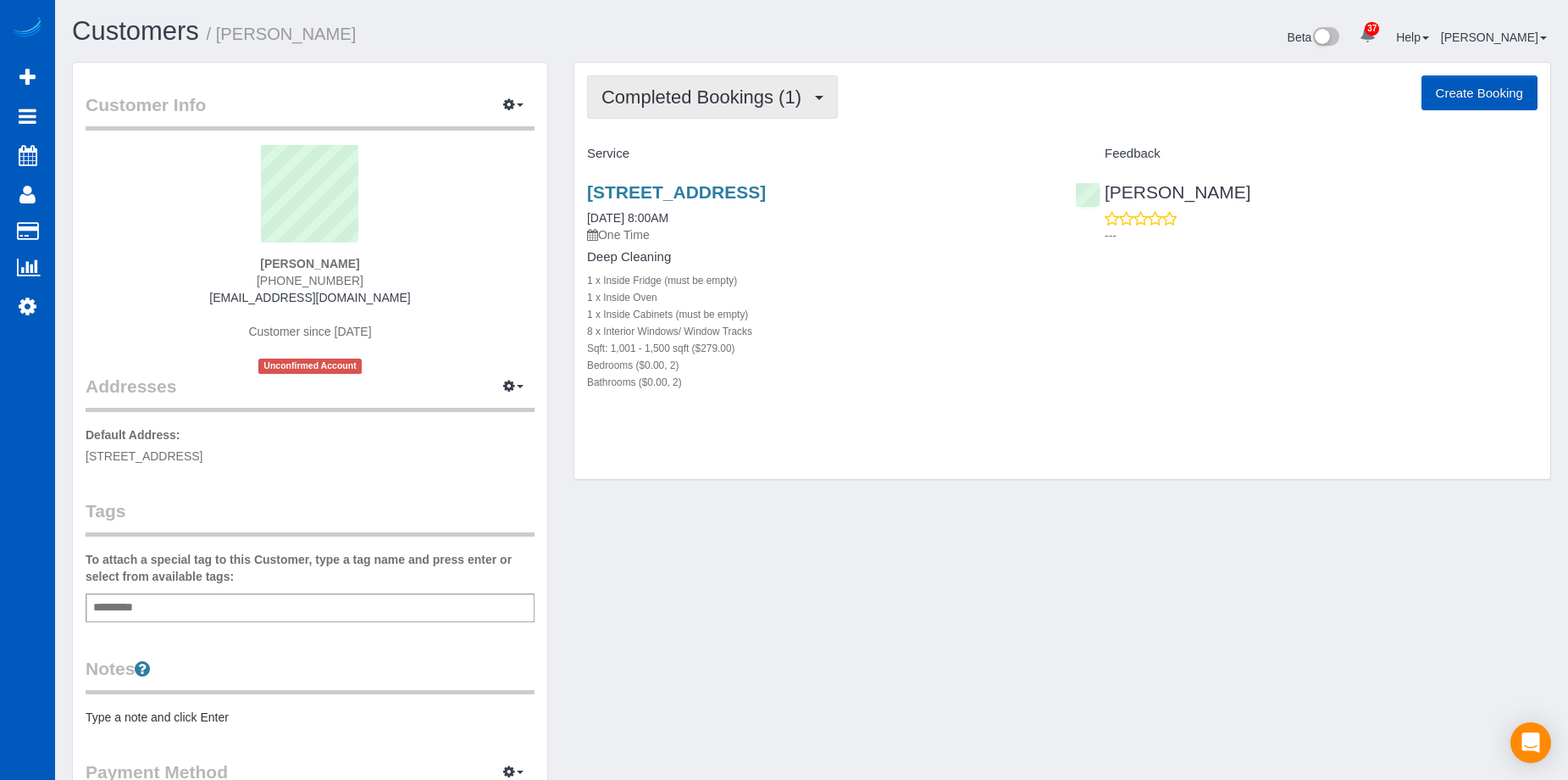
click at [788, 91] on span "Completed Bookings (1)" at bounding box center [706, 97] width 208 height 21
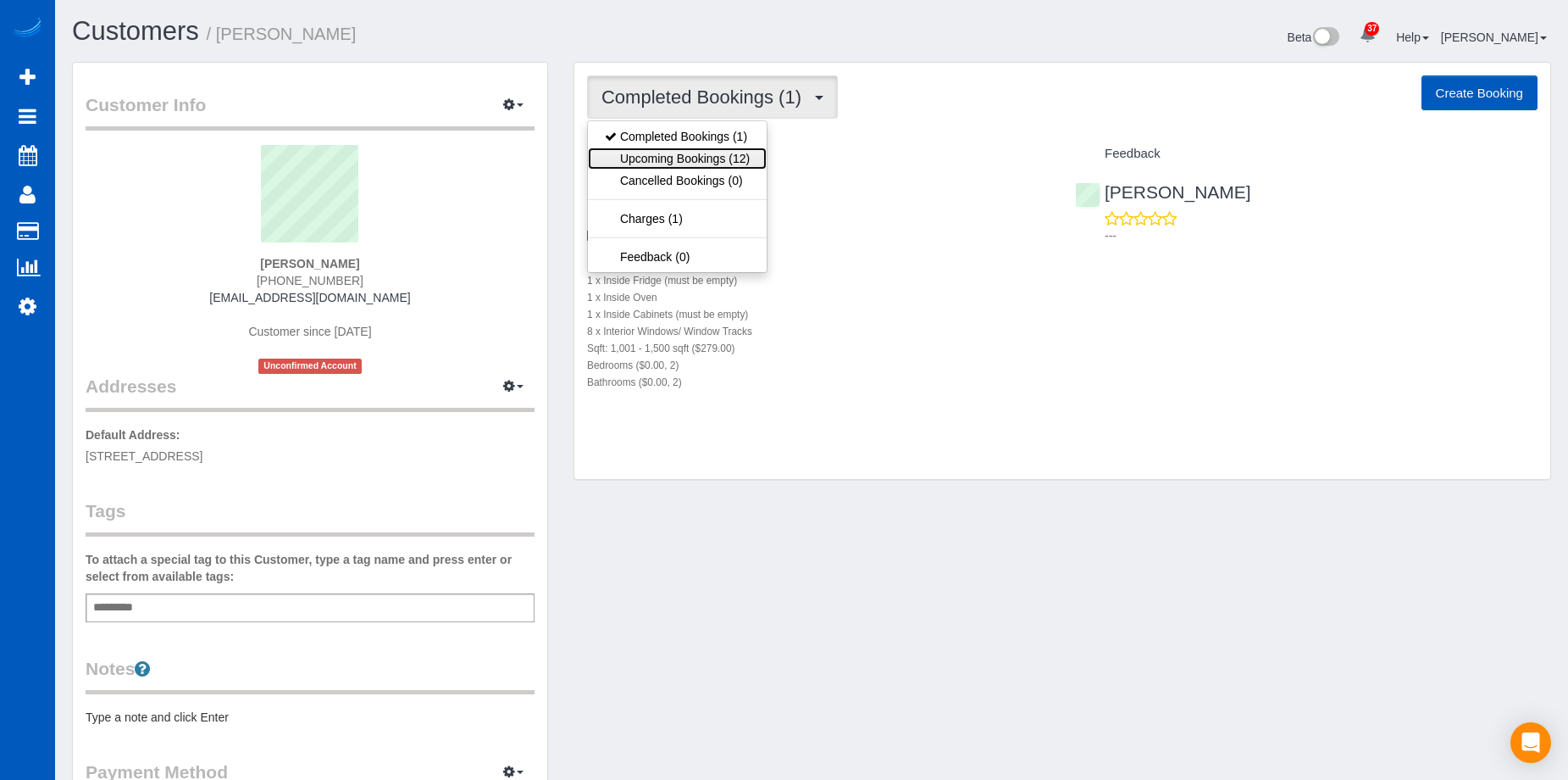
click at [696, 150] on link "Upcoming Bookings (12)" at bounding box center [677, 159] width 179 height 22
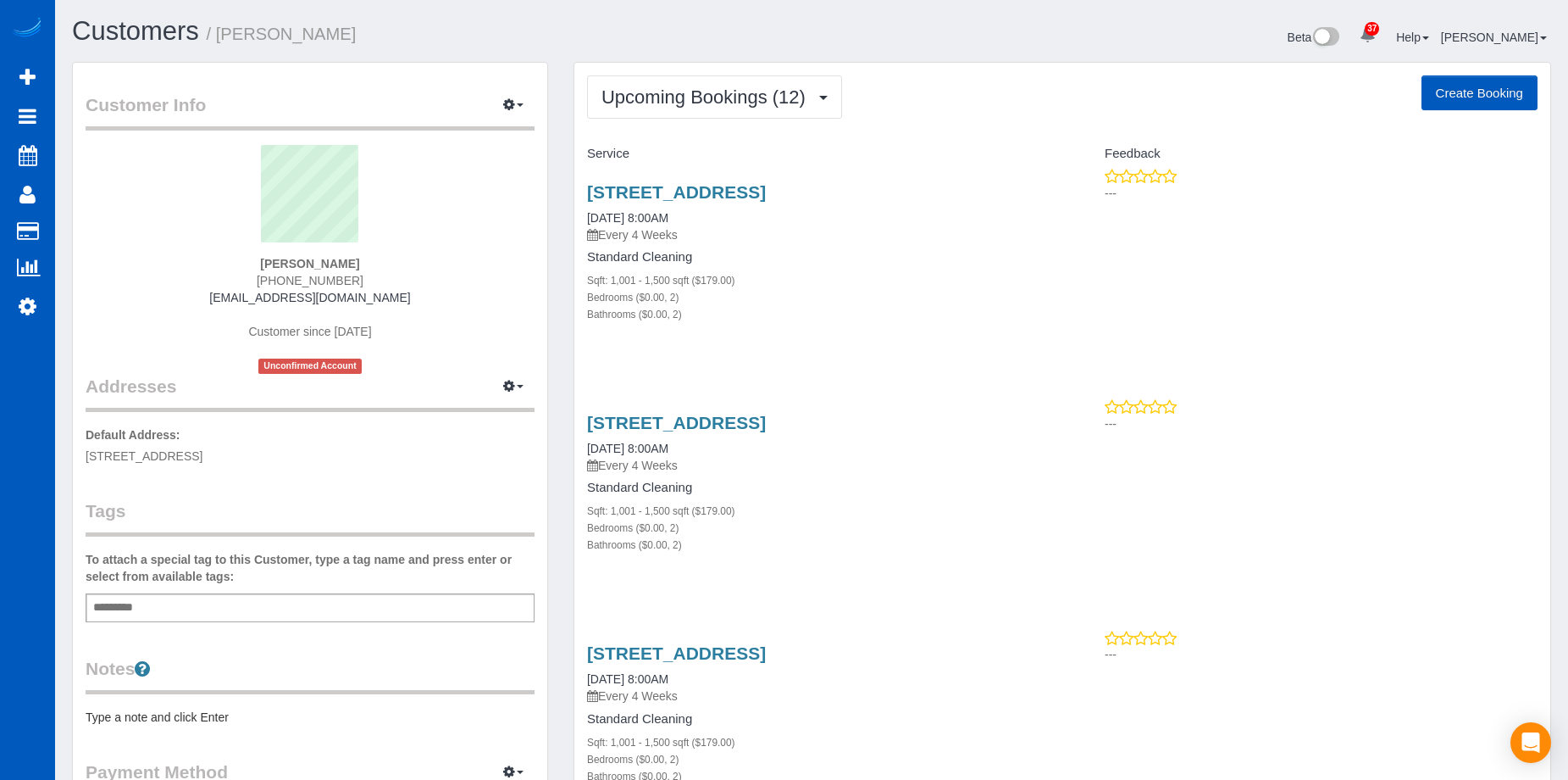
scroll to position [3194, 1568]
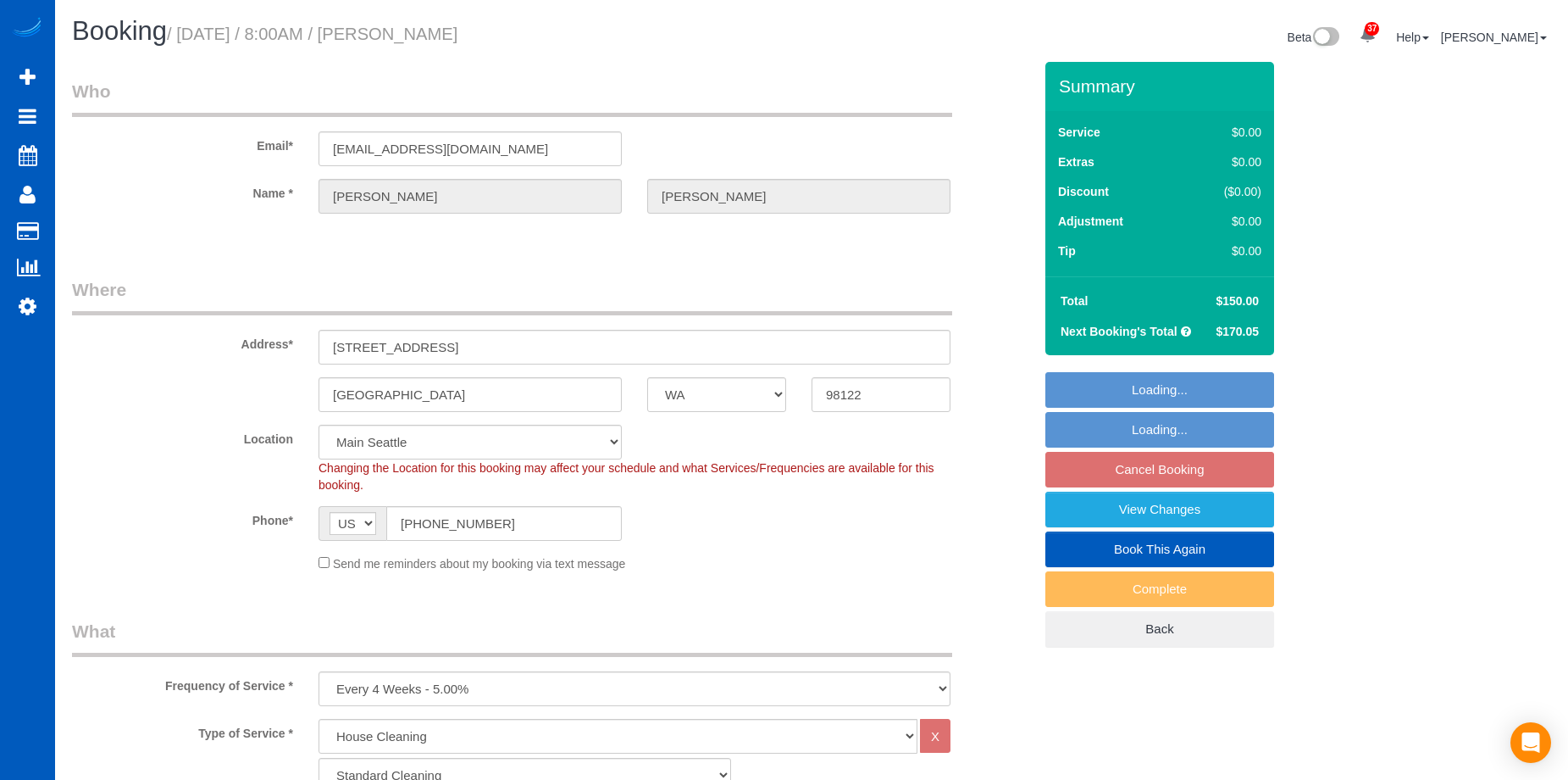
select select "WA"
select select "199"
select select "object:1149"
select select "spot1"
select select "1001"
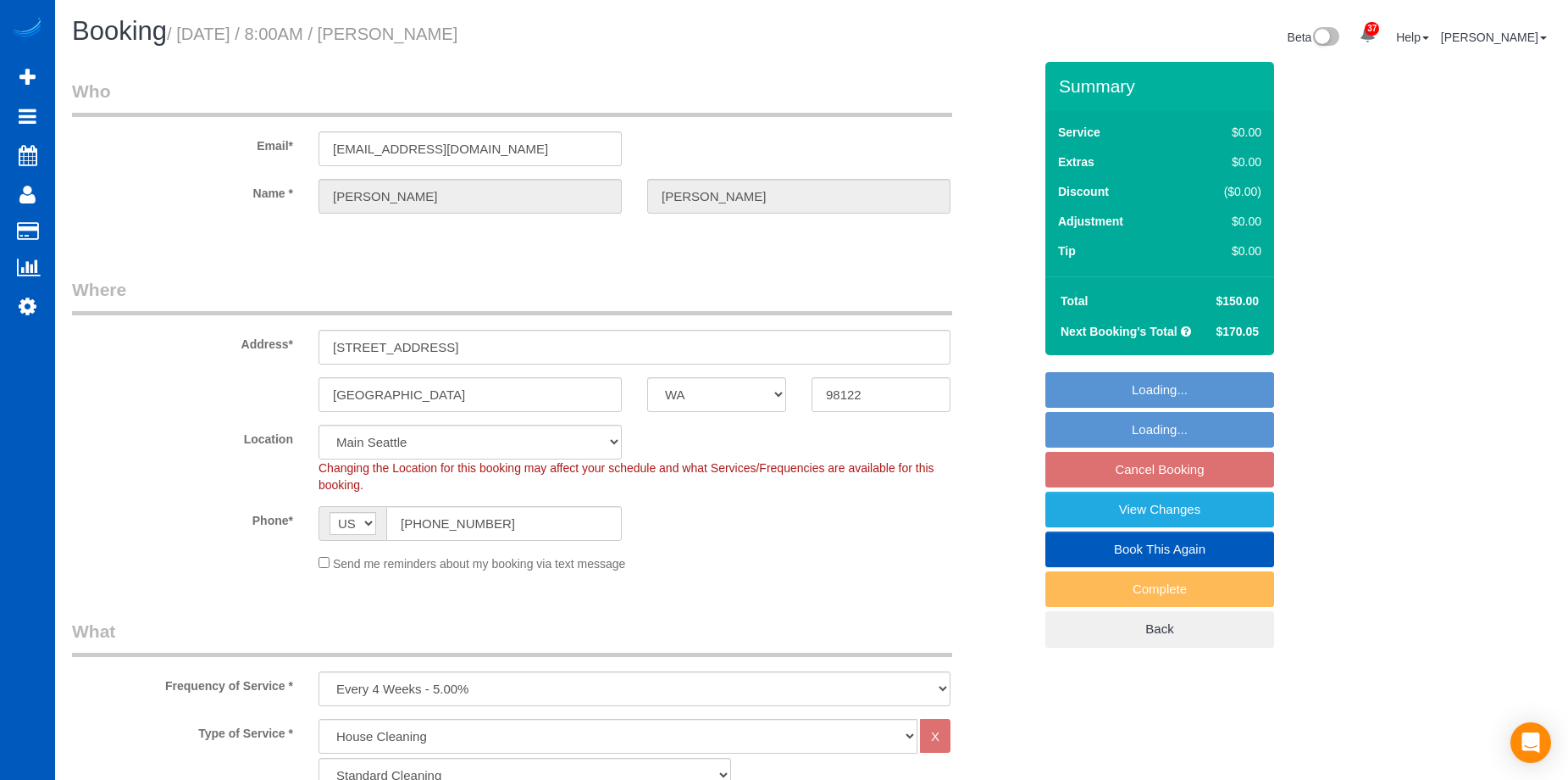
select select "2"
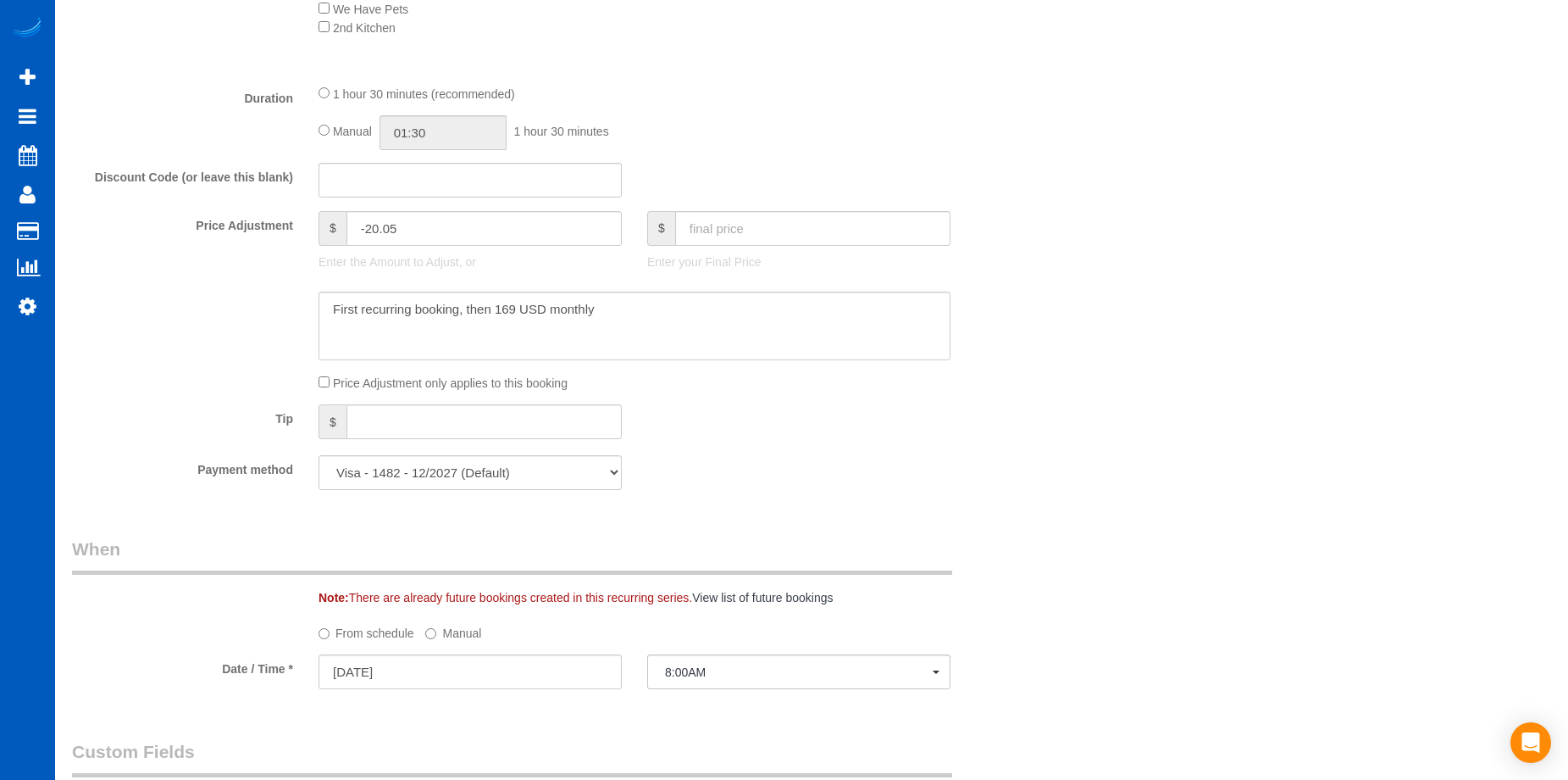
scroll to position [1187, 0]
click at [448, 131] on input "01:30" at bounding box center [443, 131] width 127 height 34
type input "03:00"
click at [429, 170] on li "03:00" at bounding box center [423, 164] width 75 height 22
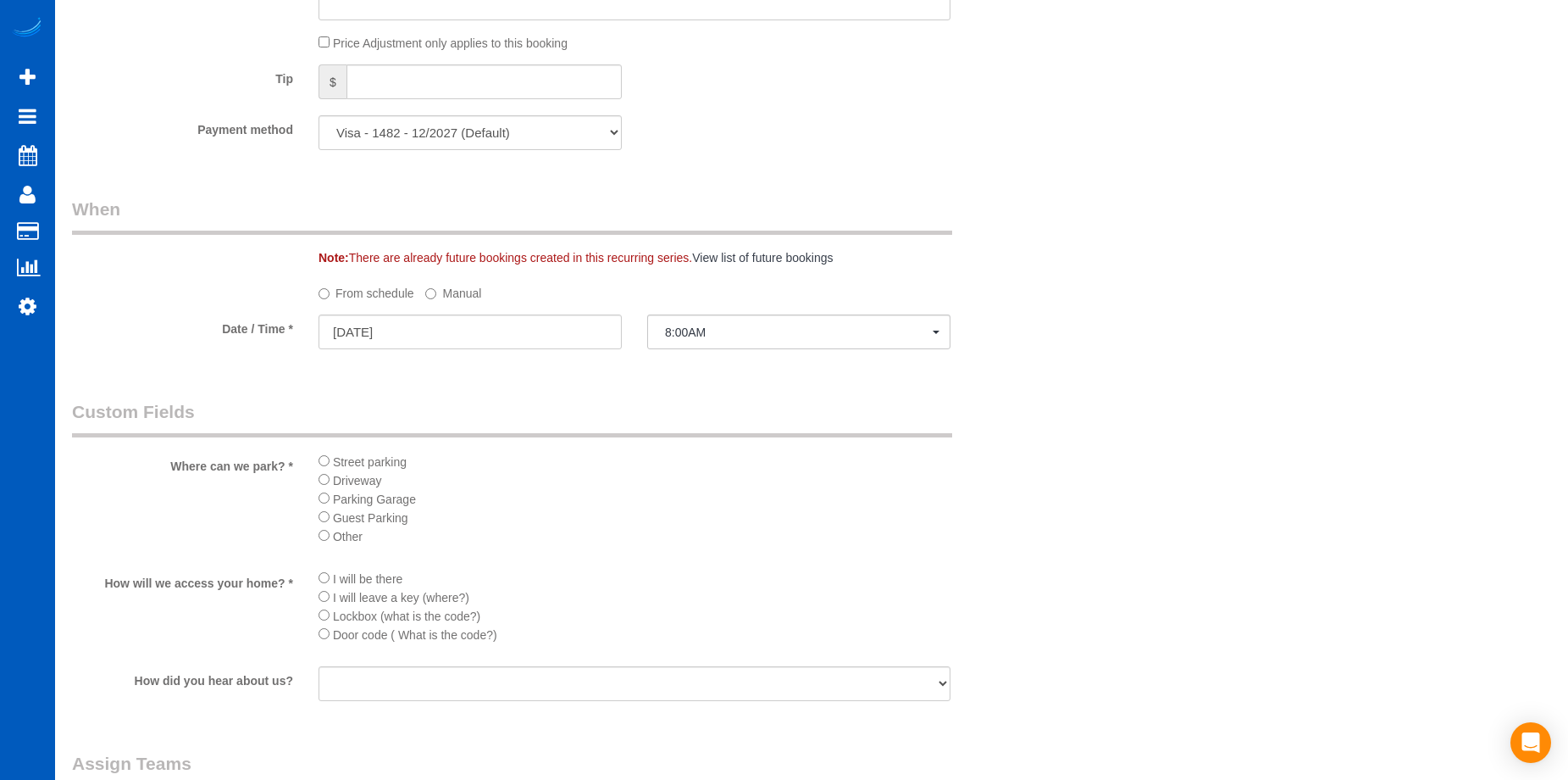
scroll to position [1695, 0]
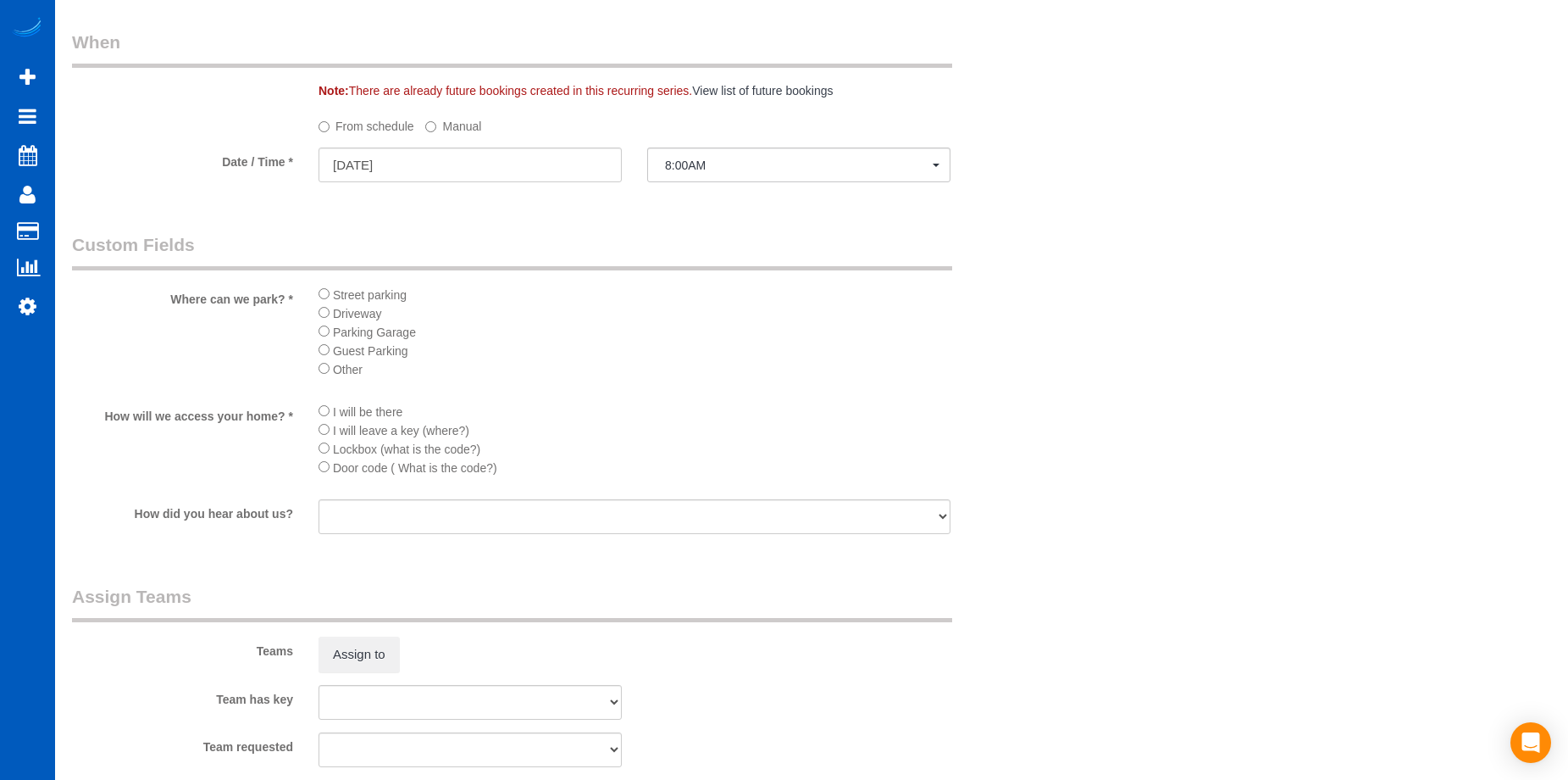
select select "spot19"
click at [382, 656] on button "Assign to" at bounding box center [359, 652] width 82 height 35
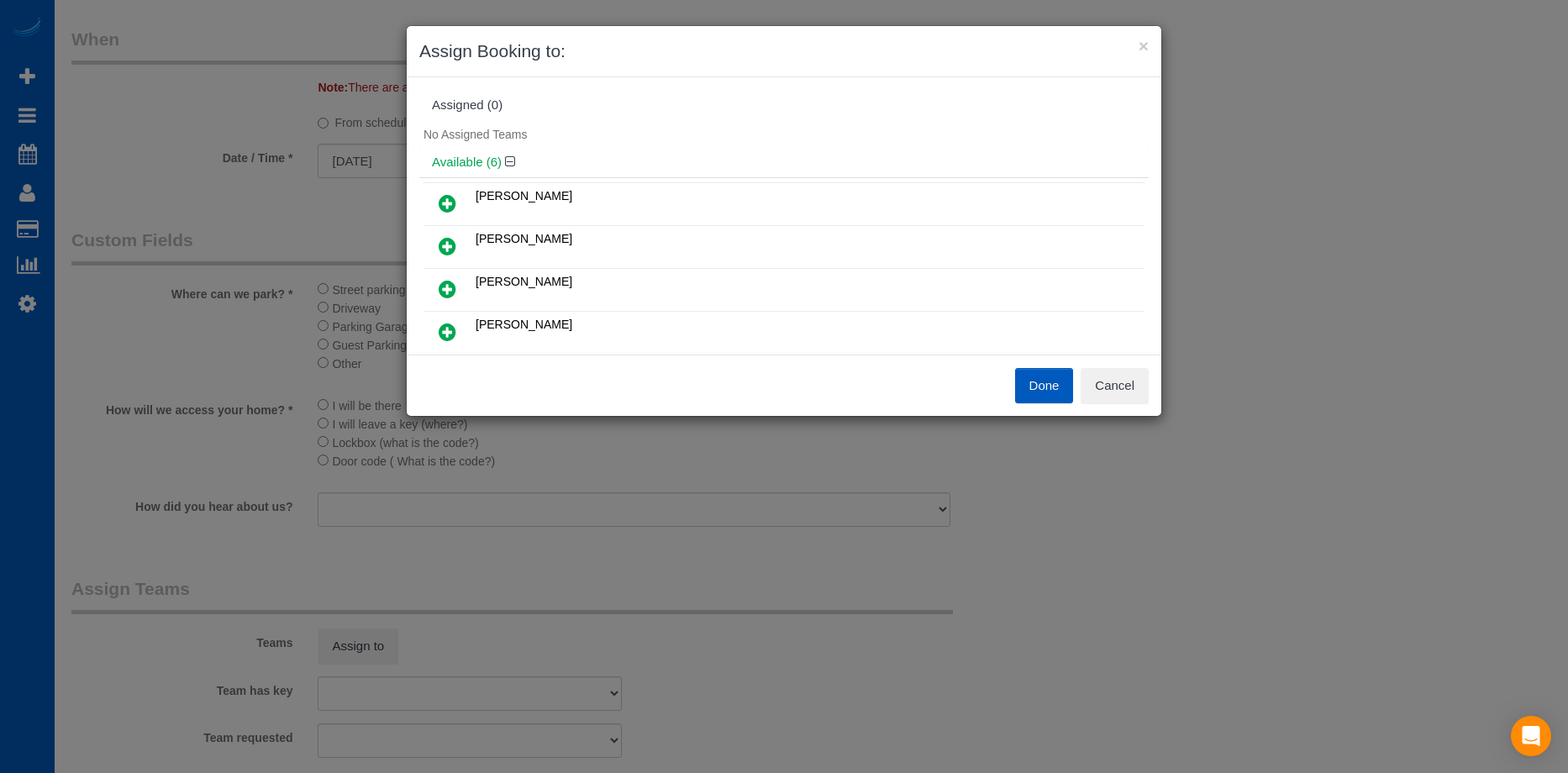
click at [441, 195] on icon at bounding box center [447, 203] width 17 height 20
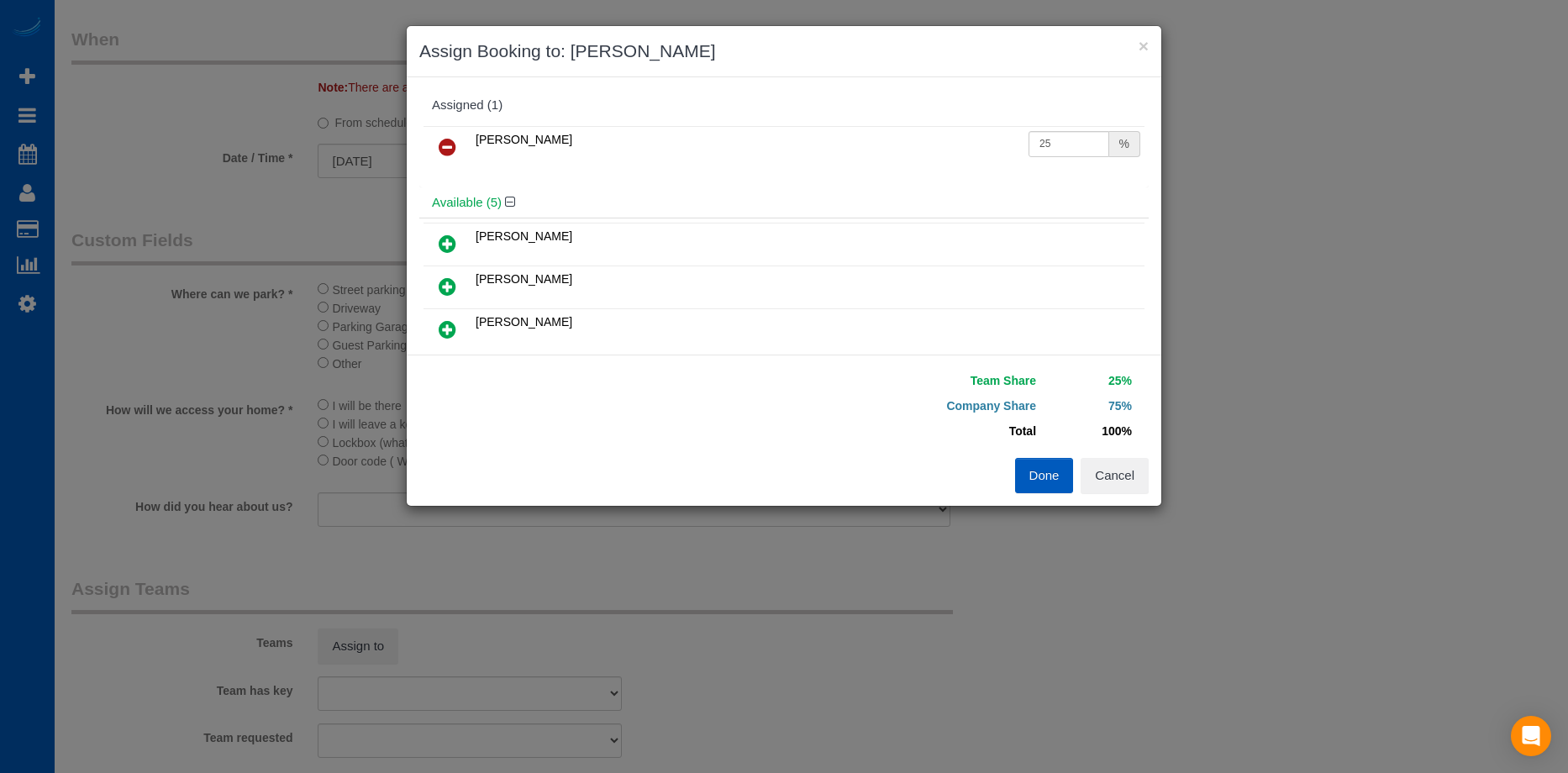
click at [1051, 484] on button "Done" at bounding box center [1044, 475] width 59 height 35
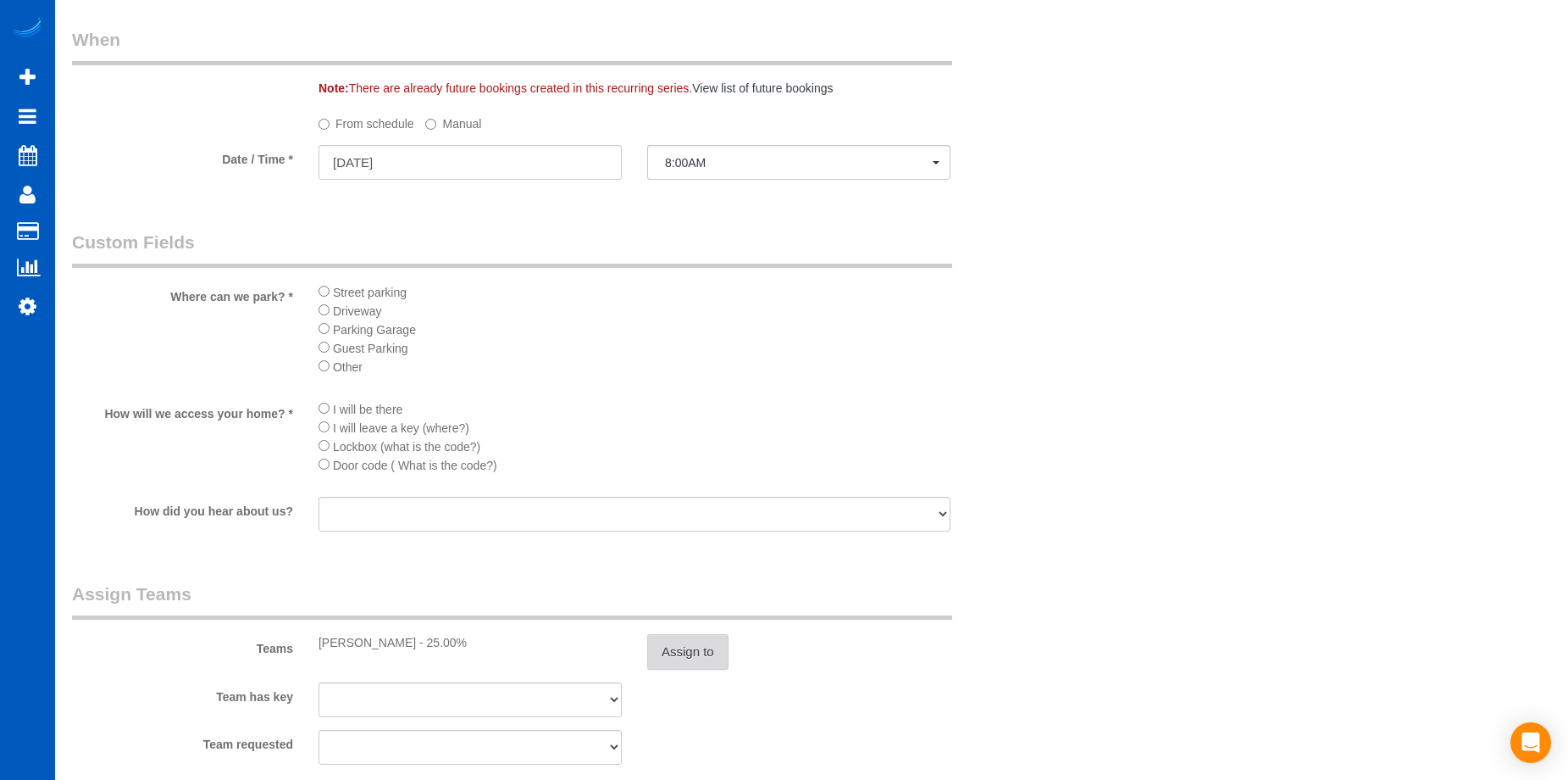
click at [686, 654] on button "Assign to" at bounding box center [688, 652] width 82 height 35
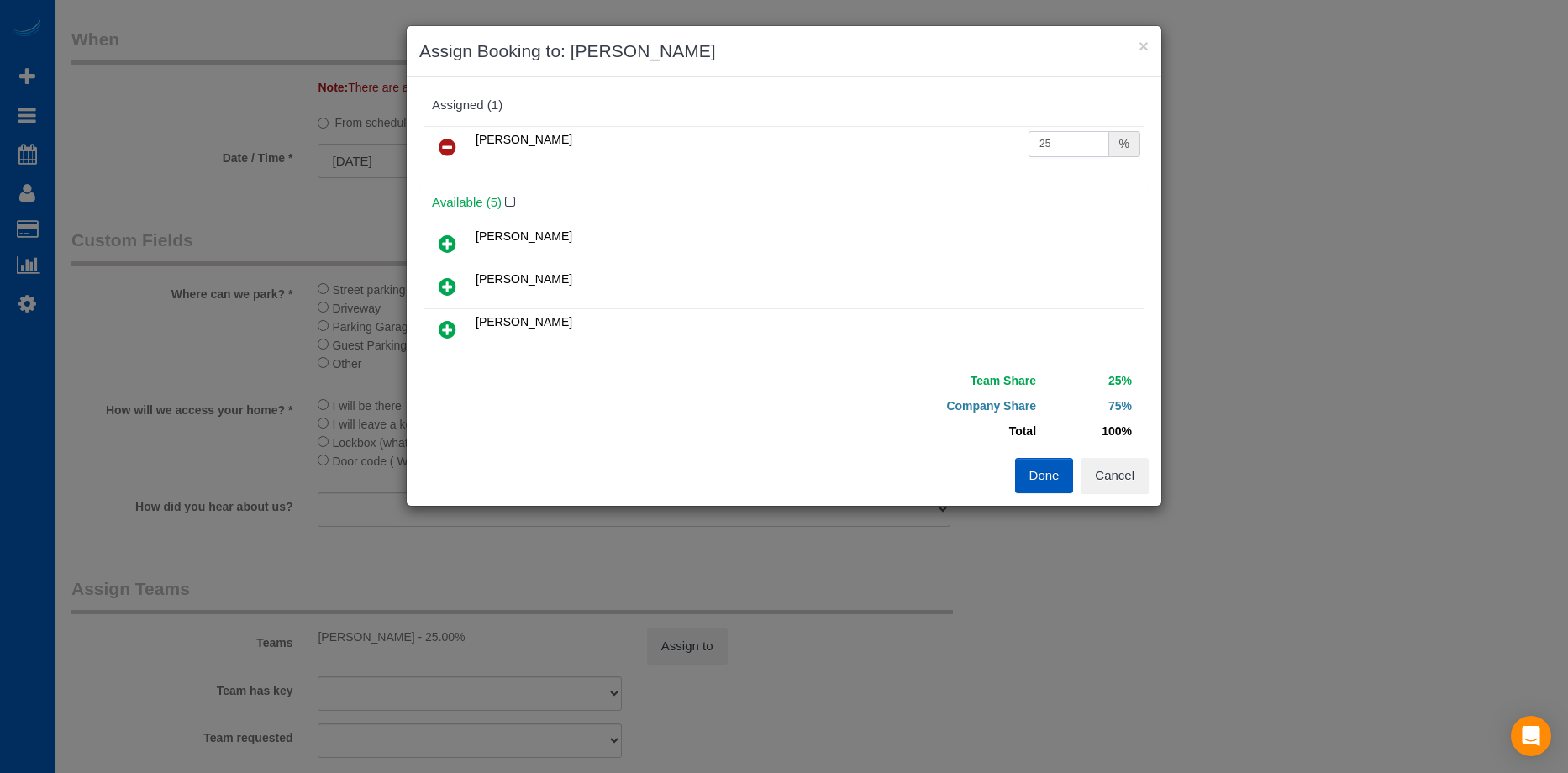
click at [1046, 133] on input "25" at bounding box center [1069, 144] width 81 height 26
drag, startPoint x: 931, startPoint y: 136, endPoint x: 923, endPoint y: 138, distance: 8.2
click at [923, 138] on tr "Alona Tarasiuk 25 %" at bounding box center [784, 147] width 721 height 43
type input "57"
click at [1031, 471] on button "Done" at bounding box center [1044, 475] width 59 height 35
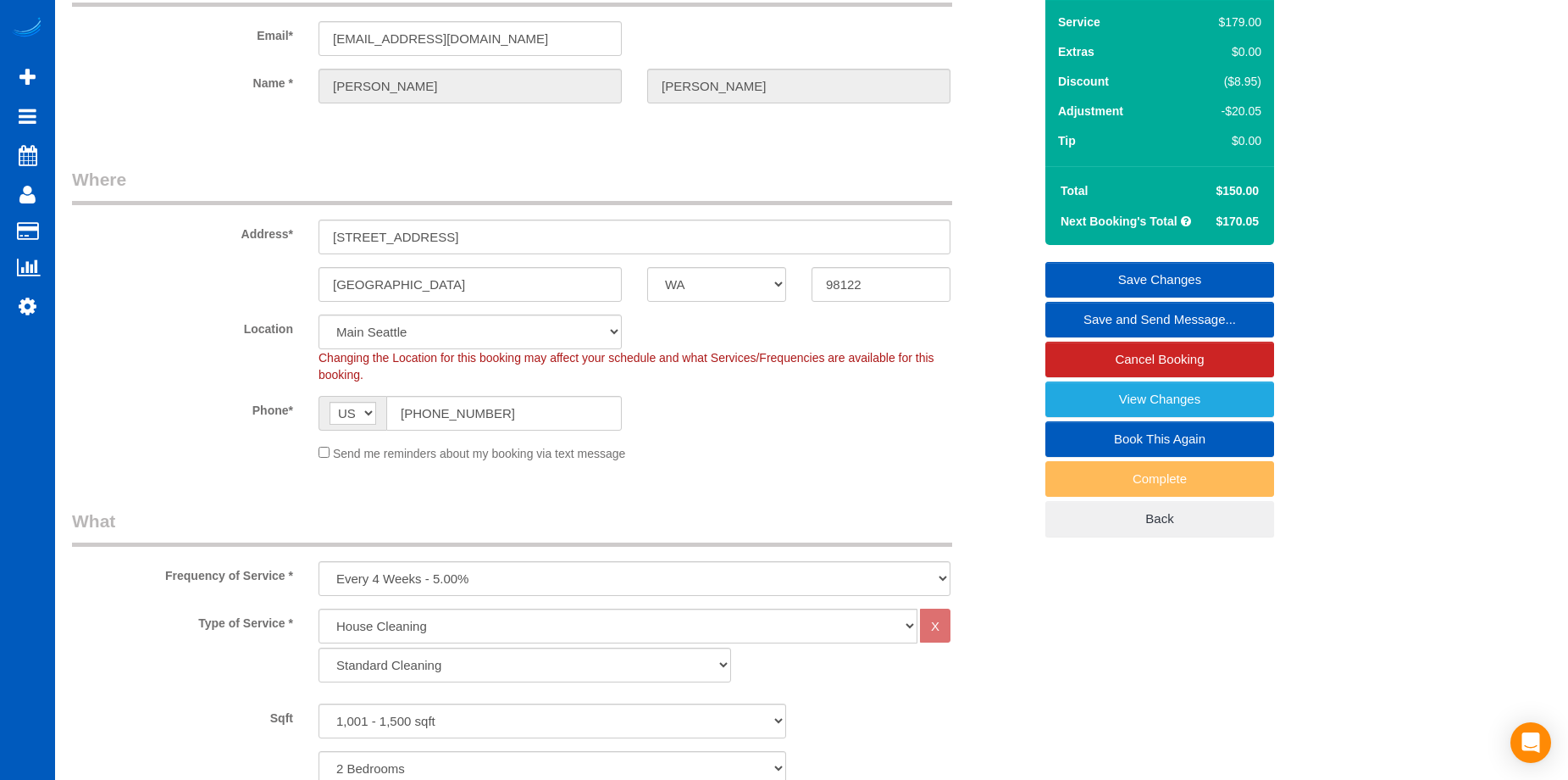
scroll to position [0, 0]
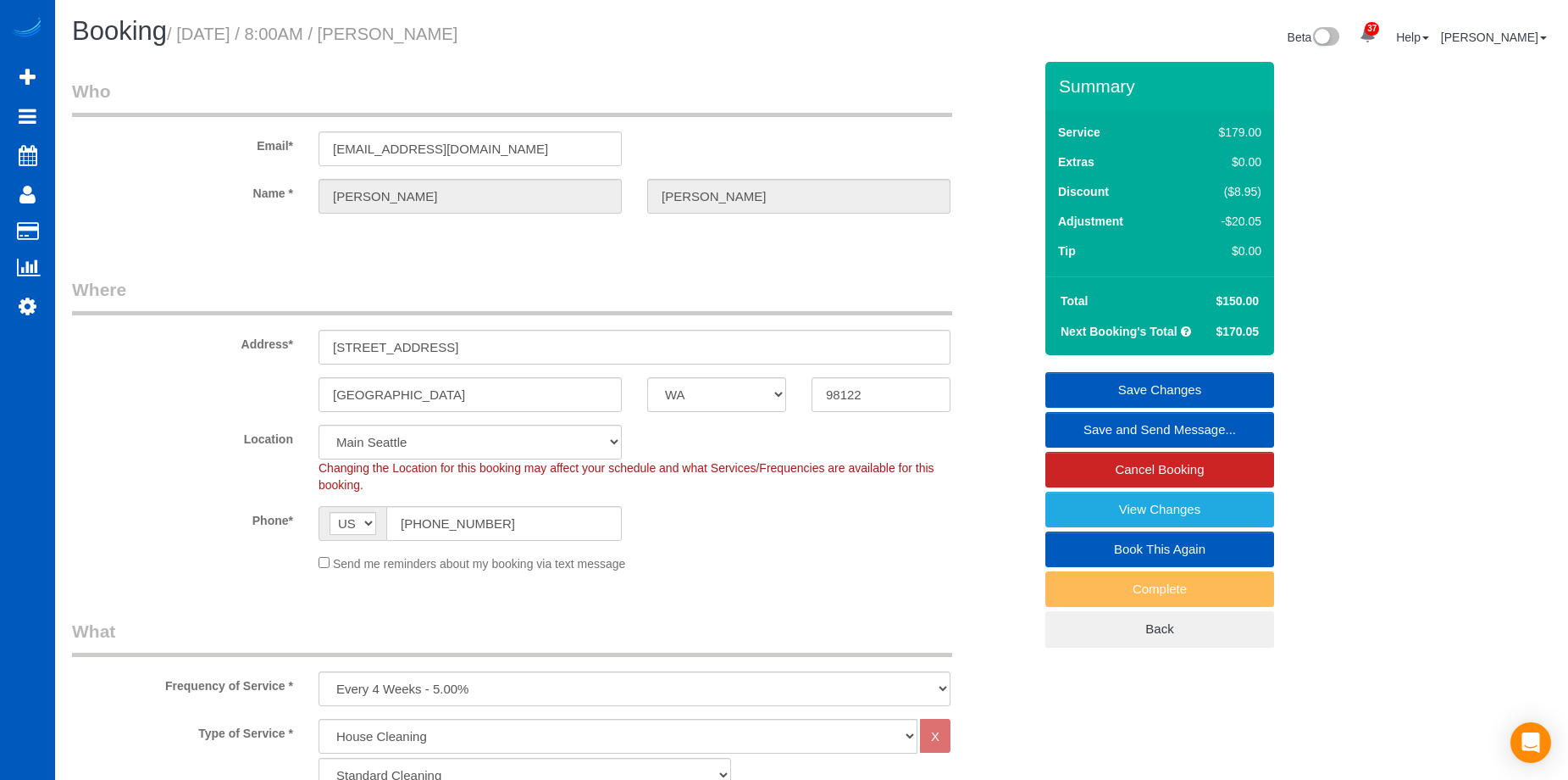
click at [1099, 381] on link "Save Changes" at bounding box center [1160, 390] width 228 height 35
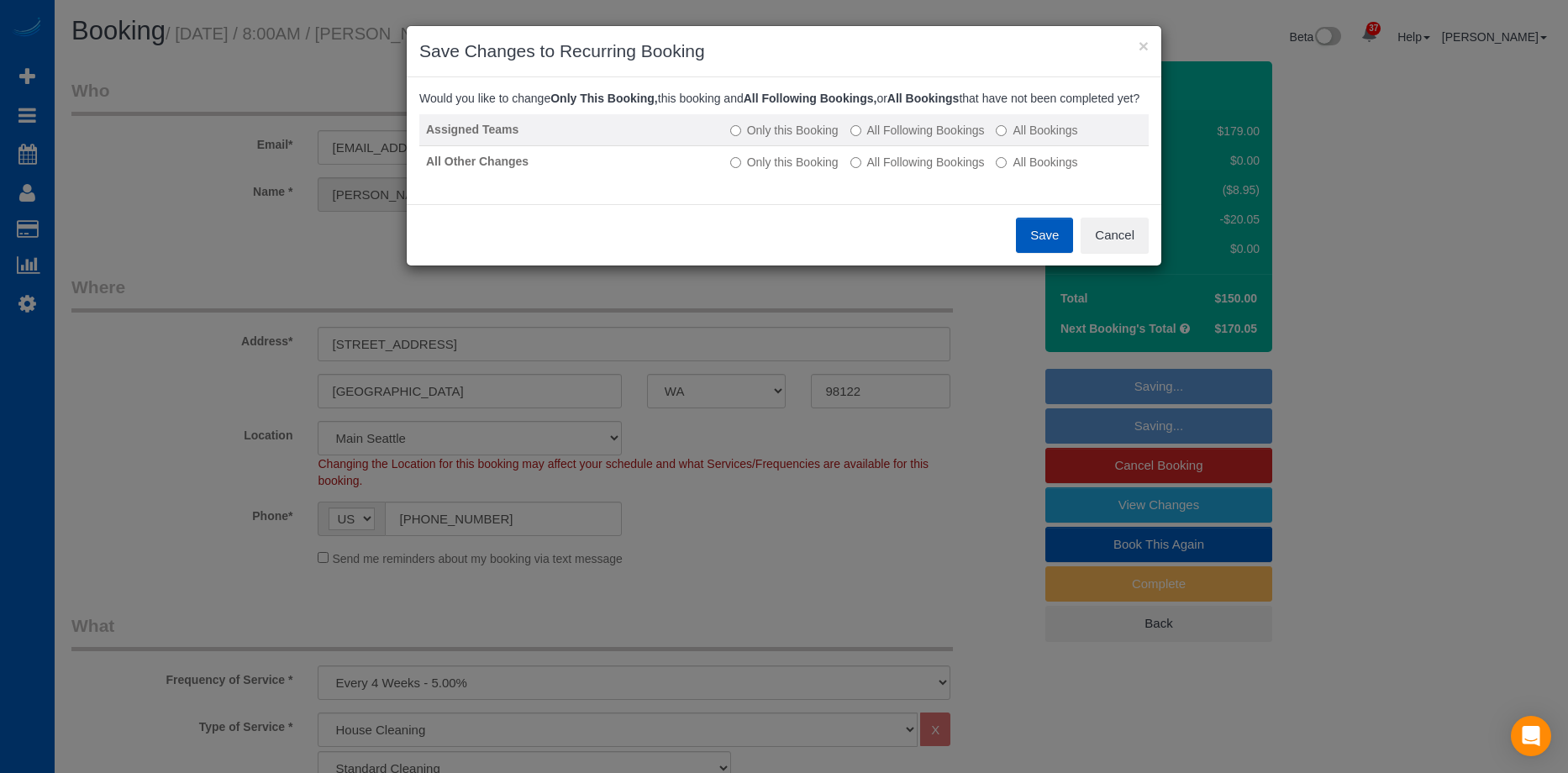
click at [922, 139] on label "All Following Bookings" at bounding box center [917, 130] width 134 height 17
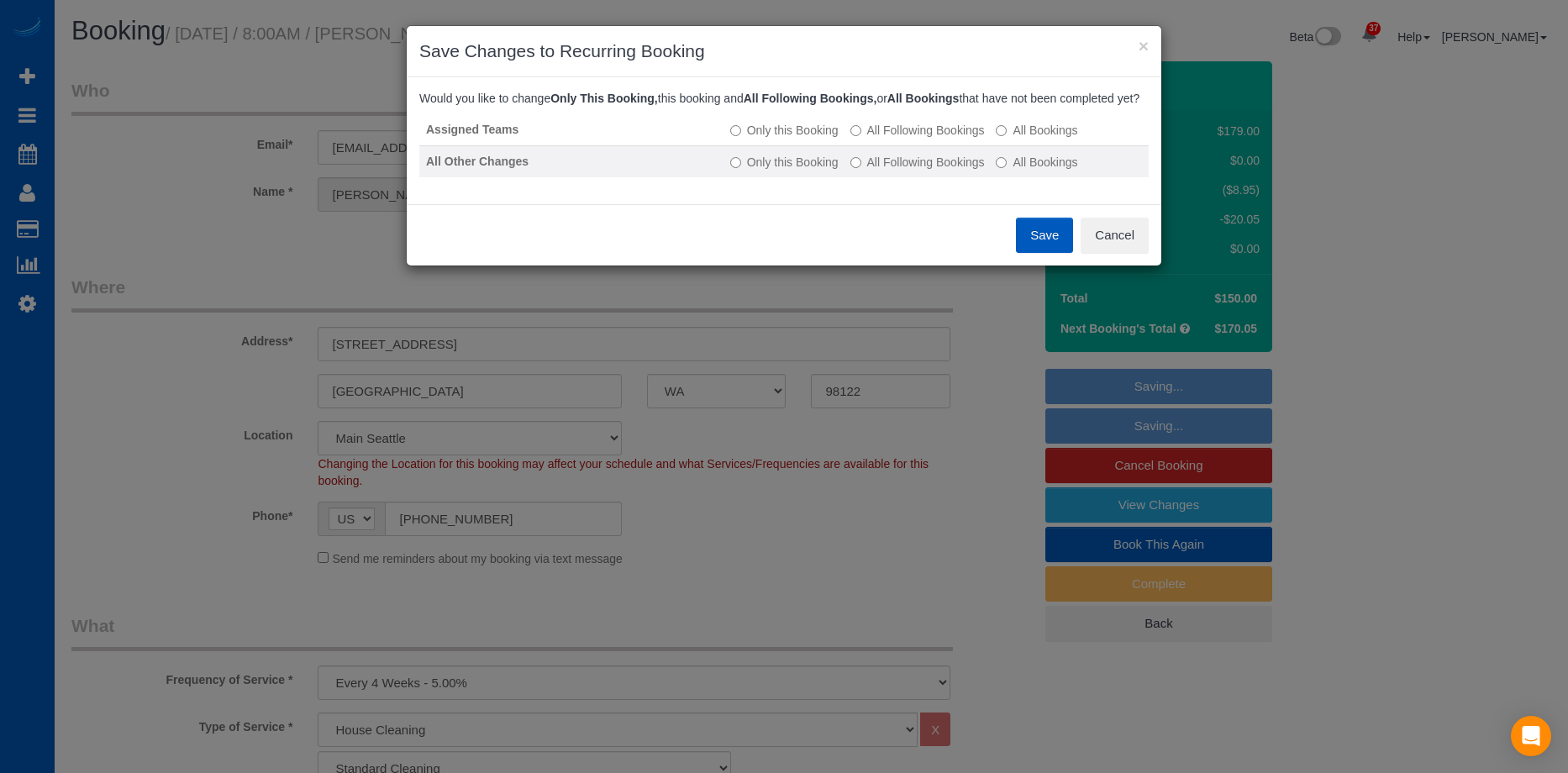
click at [907, 165] on td "Only this Booking All Following Bookings All Bookings" at bounding box center [936, 161] width 425 height 32
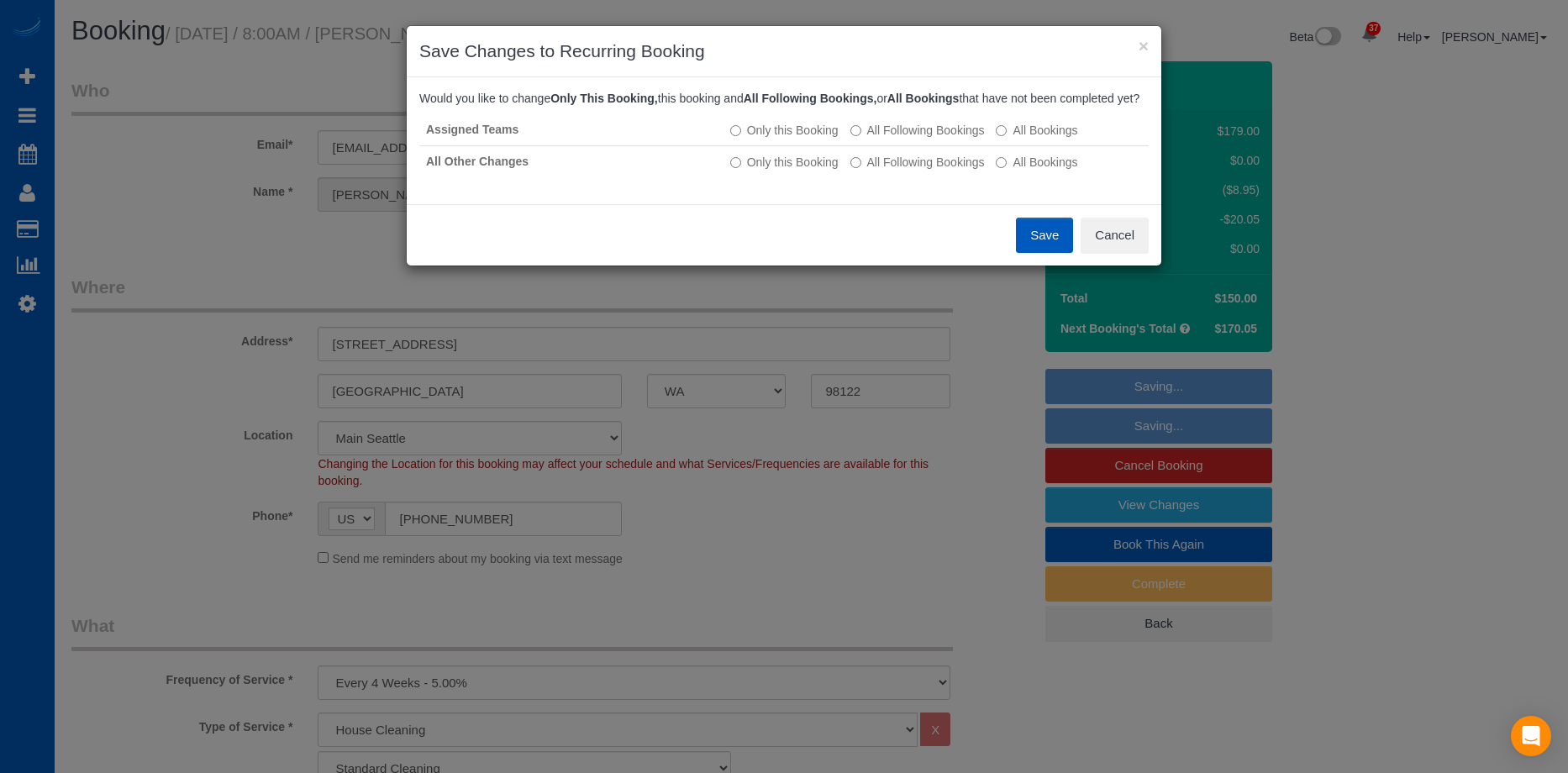
drag, startPoint x: 915, startPoint y: 173, endPoint x: 956, endPoint y: 197, distance: 47.5
click at [916, 170] on label "All Following Bookings" at bounding box center [917, 162] width 134 height 17
click at [1036, 243] on button "Save" at bounding box center [1044, 235] width 57 height 35
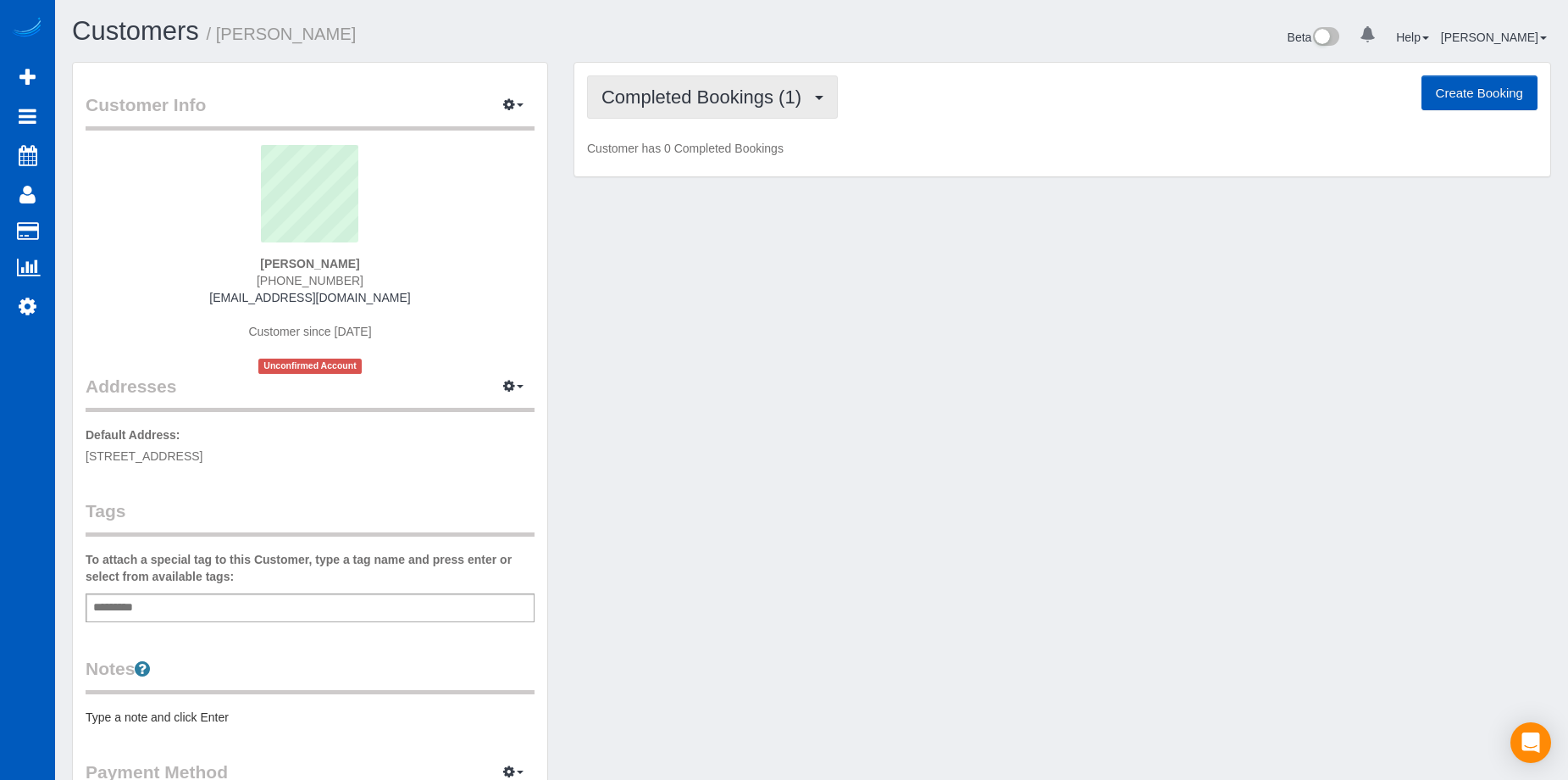
click at [783, 96] on span "Completed Bookings (1)" at bounding box center [706, 97] width 208 height 21
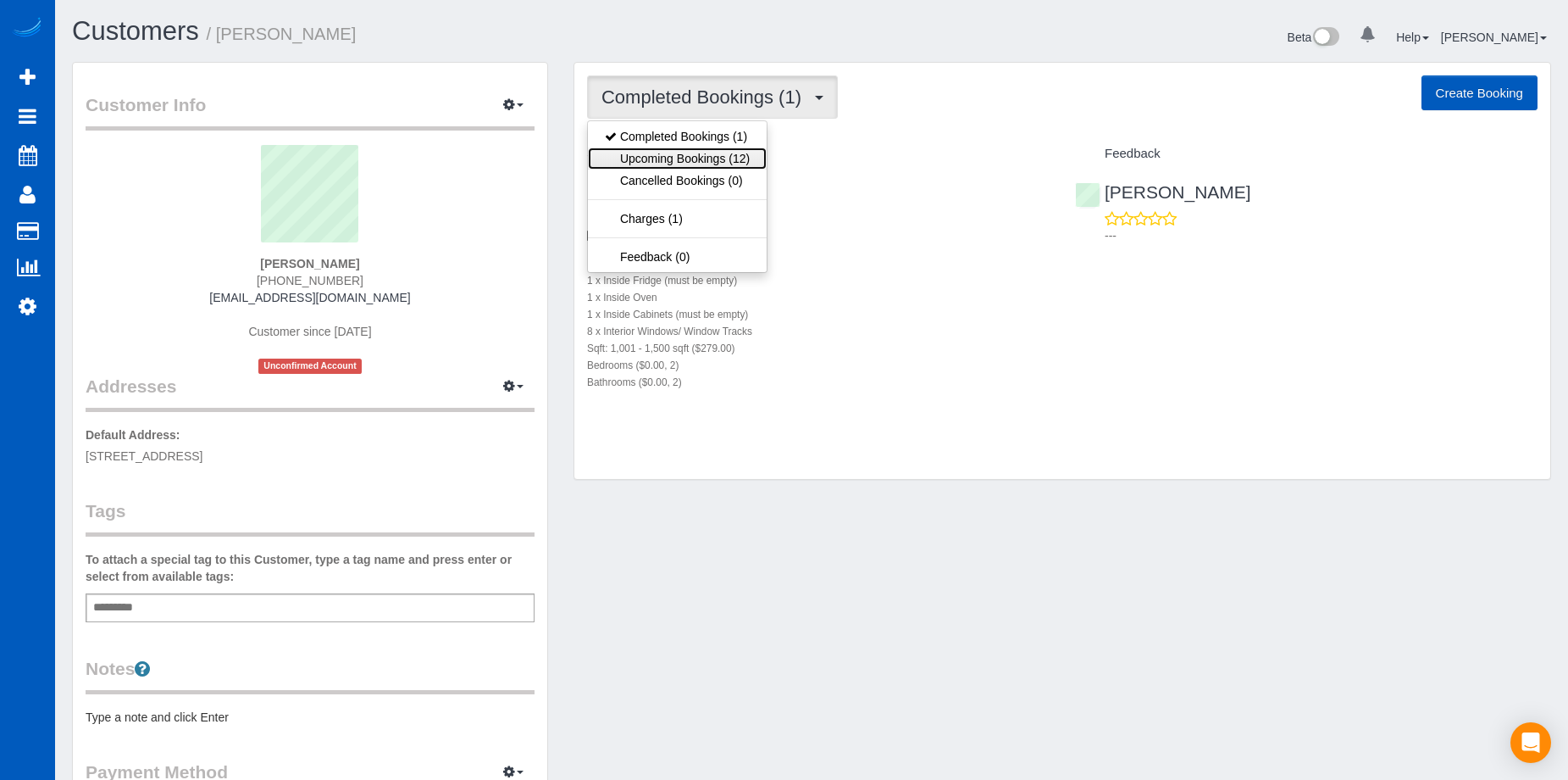
click at [722, 164] on link "Upcoming Bookings (12)" at bounding box center [677, 159] width 179 height 22
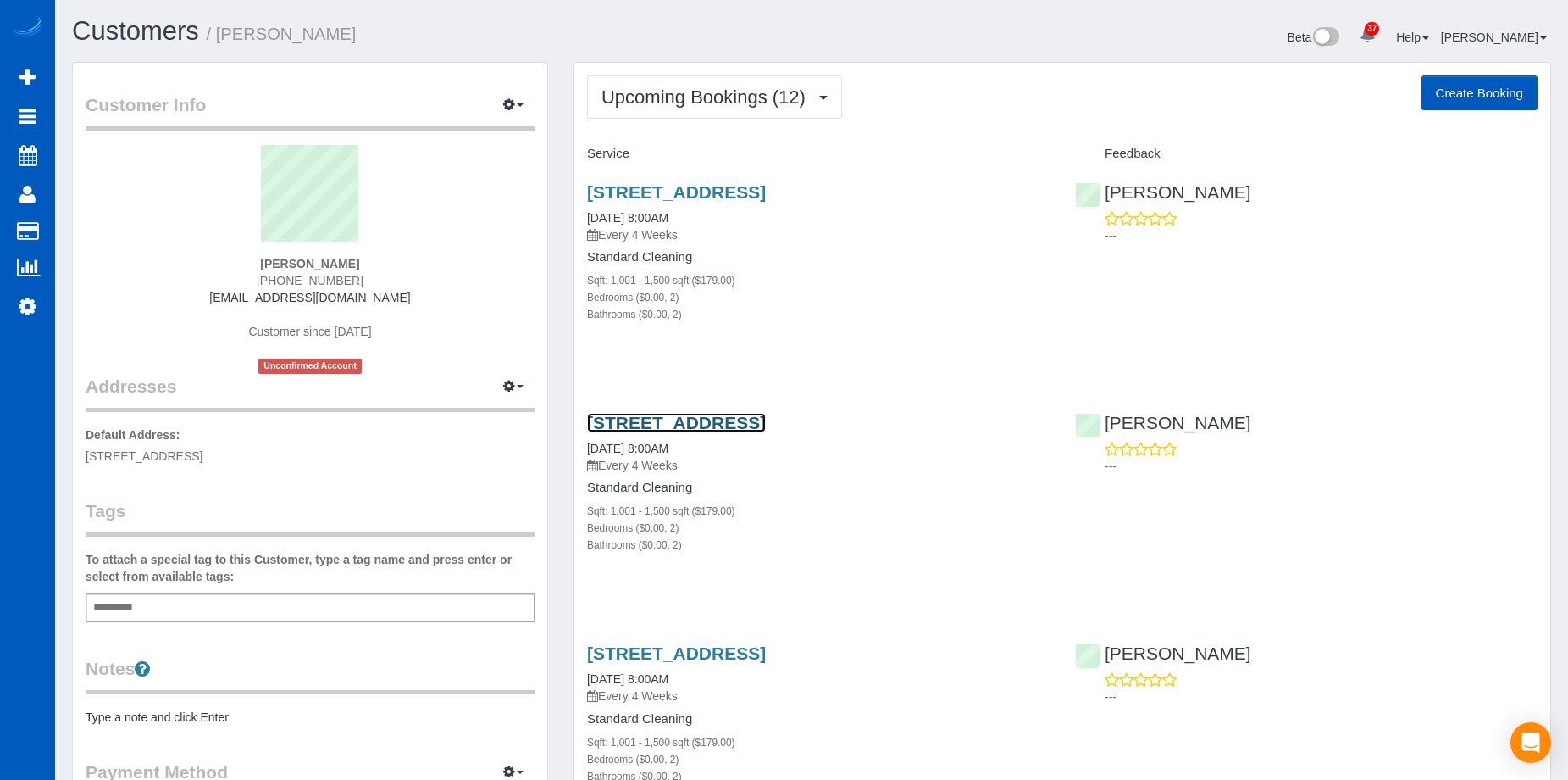
click at [719, 426] on link "[STREET_ADDRESS]" at bounding box center [676, 422] width 179 height 20
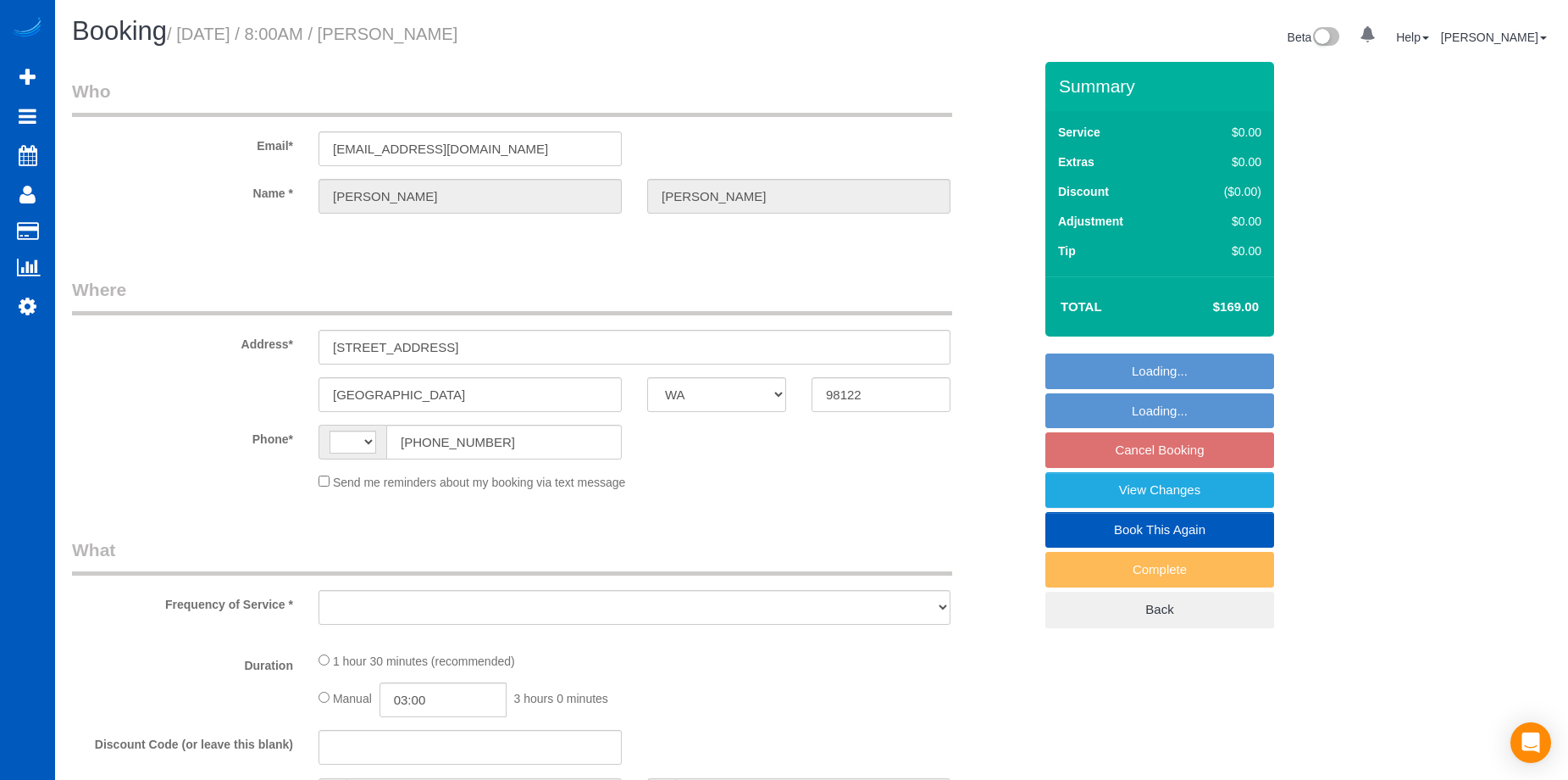
select select "WA"
select select "string:[GEOGRAPHIC_DATA]"
select select "object:805"
select select "string:fspay-8ce87350-9bb3-4b7d-85c6-e40cff0db315"
select select "199"
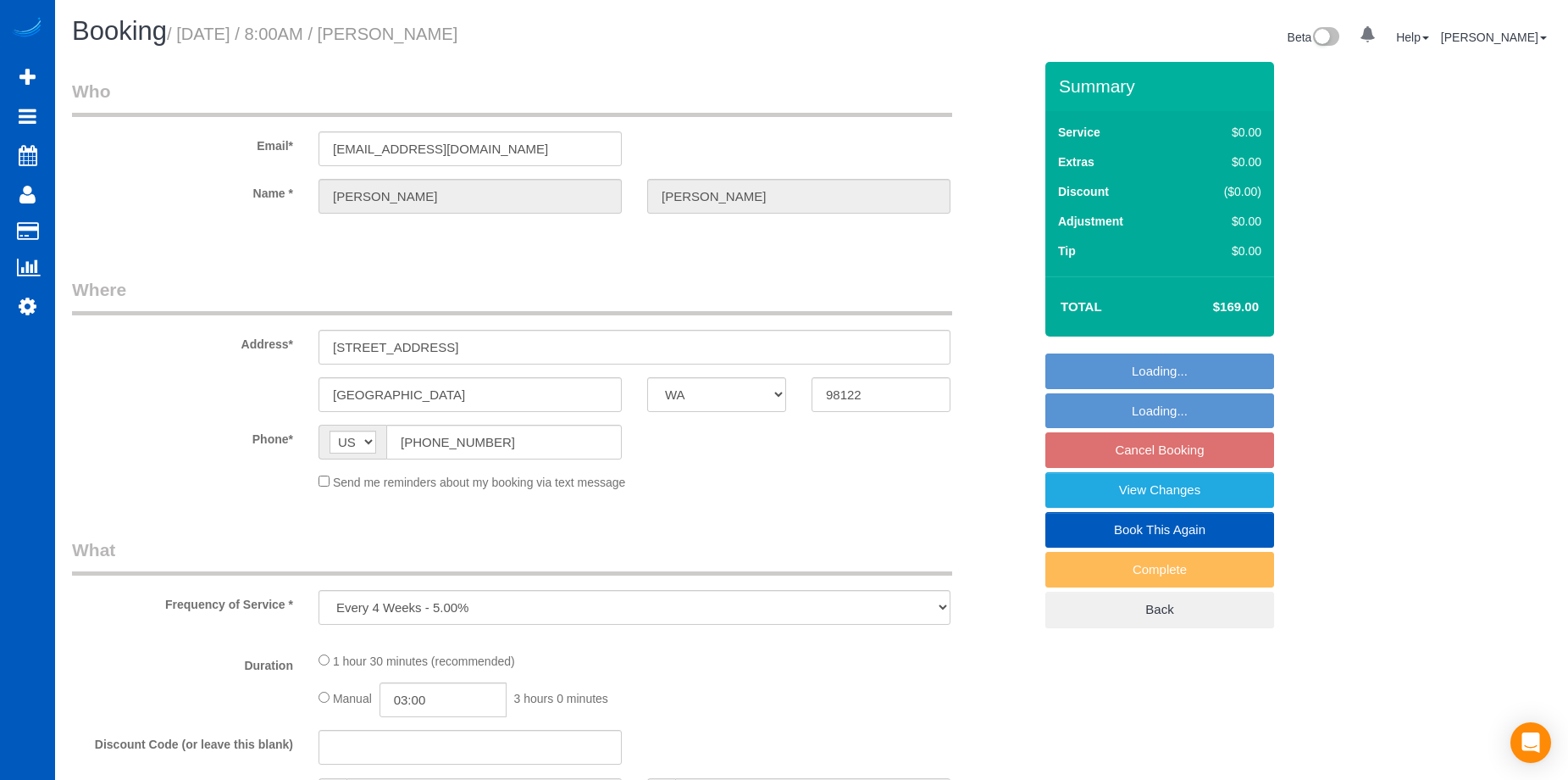
select select "1001"
select select "2"
select select "spot1"
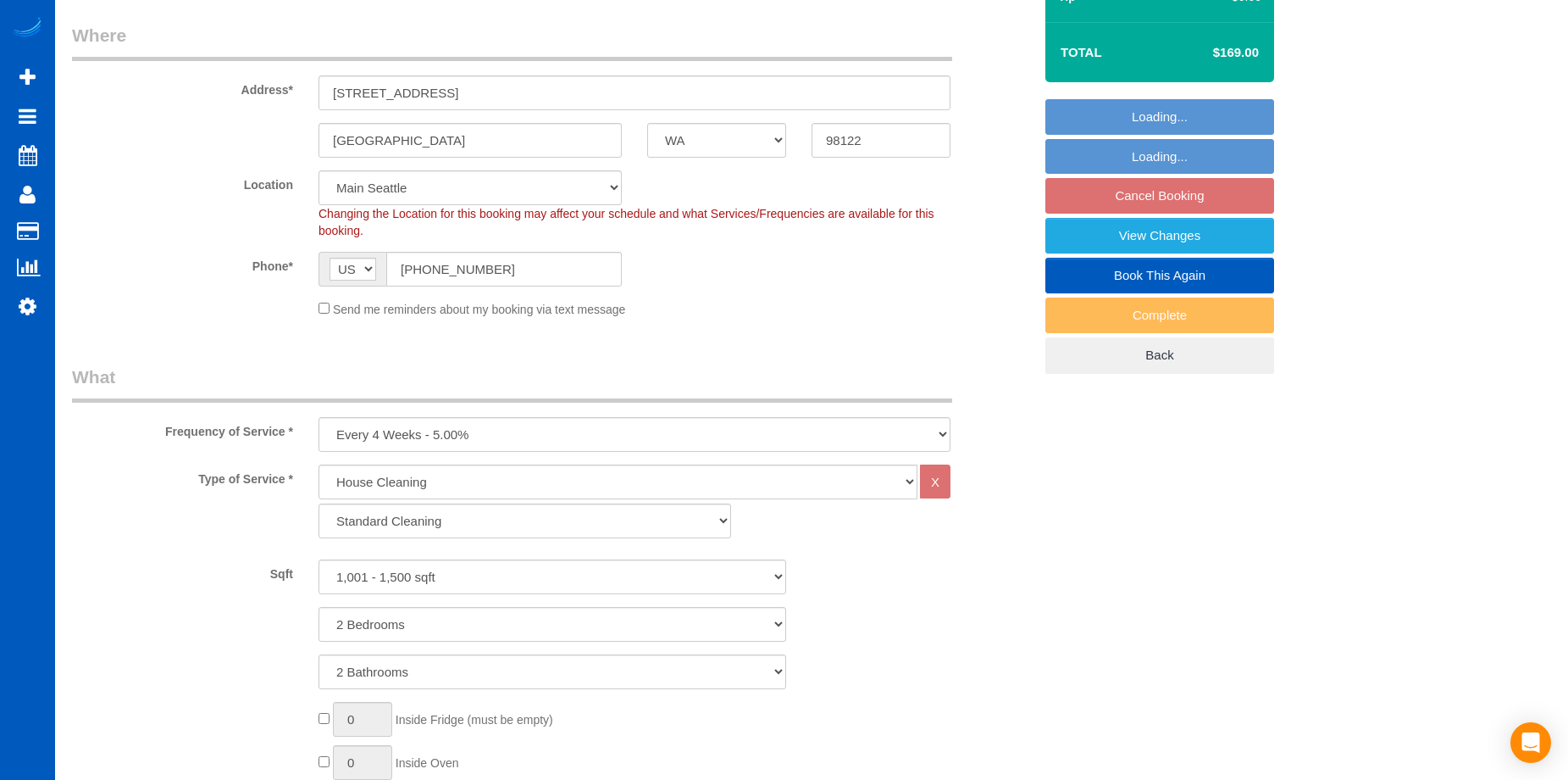
select select "object:1149"
select select "1001"
select select "2"
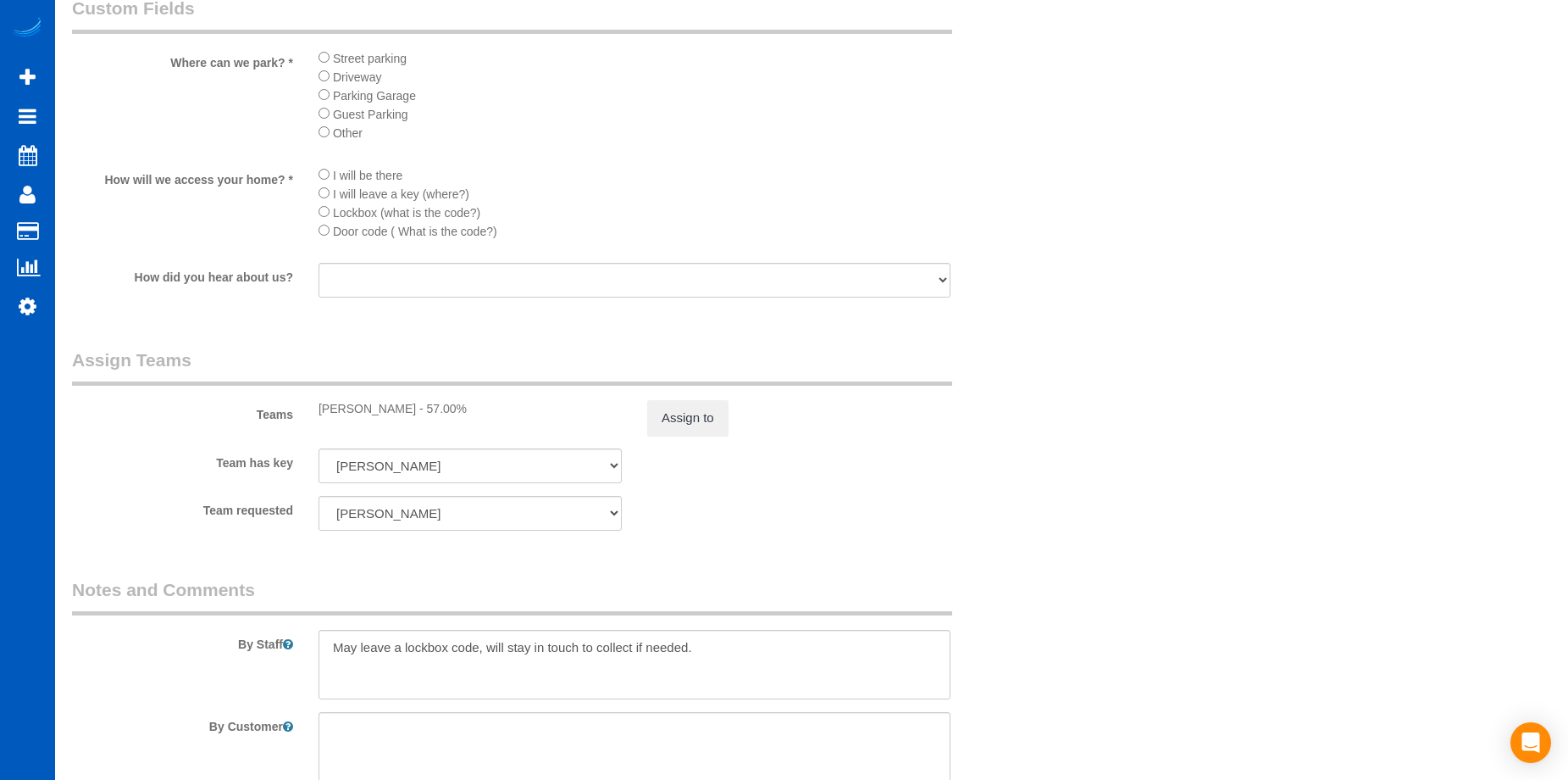
scroll to position [1949, 0]
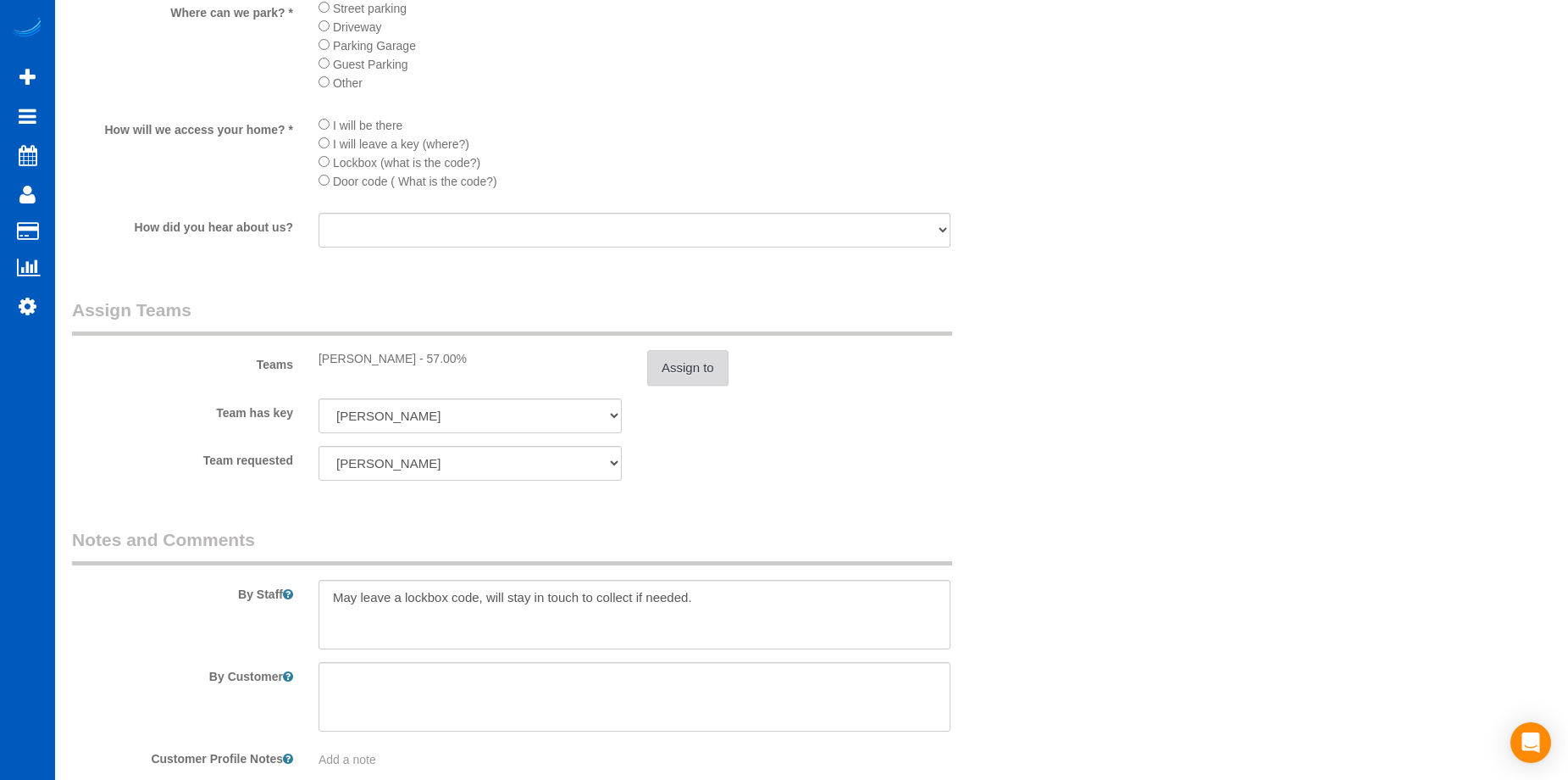
click at [712, 367] on button "Assign to" at bounding box center [688, 368] width 82 height 35
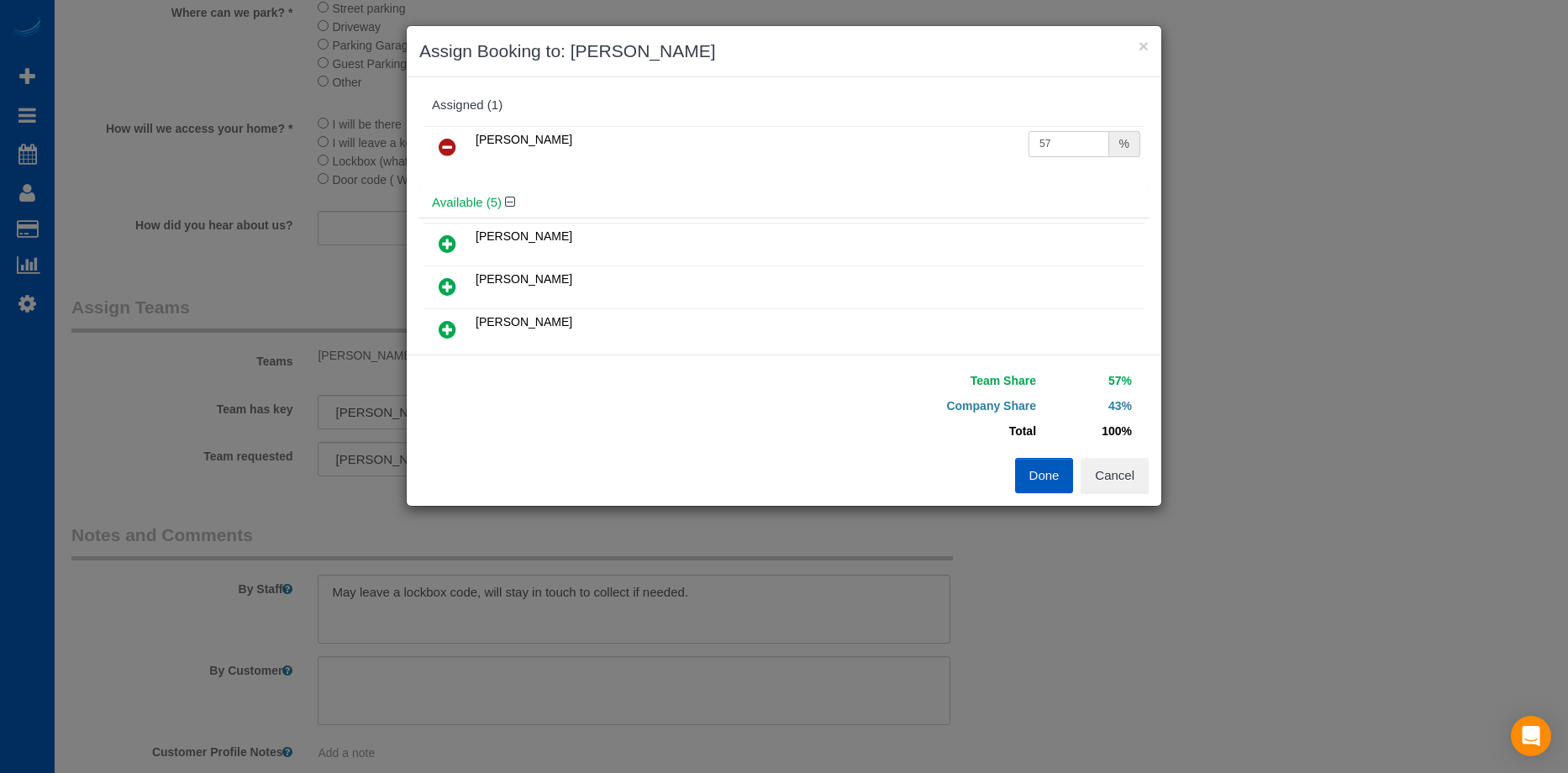
click at [1054, 137] on input "57" at bounding box center [1069, 144] width 81 height 26
drag, startPoint x: 1045, startPoint y: 143, endPoint x: 847, endPoint y: 130, distance: 198.4
click at [847, 130] on tr "[PERSON_NAME] 57 %" at bounding box center [784, 147] width 721 height 43
type input "50"
click at [1051, 480] on button "Done" at bounding box center [1044, 475] width 59 height 35
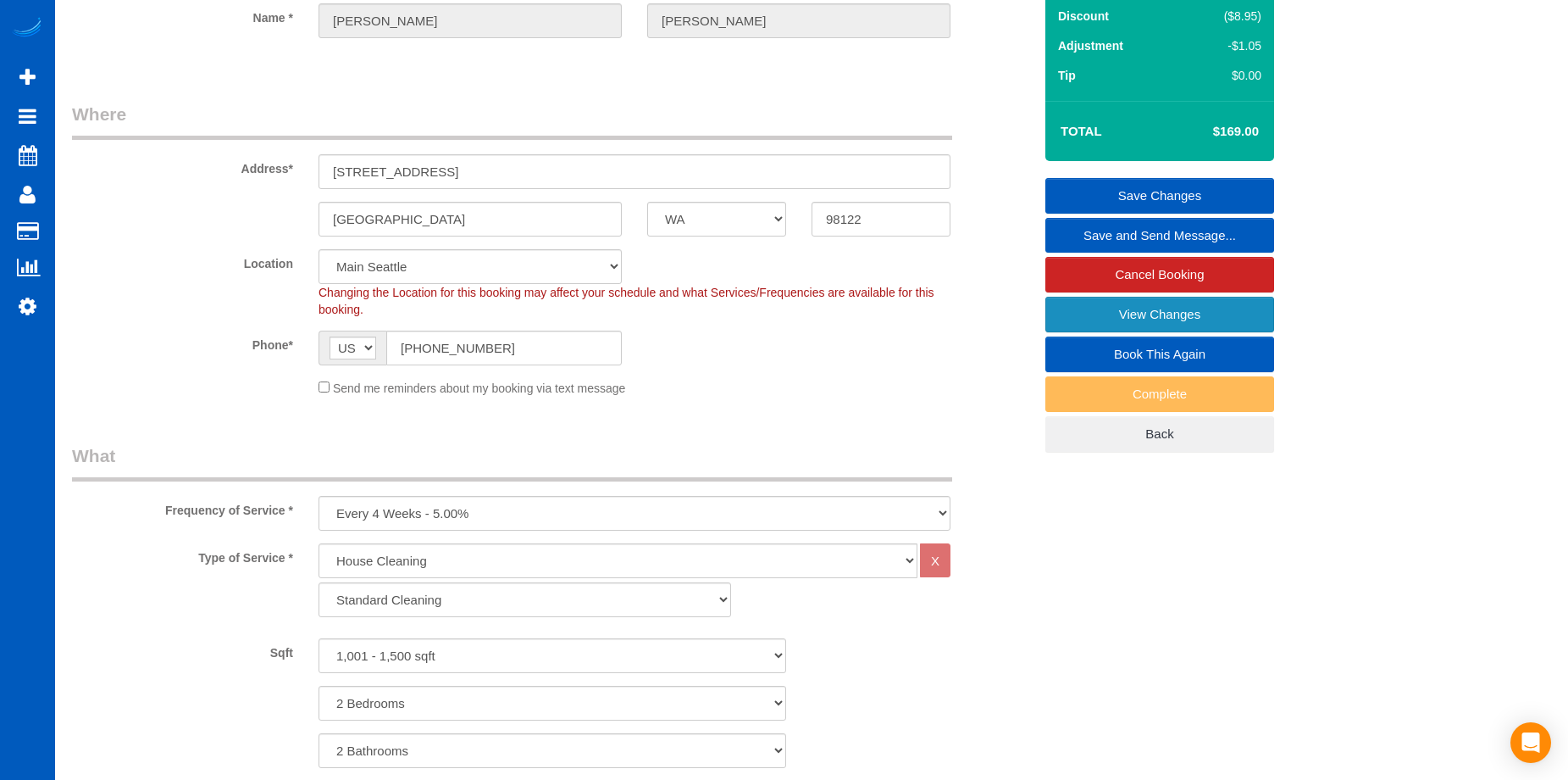
scroll to position [0, 0]
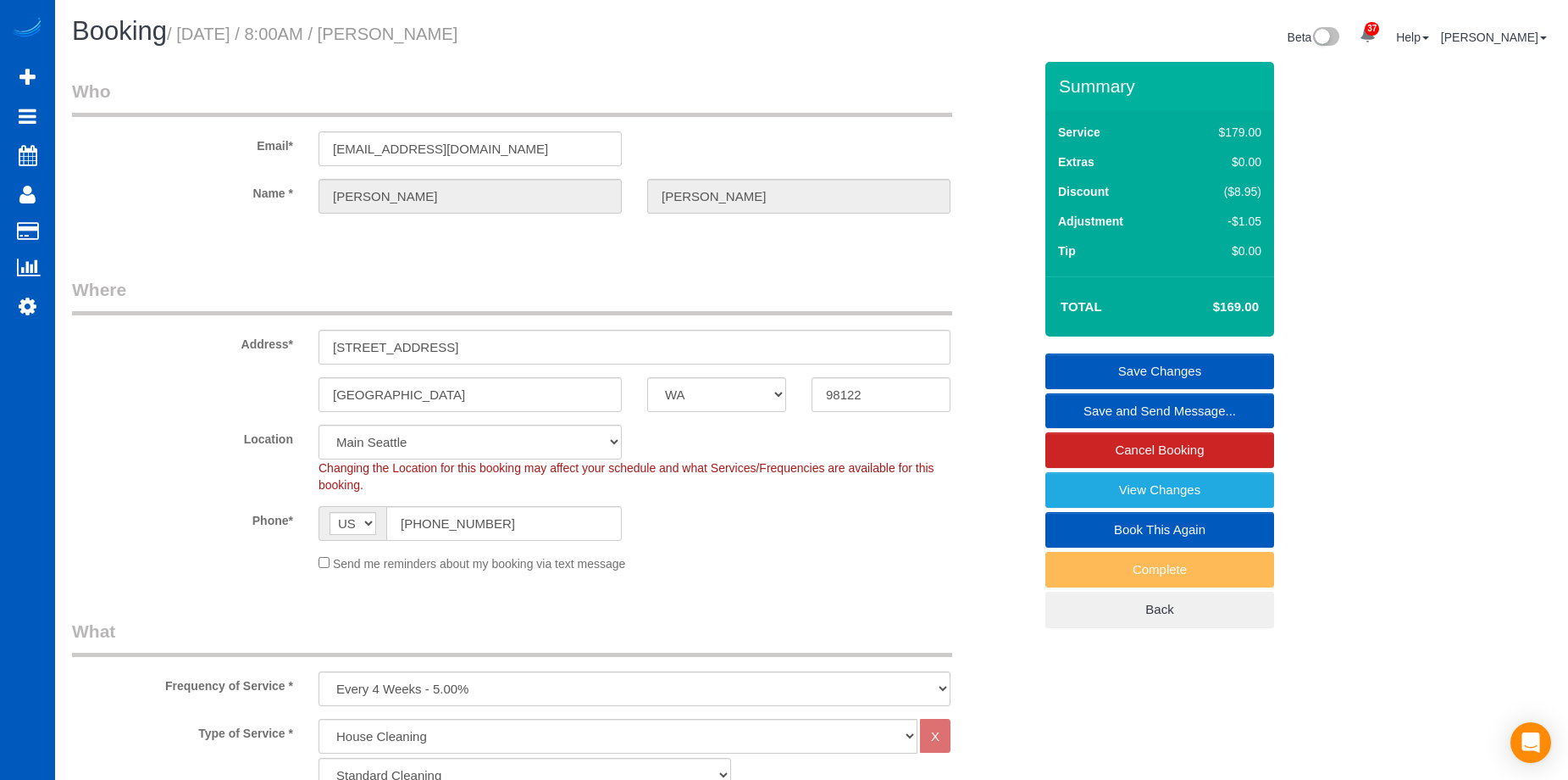
click at [1135, 364] on link "Save Changes" at bounding box center [1160, 371] width 228 height 35
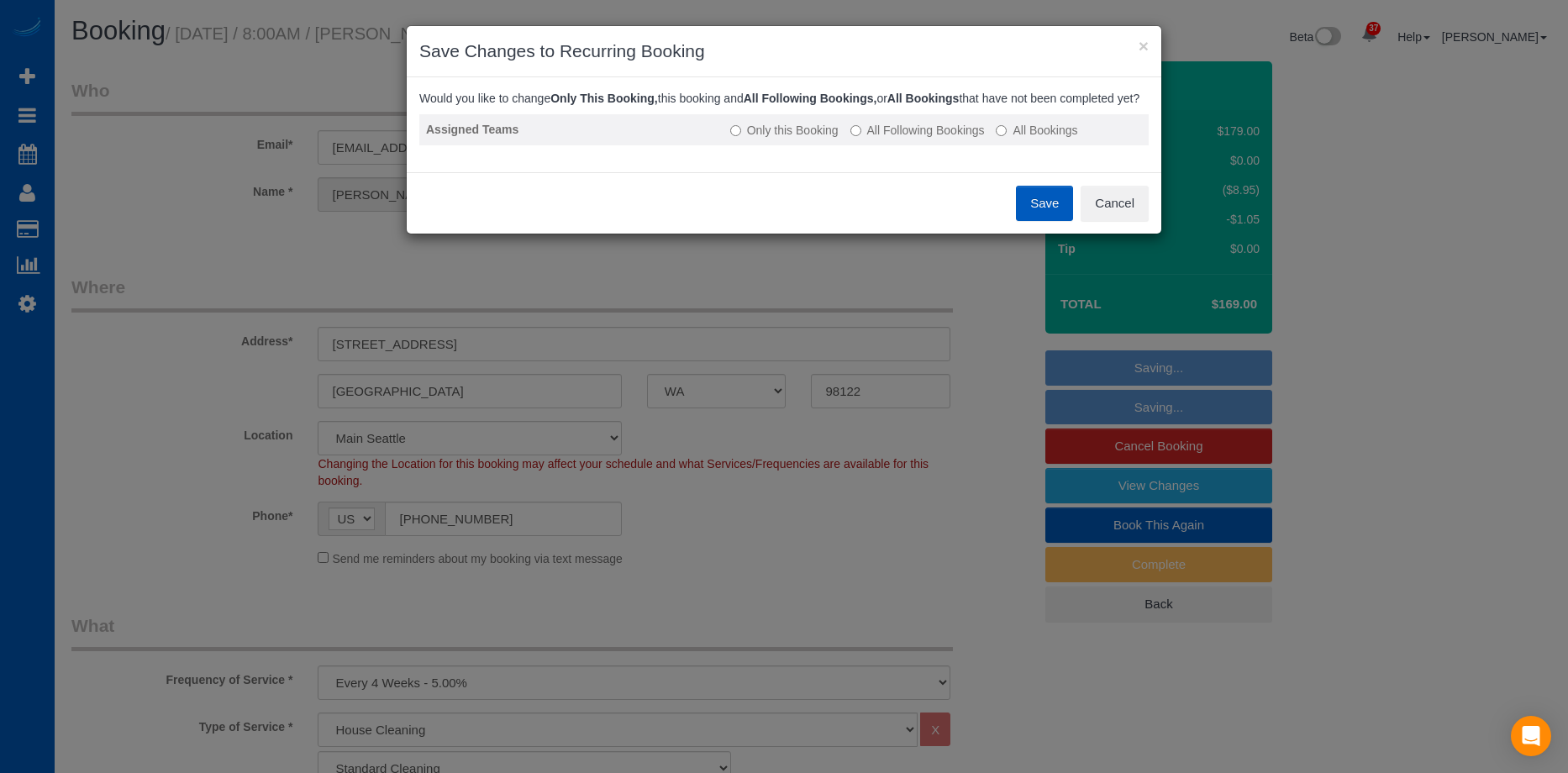
click at [964, 139] on label "All Following Bookings" at bounding box center [917, 130] width 134 height 17
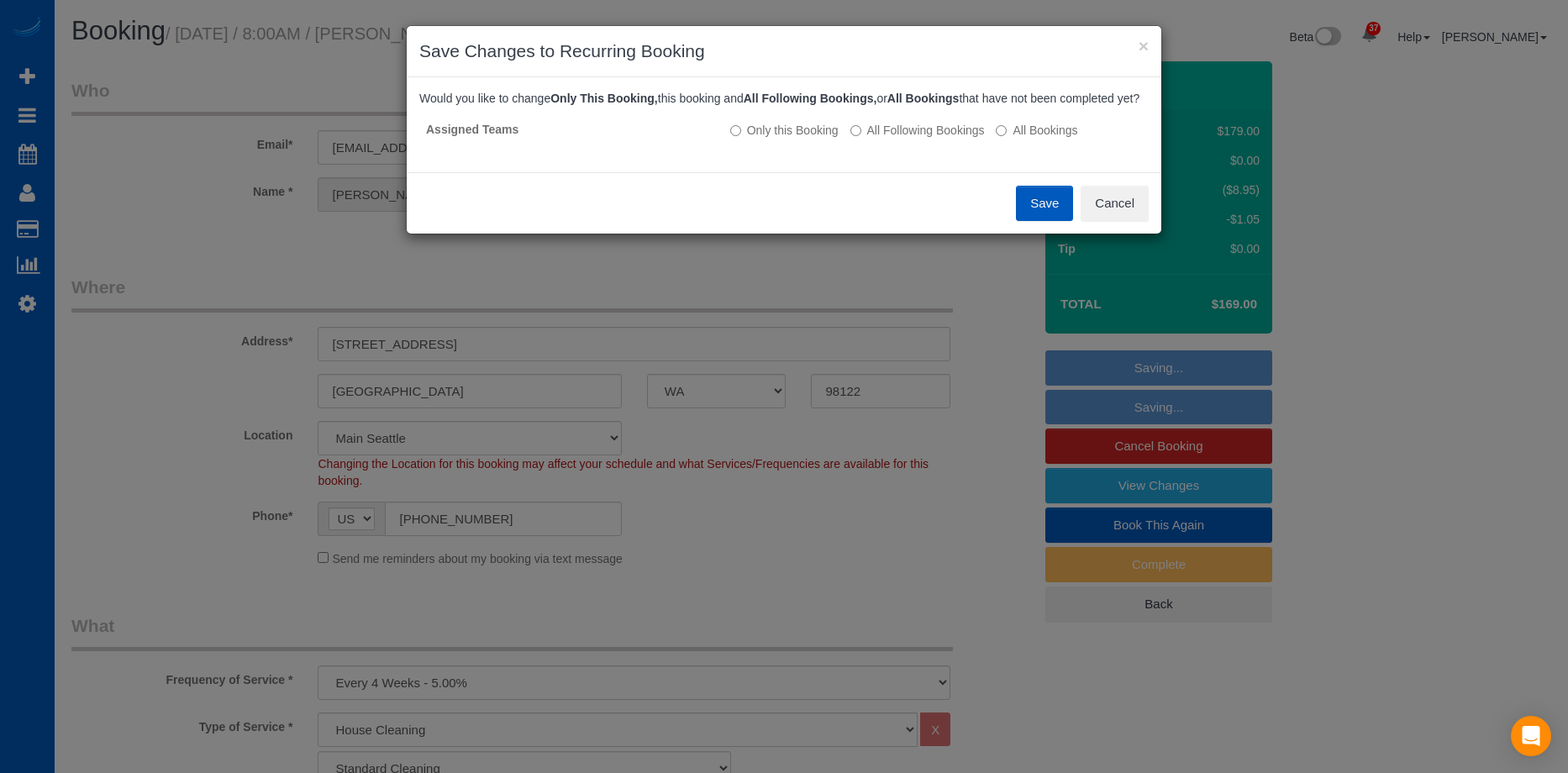
click at [1073, 221] on button "Save" at bounding box center [1044, 203] width 57 height 35
